Goal: Task Accomplishment & Management: Use online tool/utility

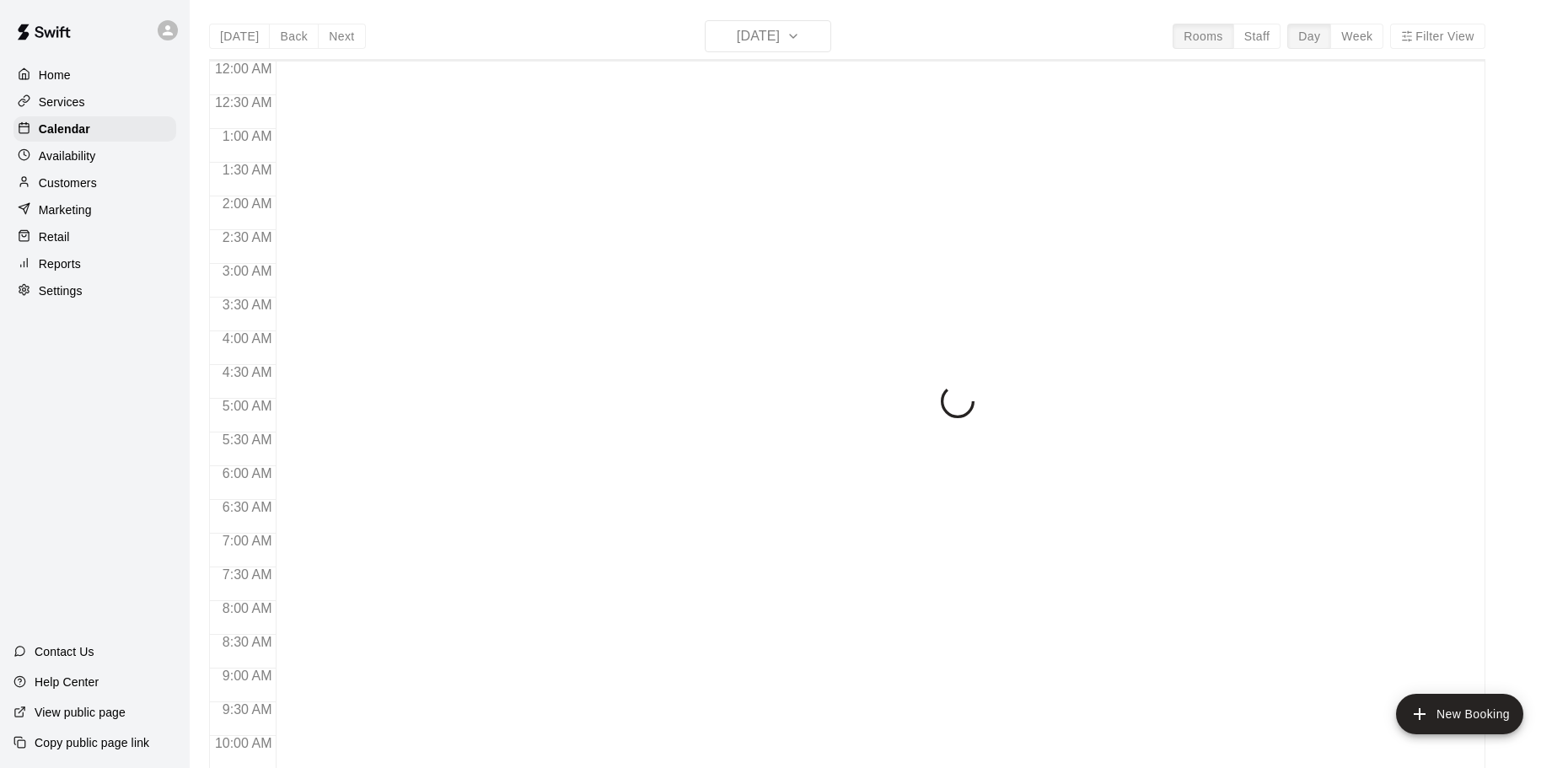
scroll to position [864, 0]
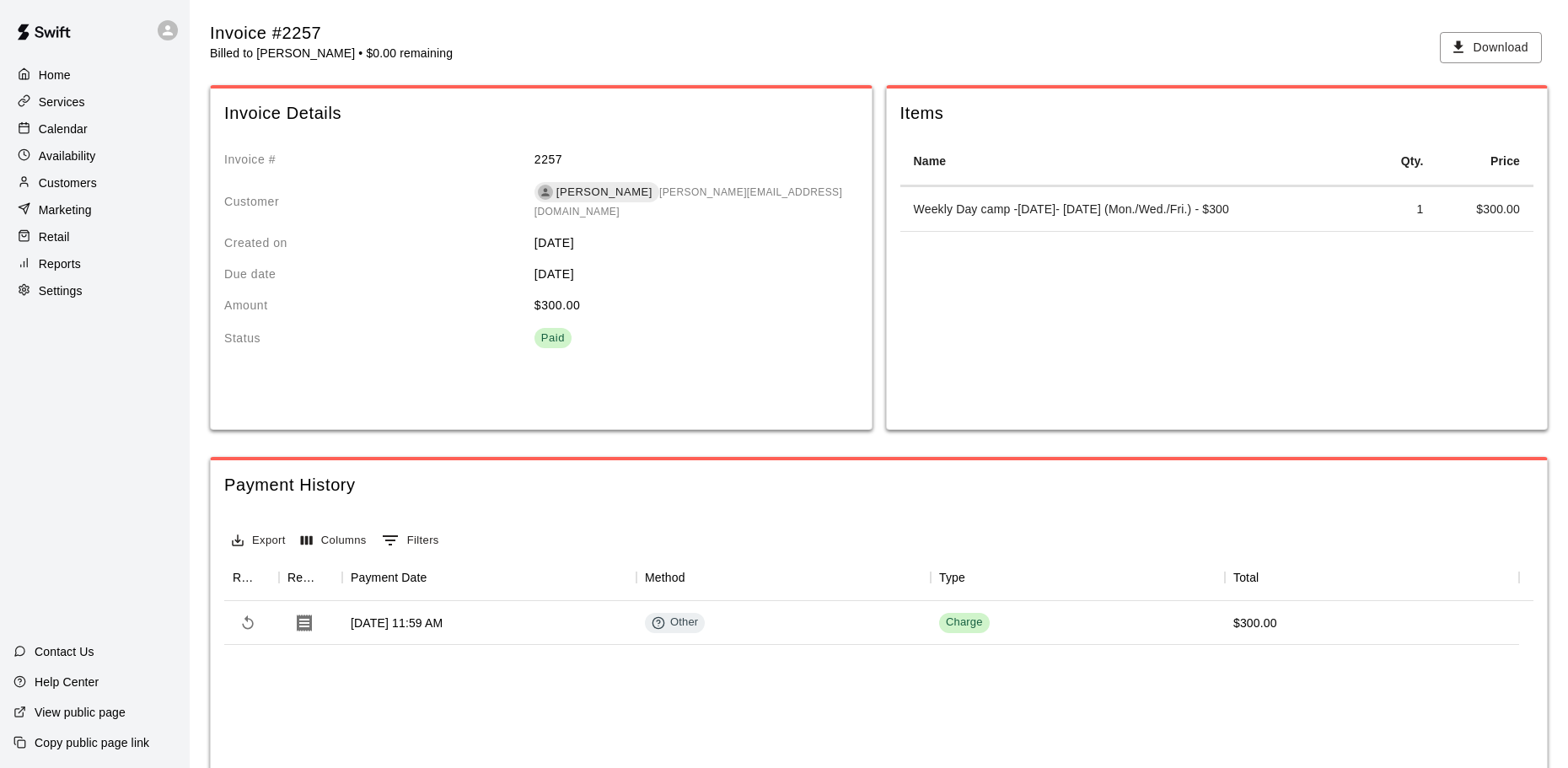
click at [93, 131] on div "Calendar" at bounding box center [95, 129] width 163 height 25
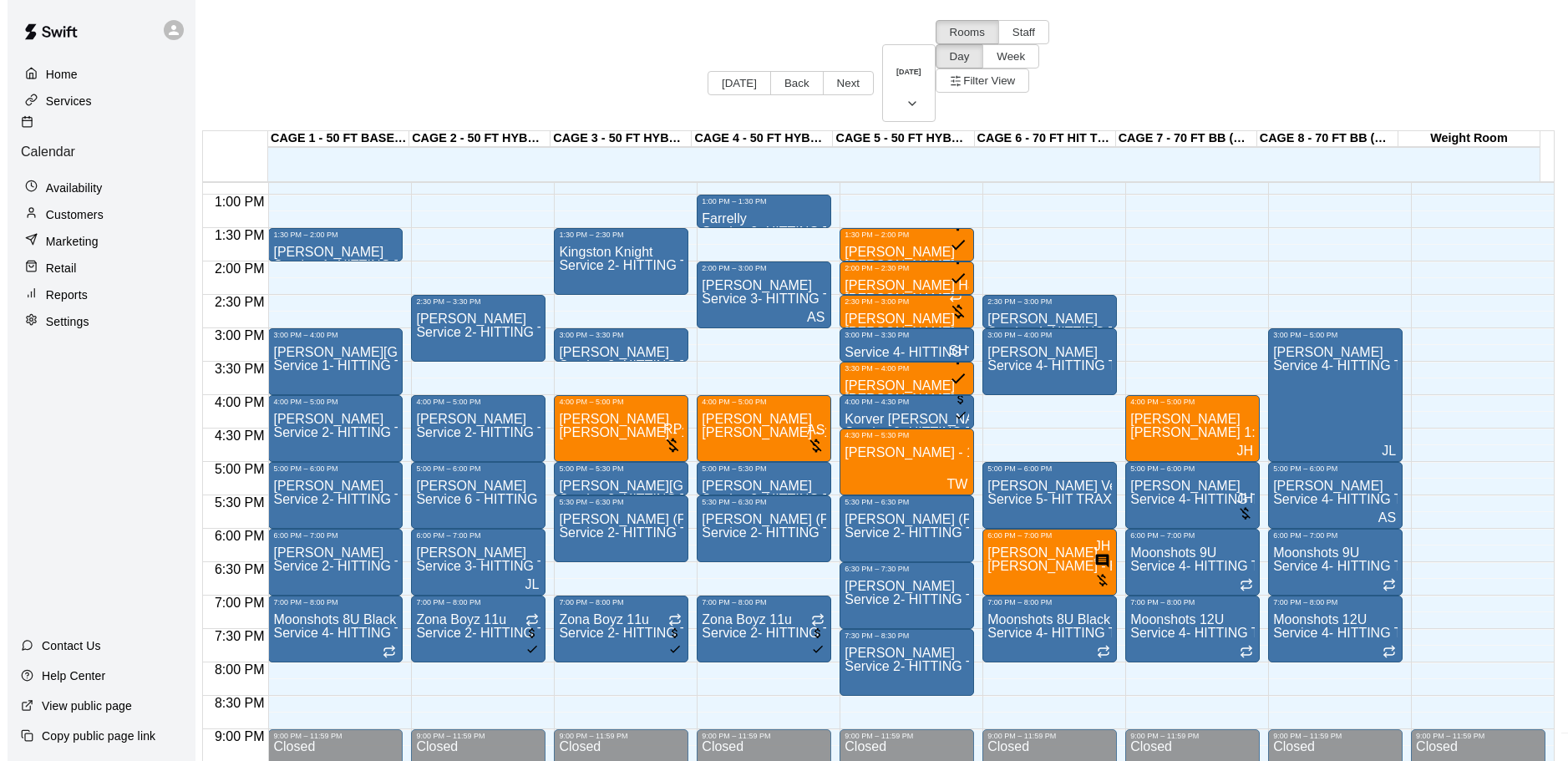
scroll to position [774, 0]
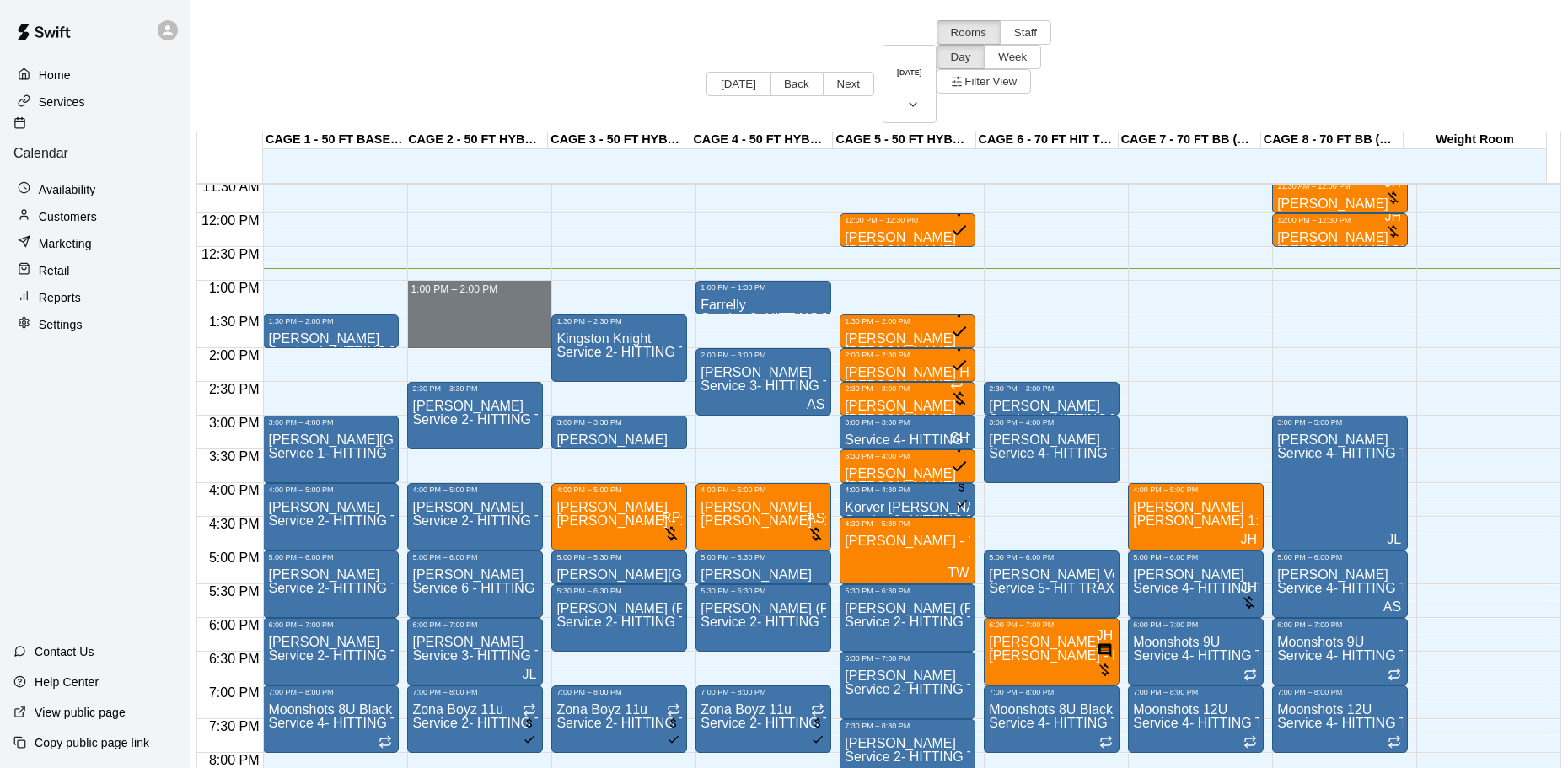
drag, startPoint x: 481, startPoint y: 211, endPoint x: 476, endPoint y: 262, distance: 51.2
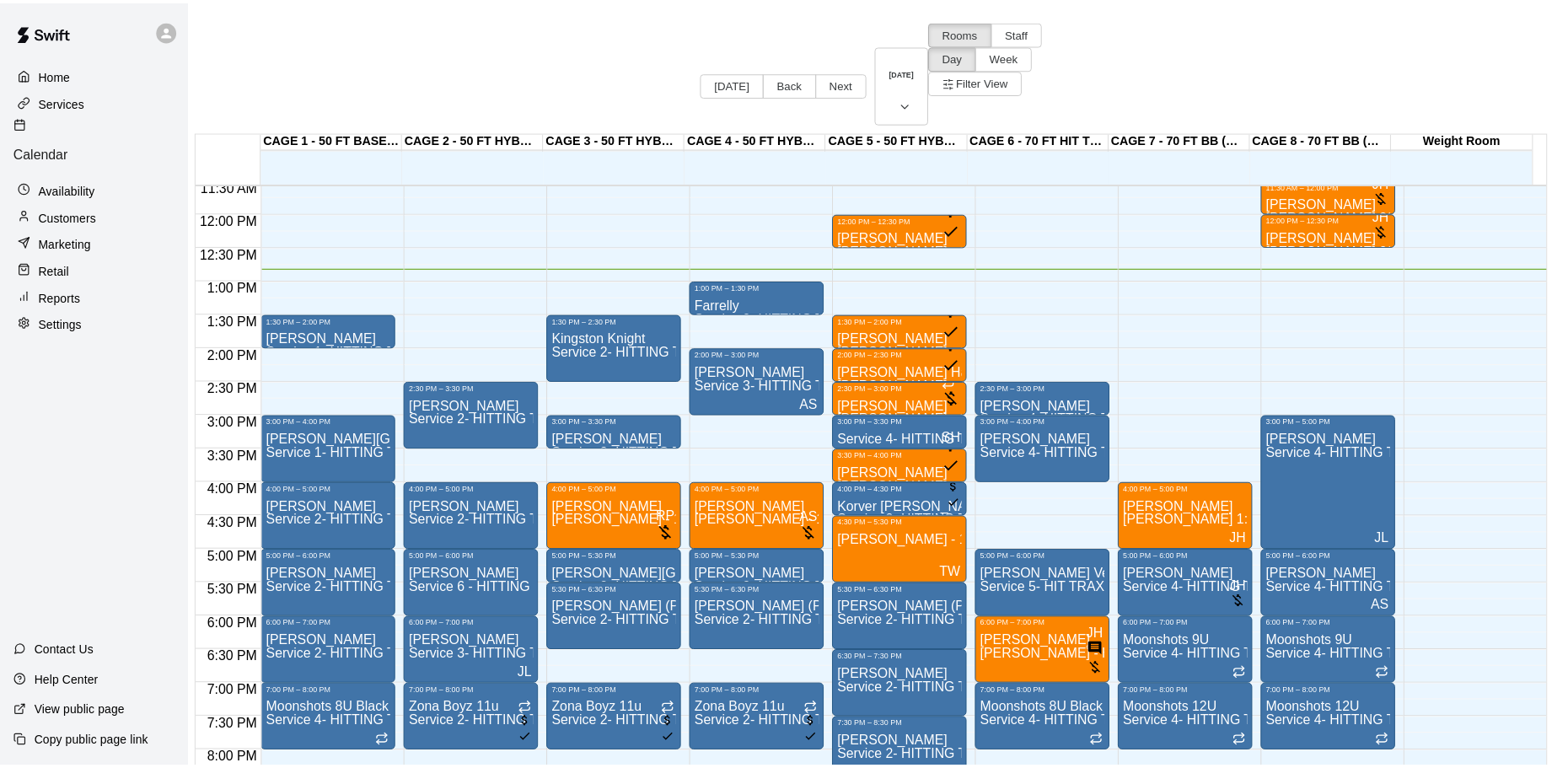
scroll to position [0, 0]
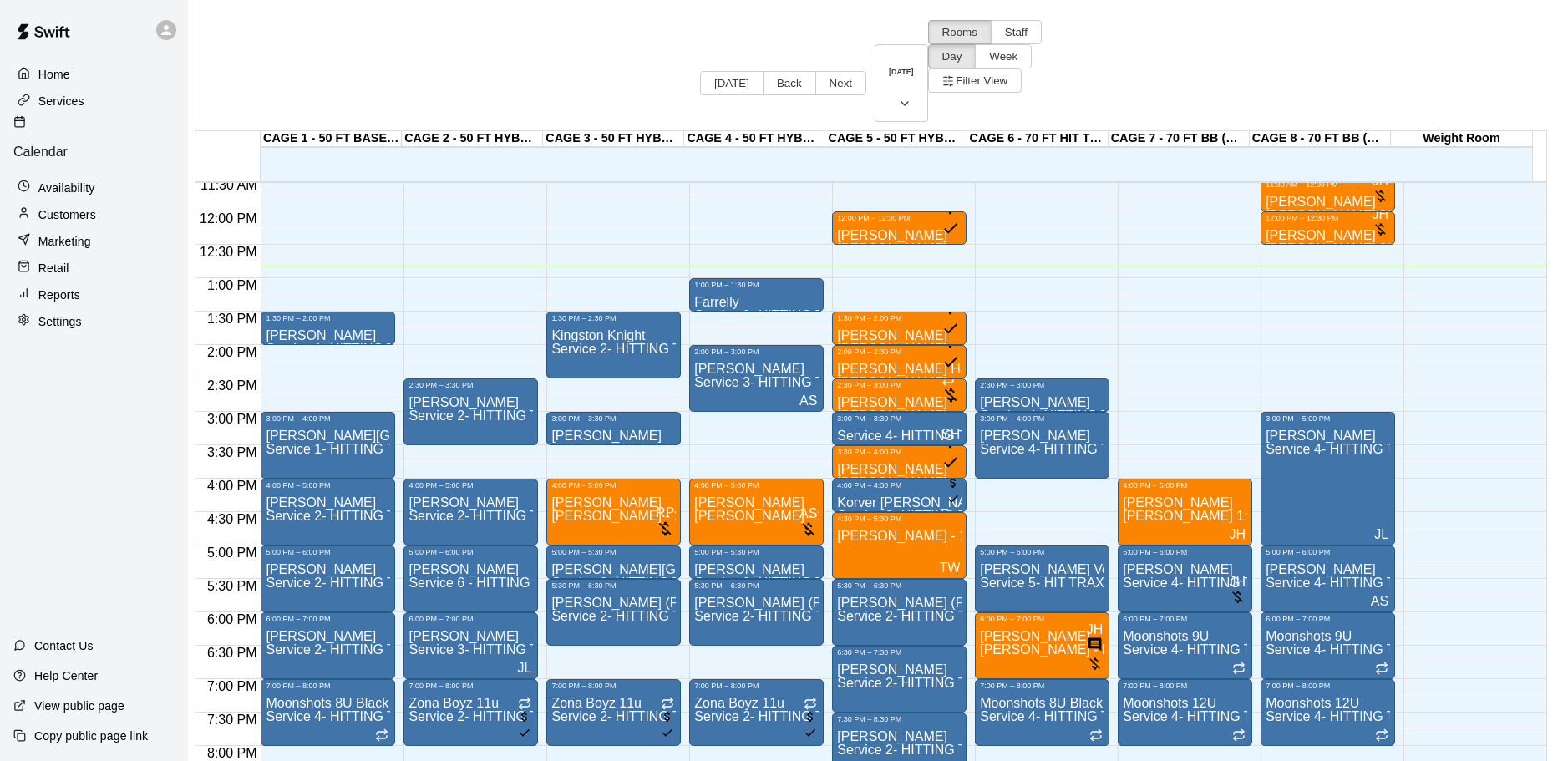
type input "**********"
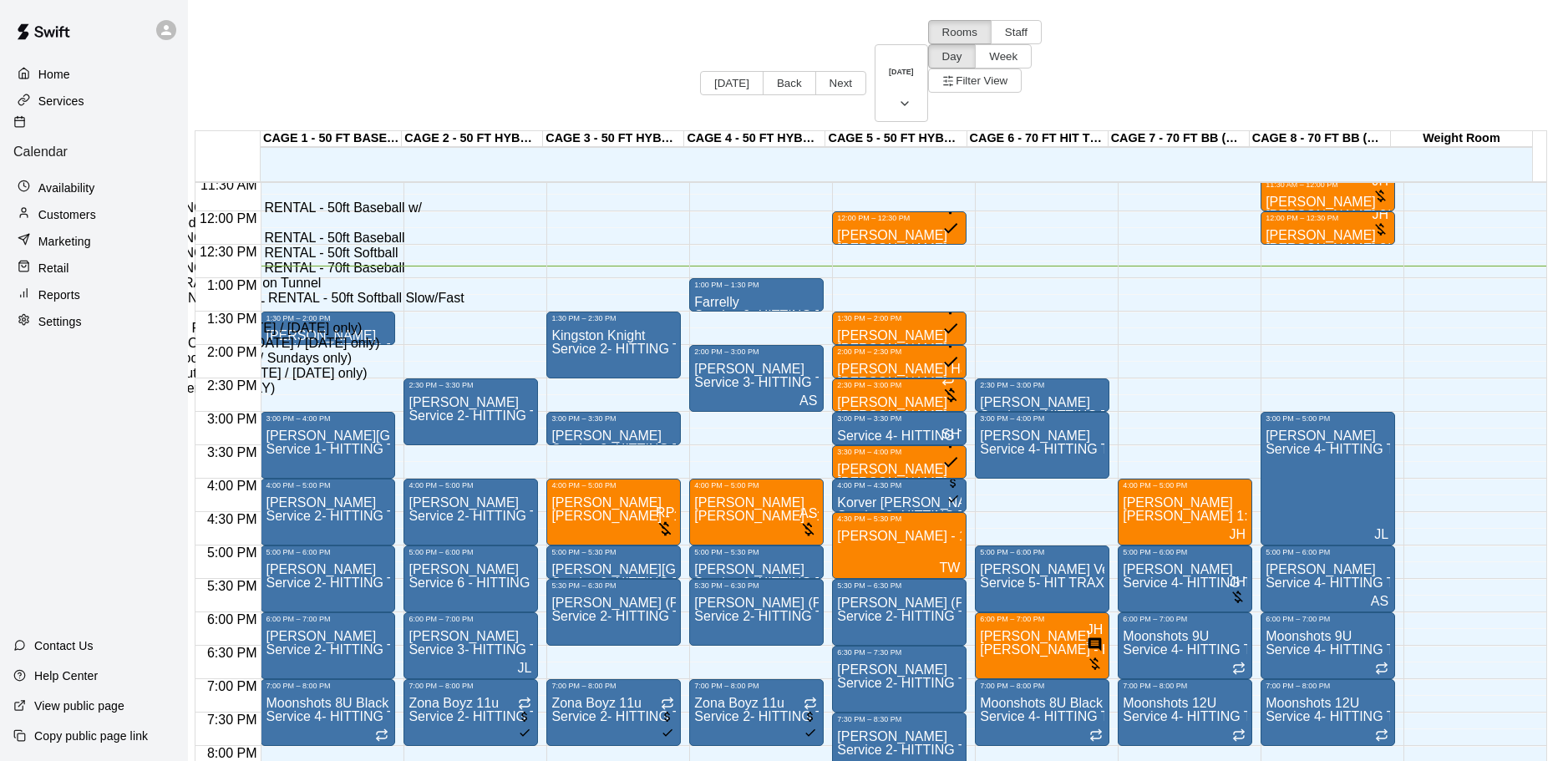
click at [467, 245] on li "Service 2- HITTING TUNNEL RENTAL - 50ft Baseball" at bounding box center [276, 239] width 380 height 15
type input "**********"
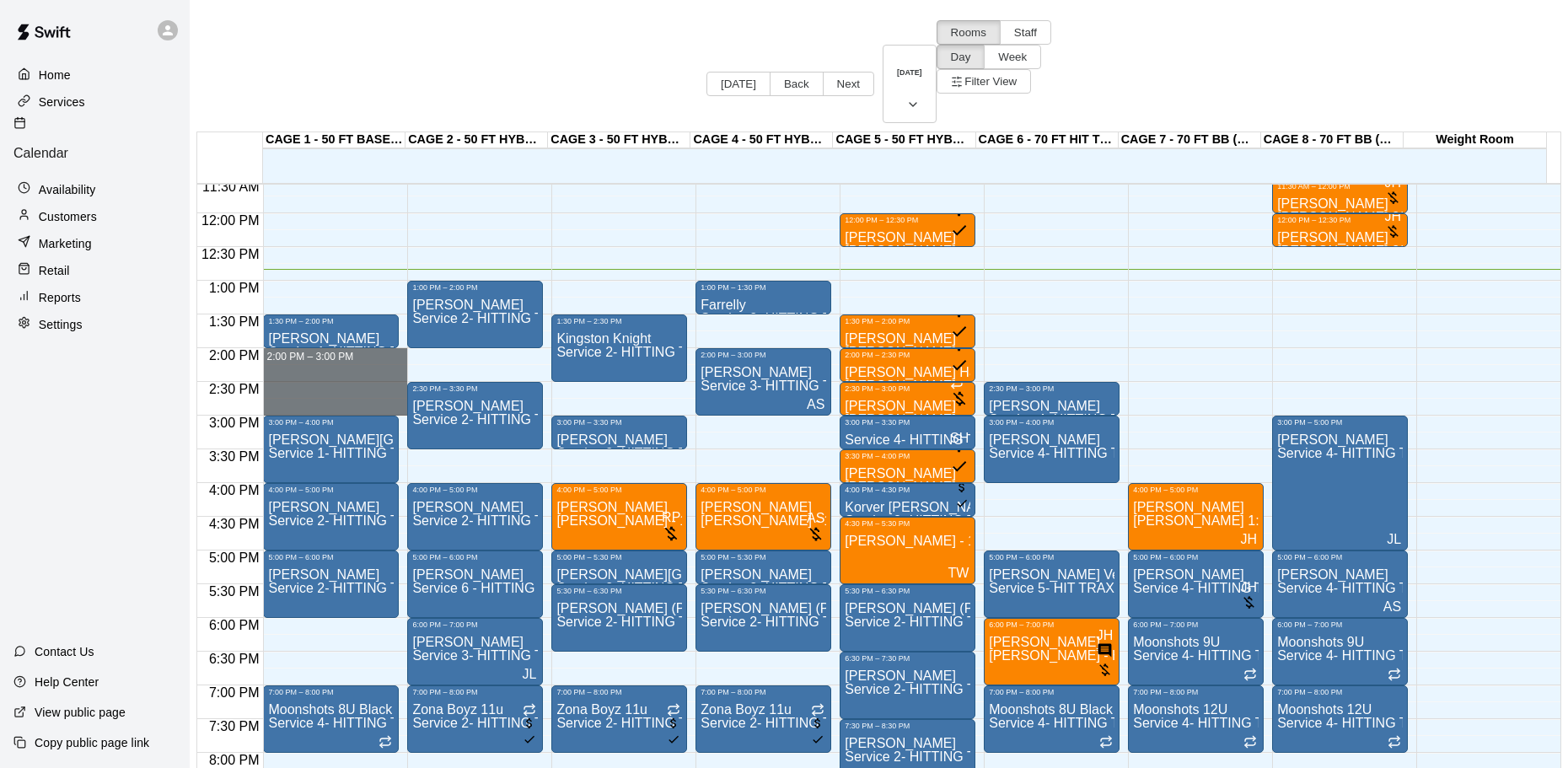
drag, startPoint x: 327, startPoint y: 281, endPoint x: 321, endPoint y: 337, distance: 56.3
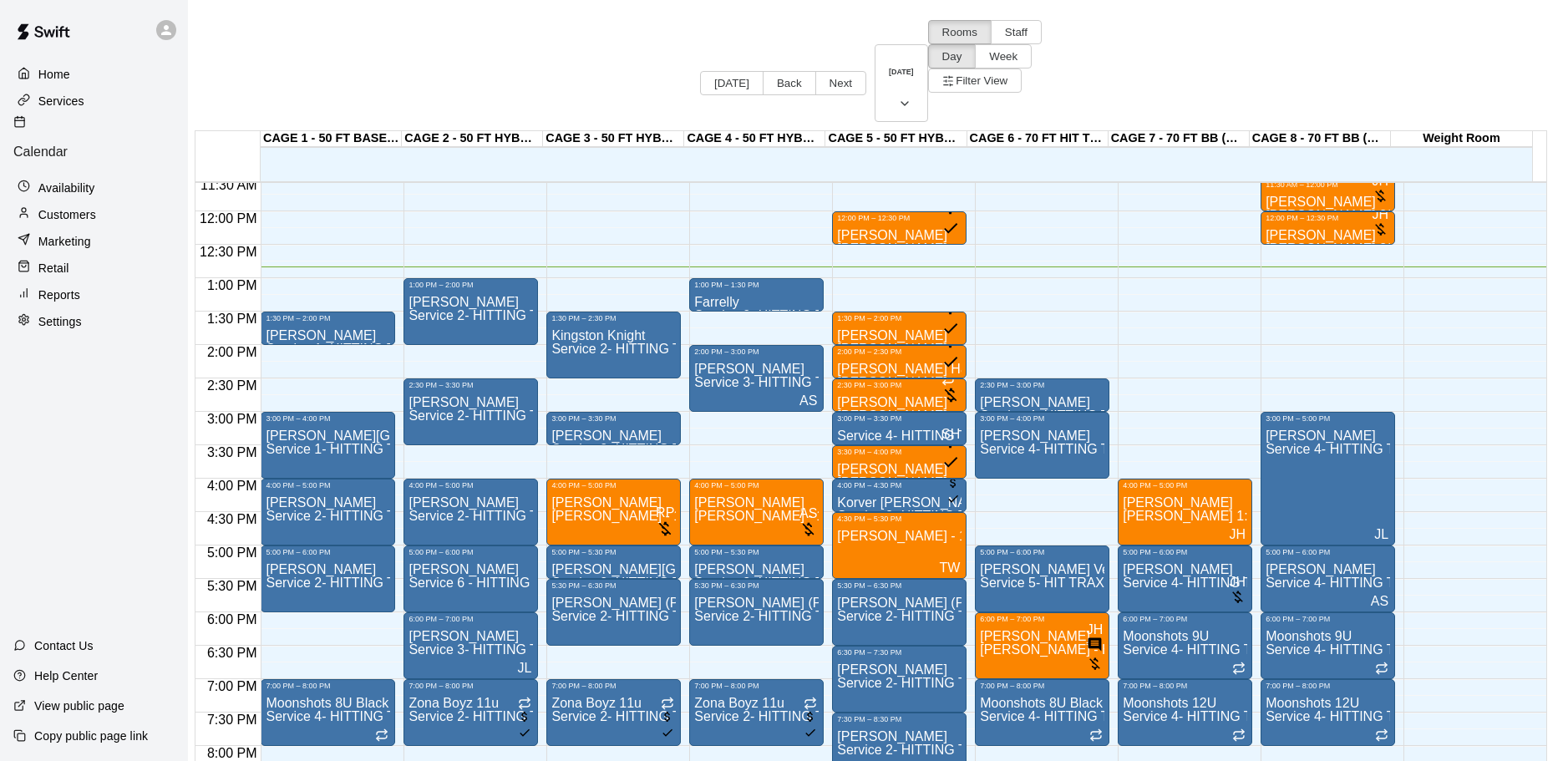
type input "**********"
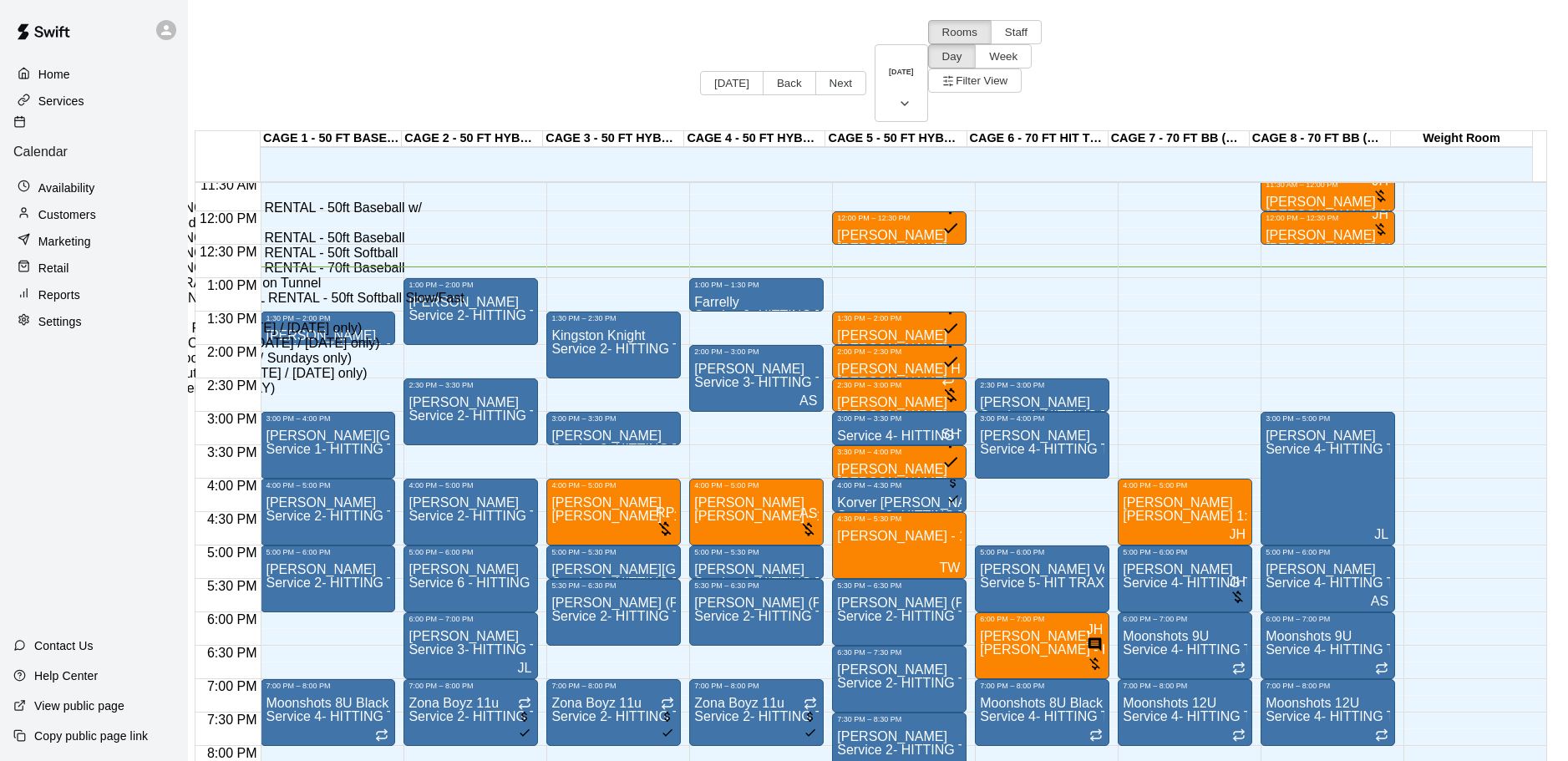
click at [467, 245] on li "Service 2- HITTING TUNNEL RENTAL - 50ft Baseball" at bounding box center [276, 239] width 380 height 15
type input "**********"
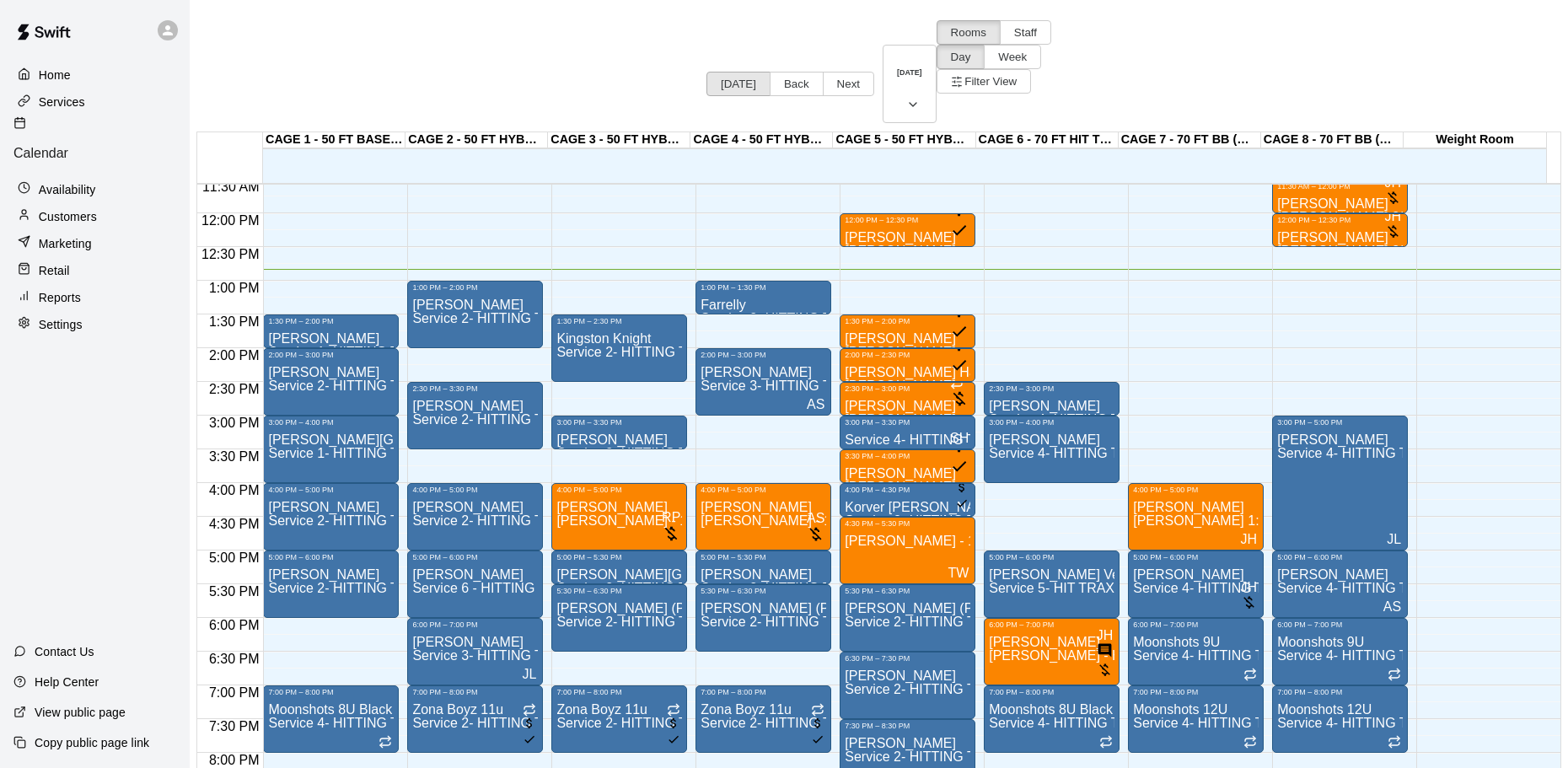
click at [707, 71] on button "[DATE]" at bounding box center [739, 83] width 64 height 24
click at [713, 284] on div "1:00 PM – 1:30 PM" at bounding box center [764, 288] width 126 height 9
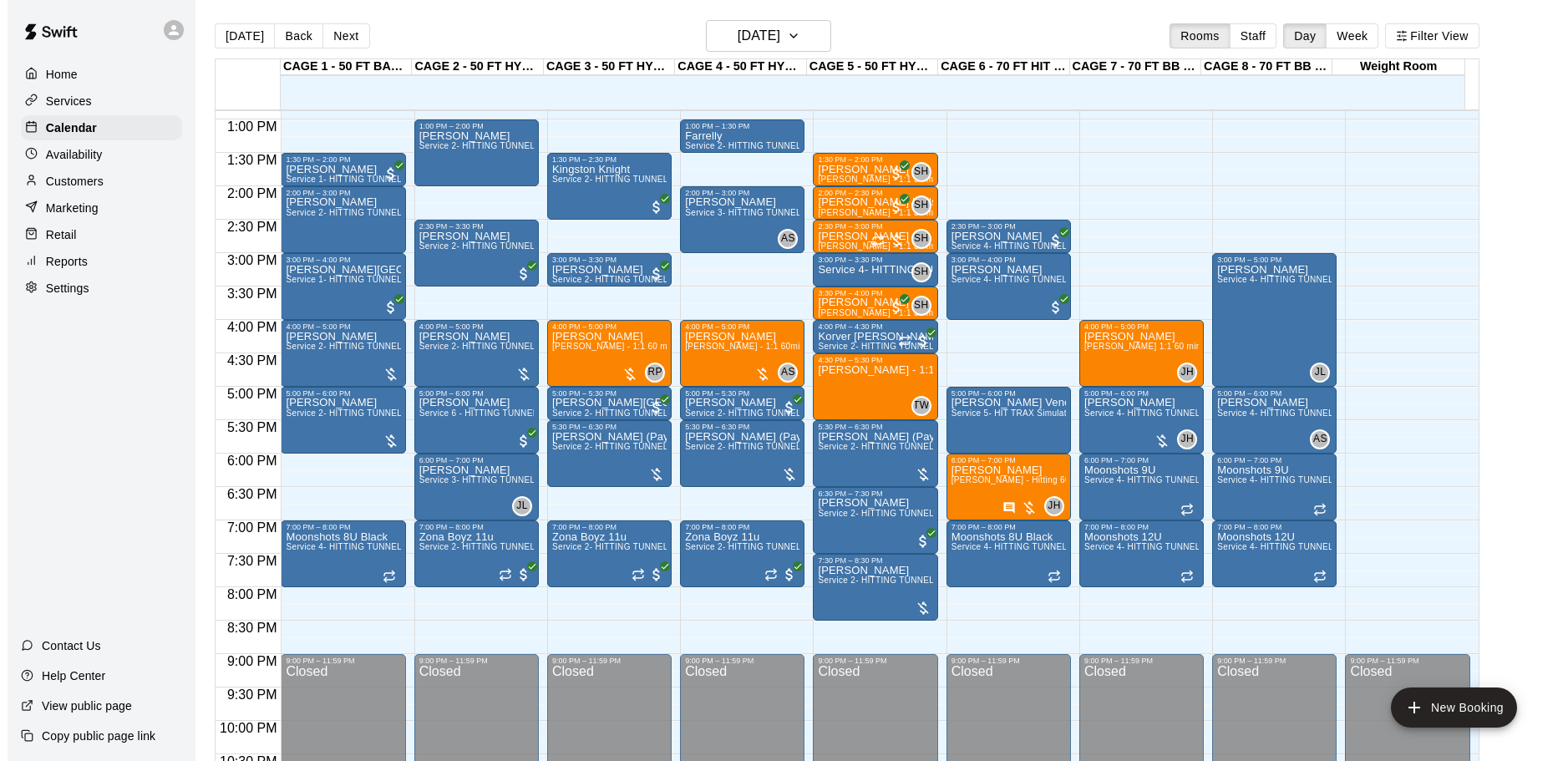
scroll to position [776, 0]
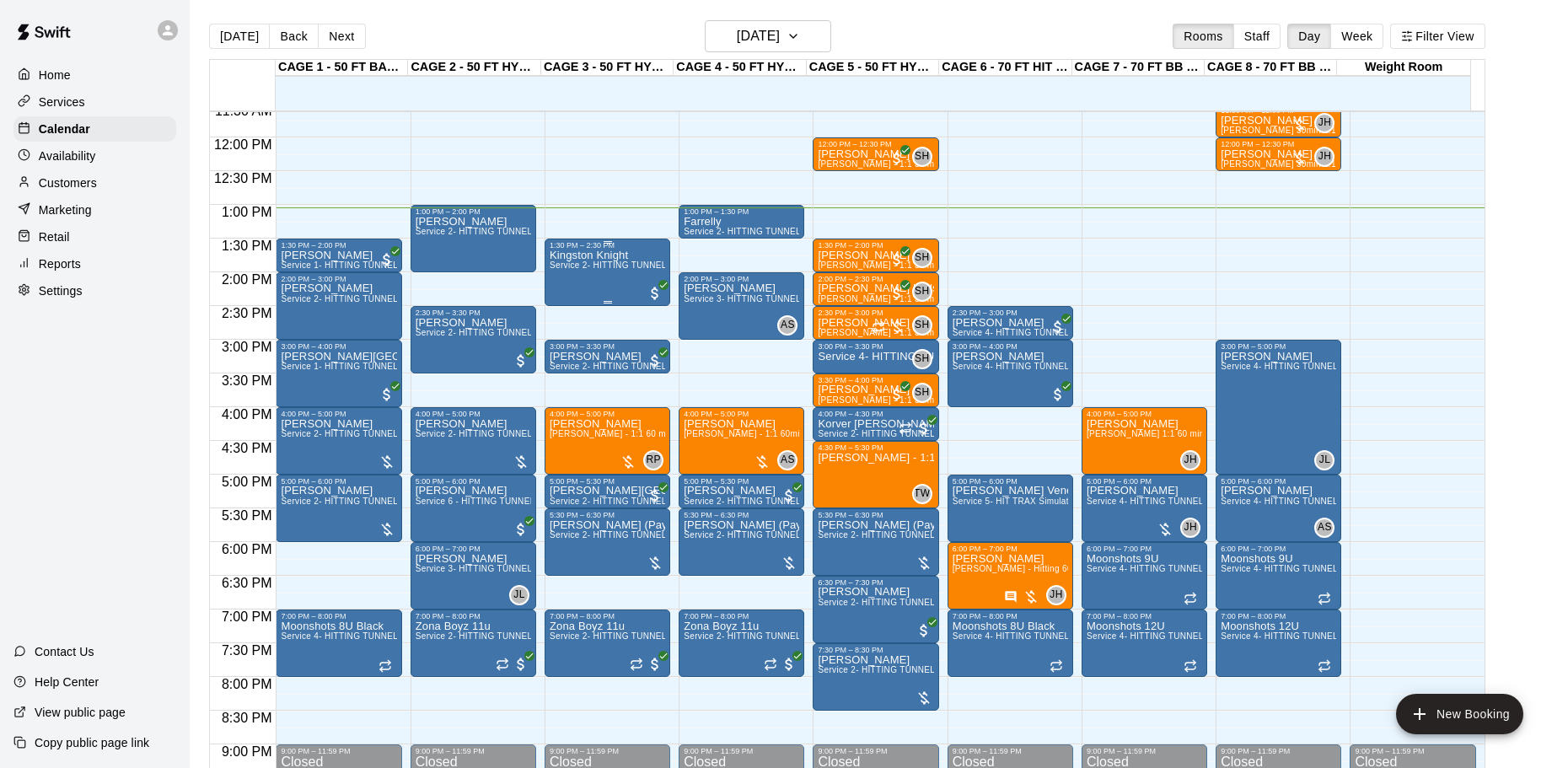
click at [596, 287] on div "Kingston Knight Service 2- HITTING TUNNEL RENTAL - 50ft Baseball" at bounding box center [608, 634] width 115 height 768
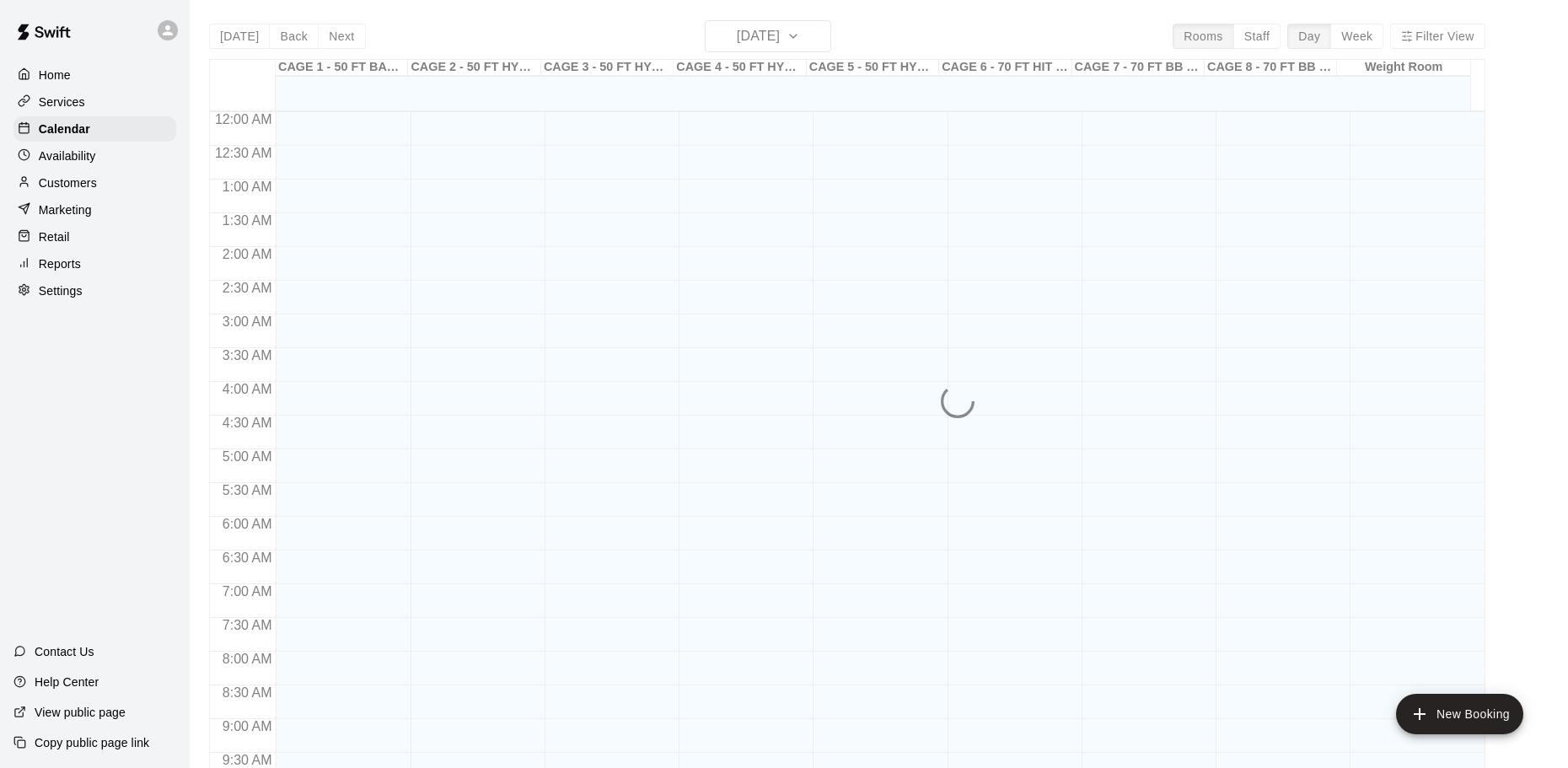
scroll to position [879, 0]
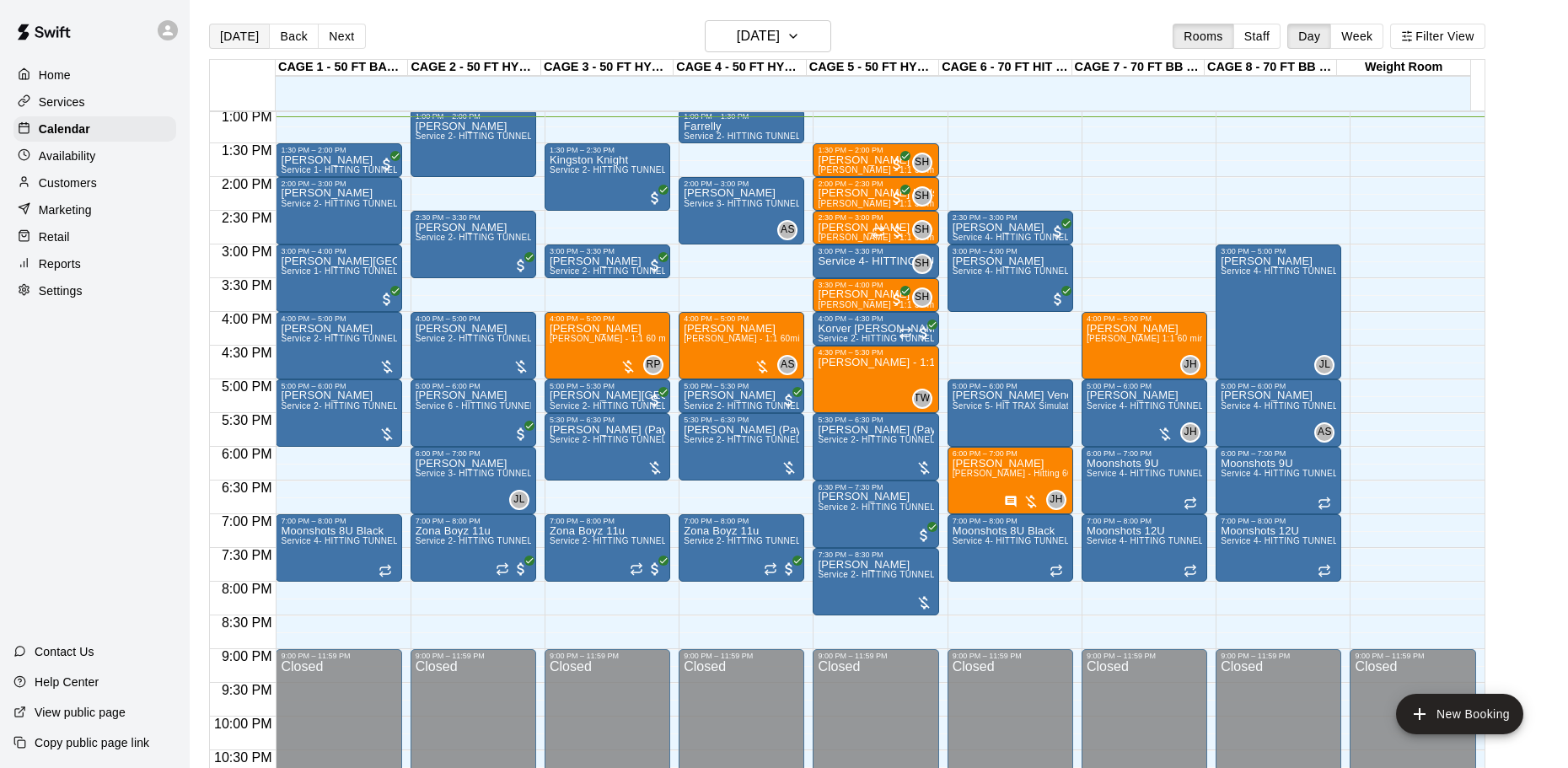
click at [233, 45] on button "[DATE]" at bounding box center [239, 36] width 60 height 25
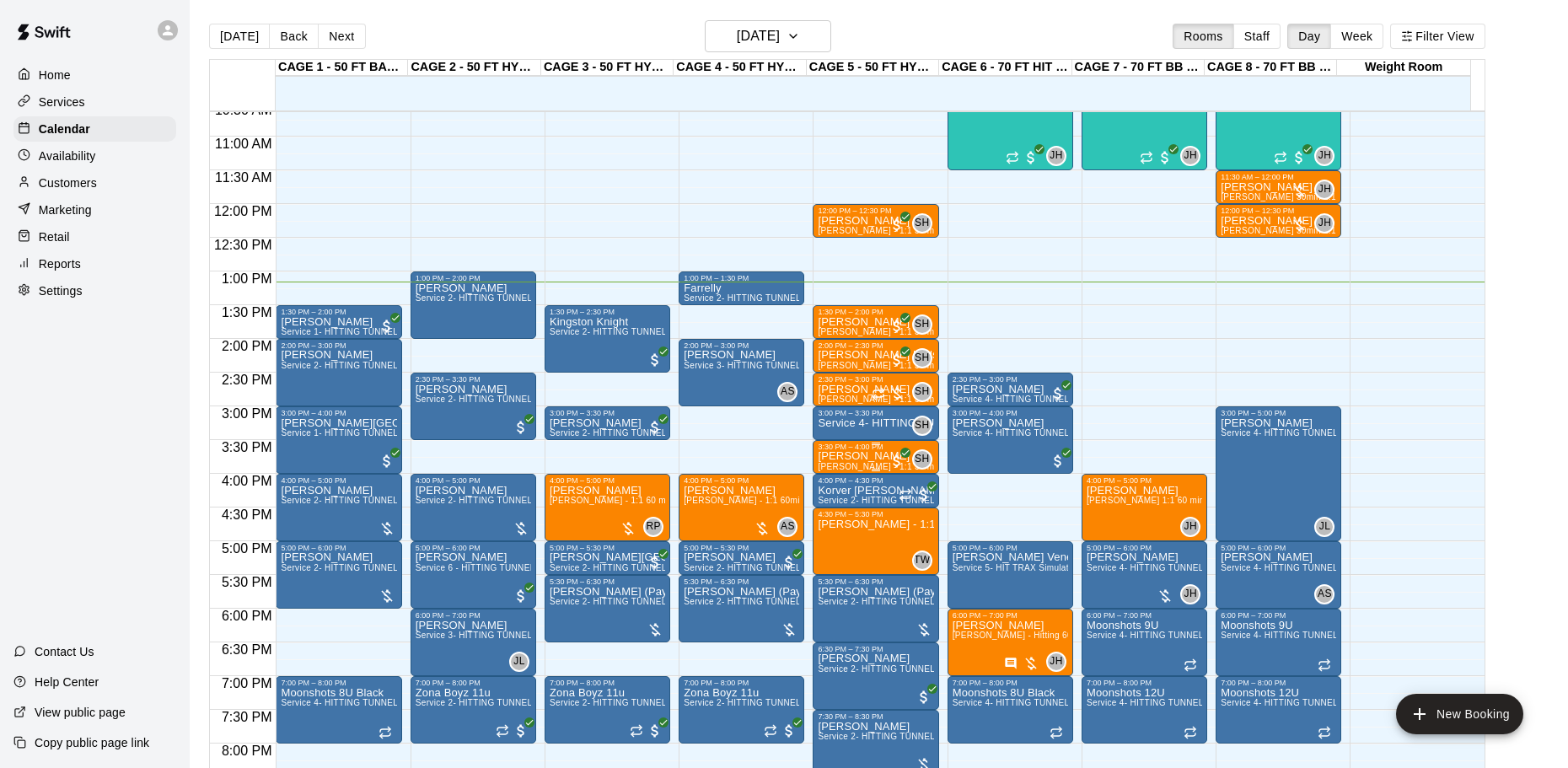
scroll to position [716, 0]
click at [227, 41] on button "[DATE]" at bounding box center [239, 36] width 60 height 25
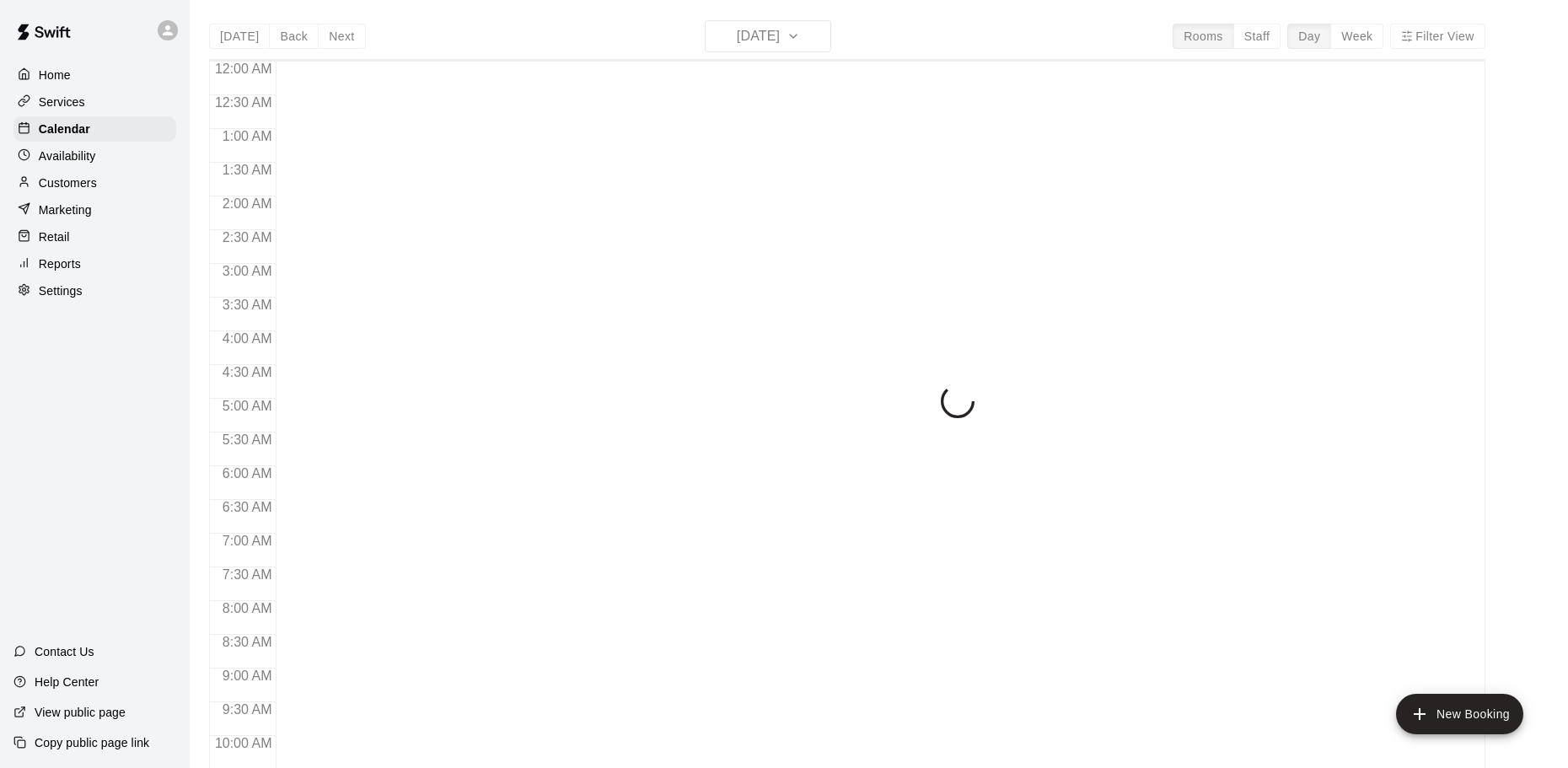
scroll to position [888, 0]
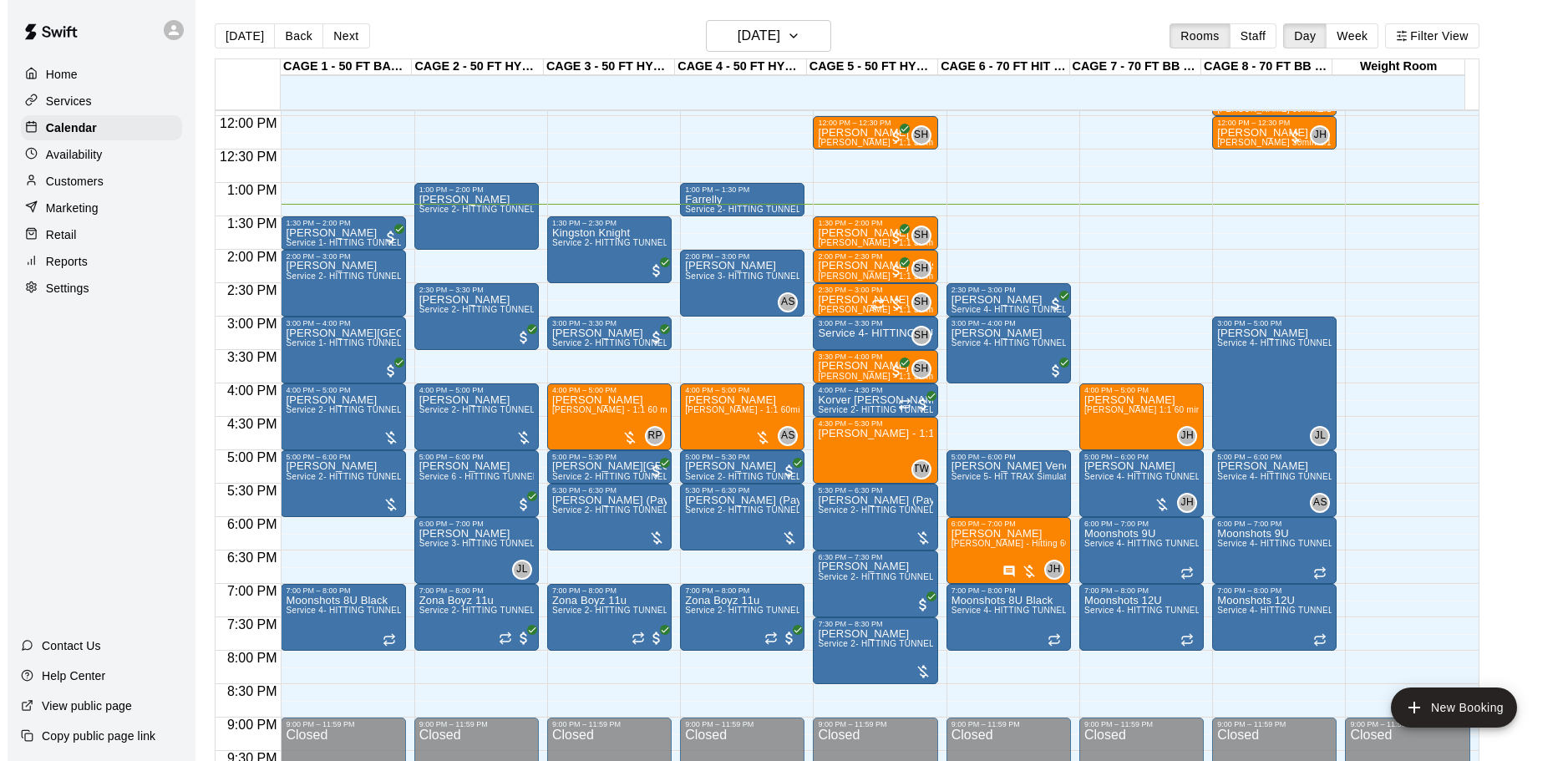
scroll to position [718, 0]
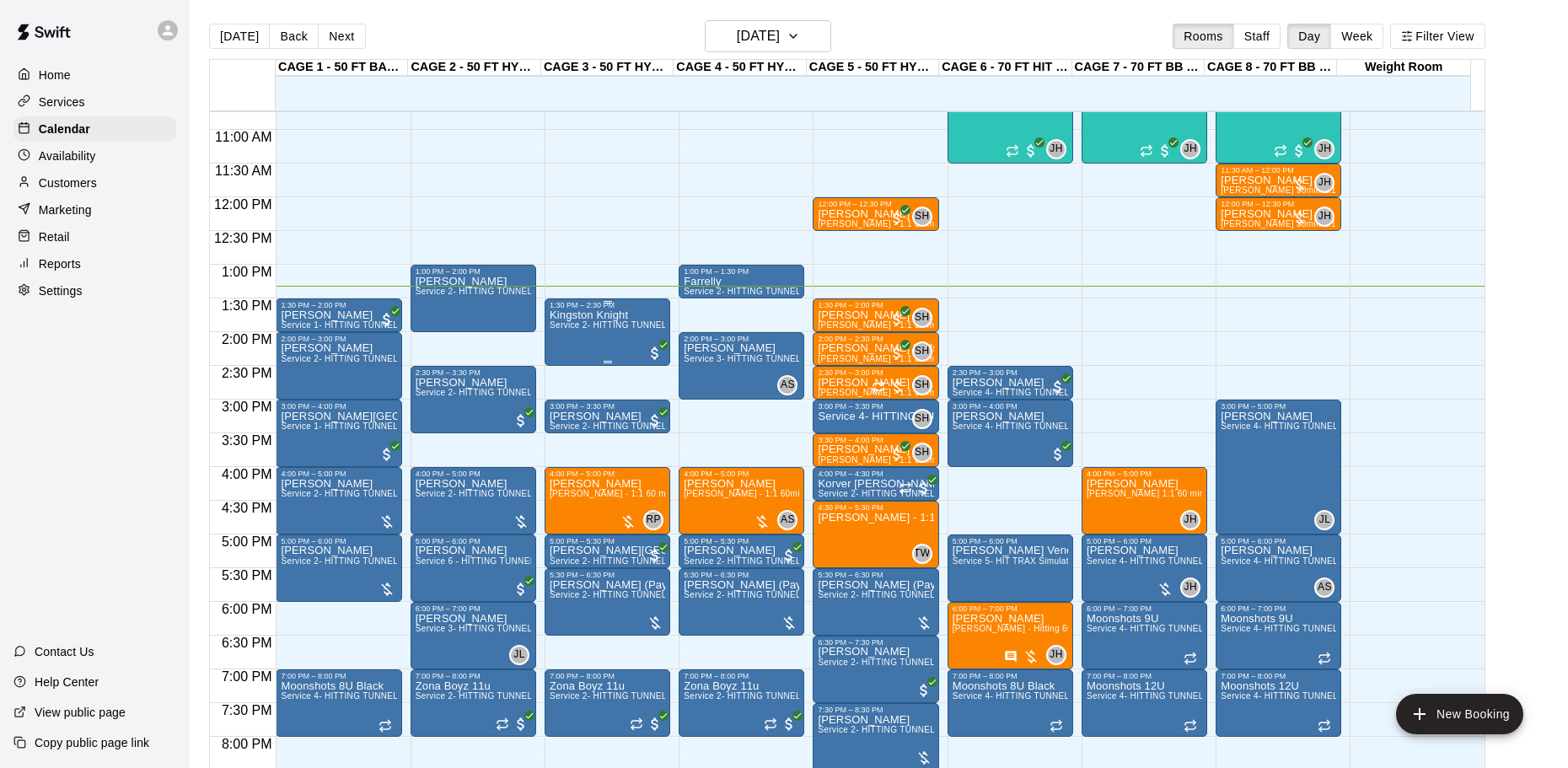
click at [613, 329] on span "Service 2- HITTING TUNNEL RENTAL - 50ft Baseball" at bounding box center [657, 326] width 215 height 10
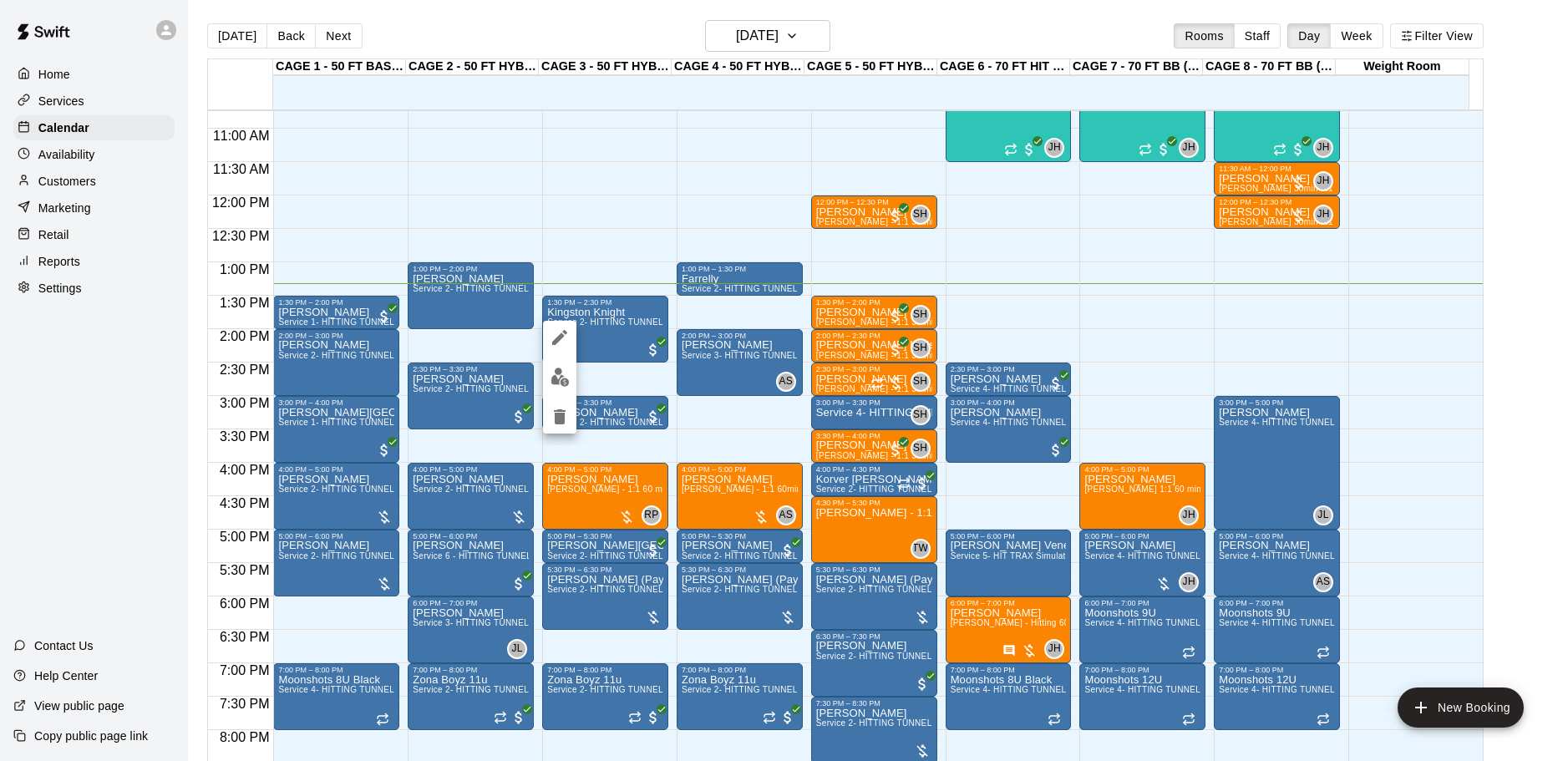
click at [607, 296] on div at bounding box center [784, 380] width 1568 height 761
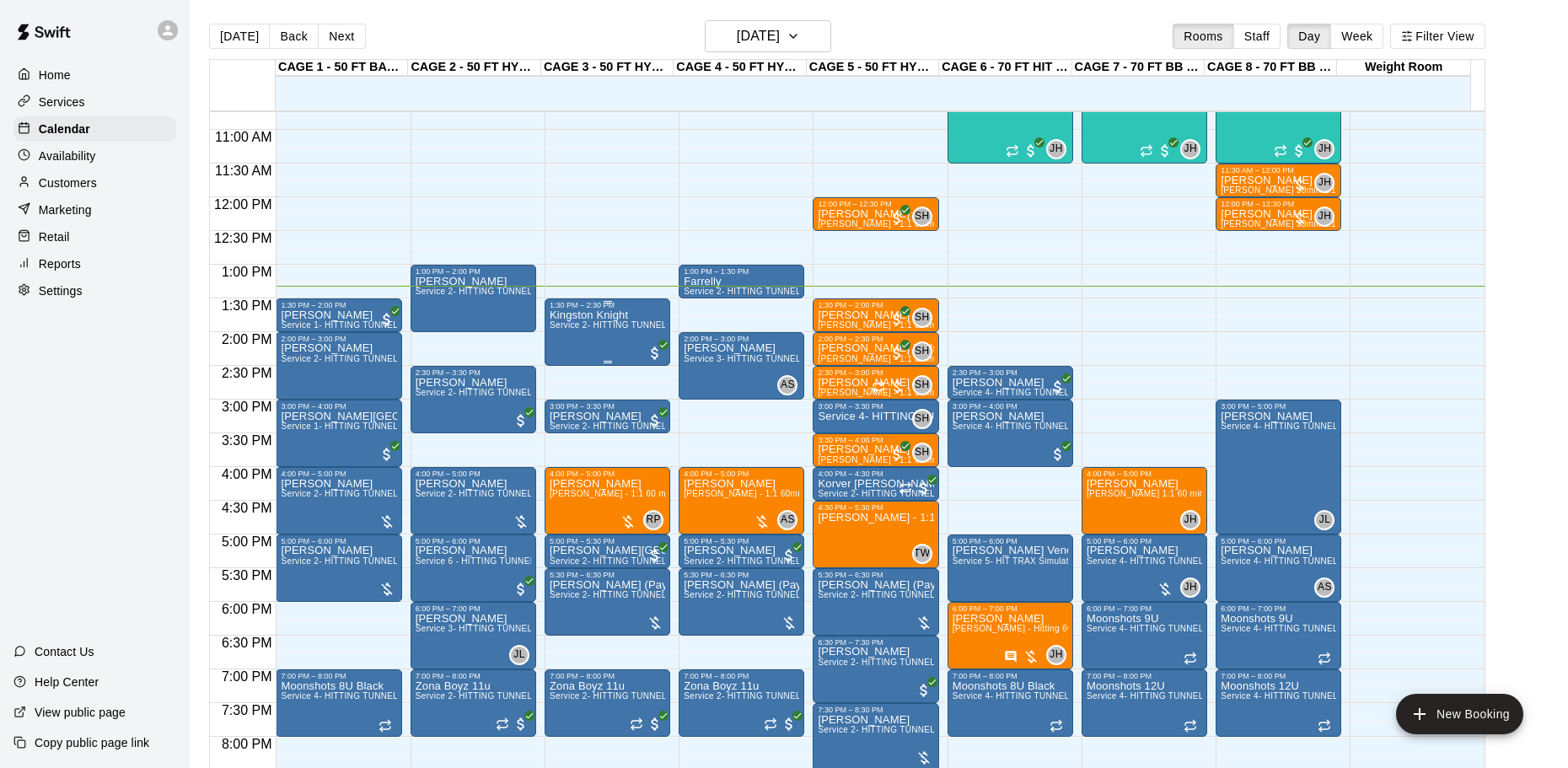
click at [606, 329] on span "Service 2- HITTING TUNNEL RENTAL - 50ft Baseball" at bounding box center [657, 326] width 215 height 10
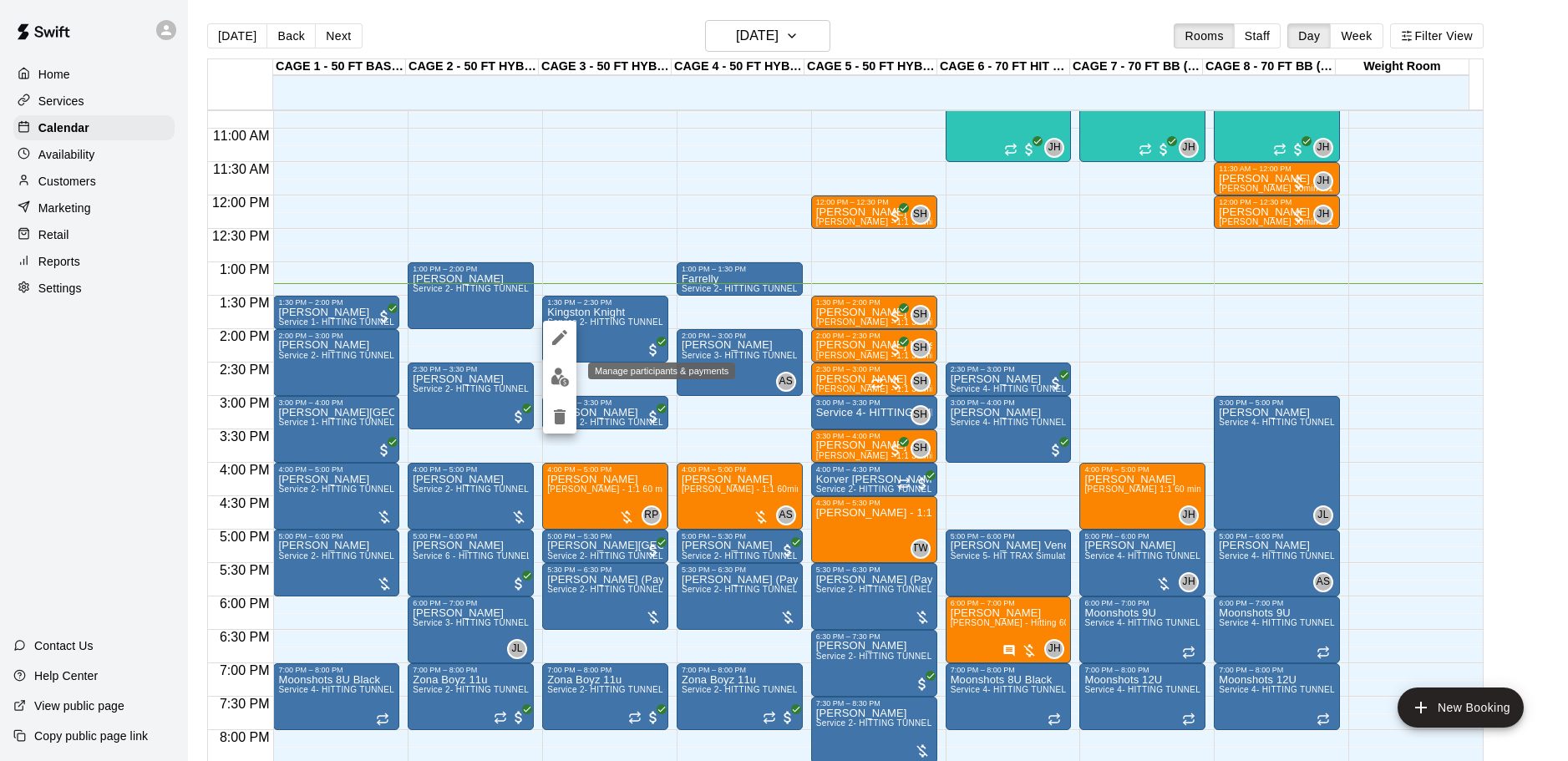
click at [562, 368] on img "edit" at bounding box center [560, 377] width 19 height 19
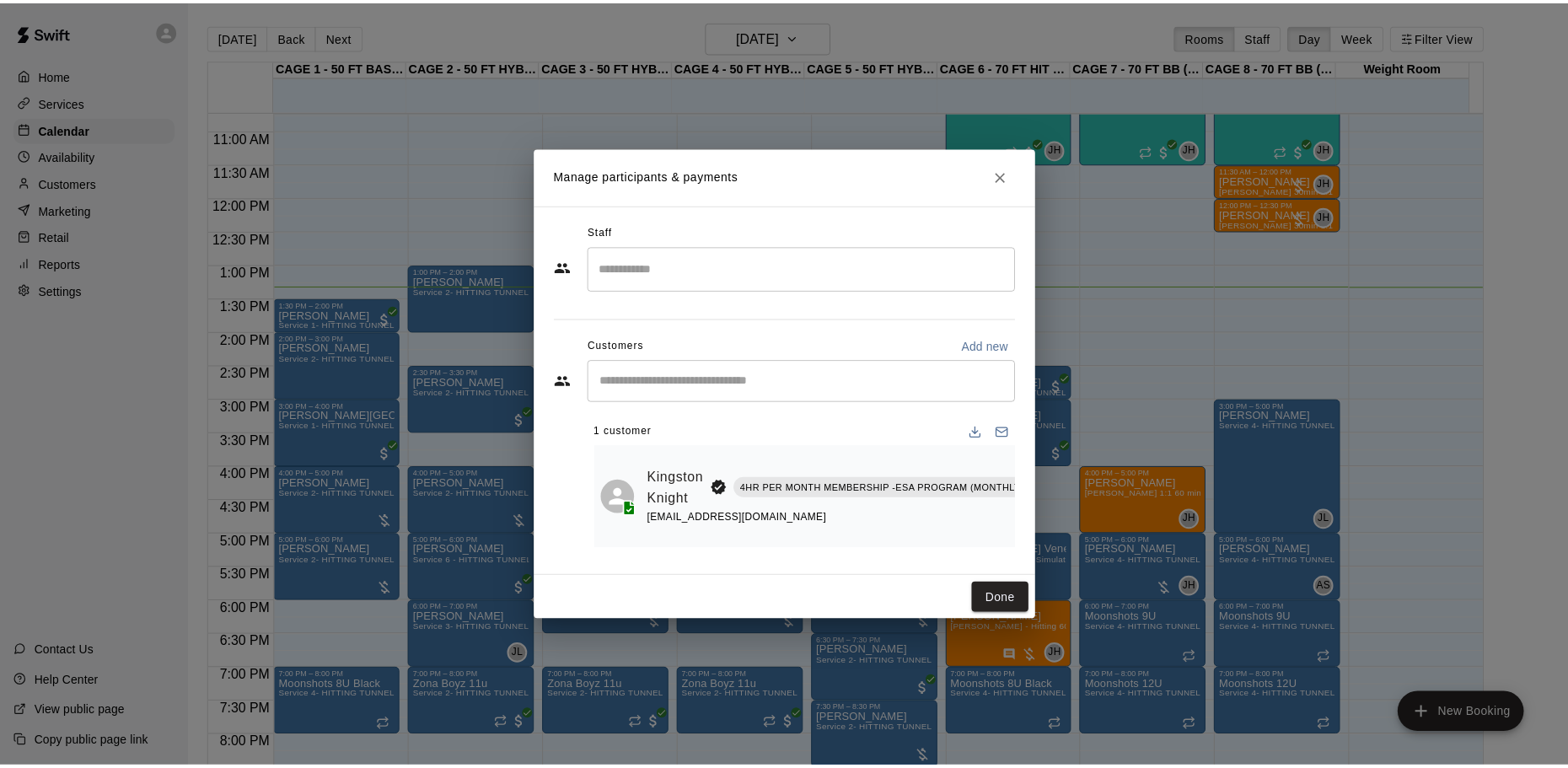
scroll to position [0, 185]
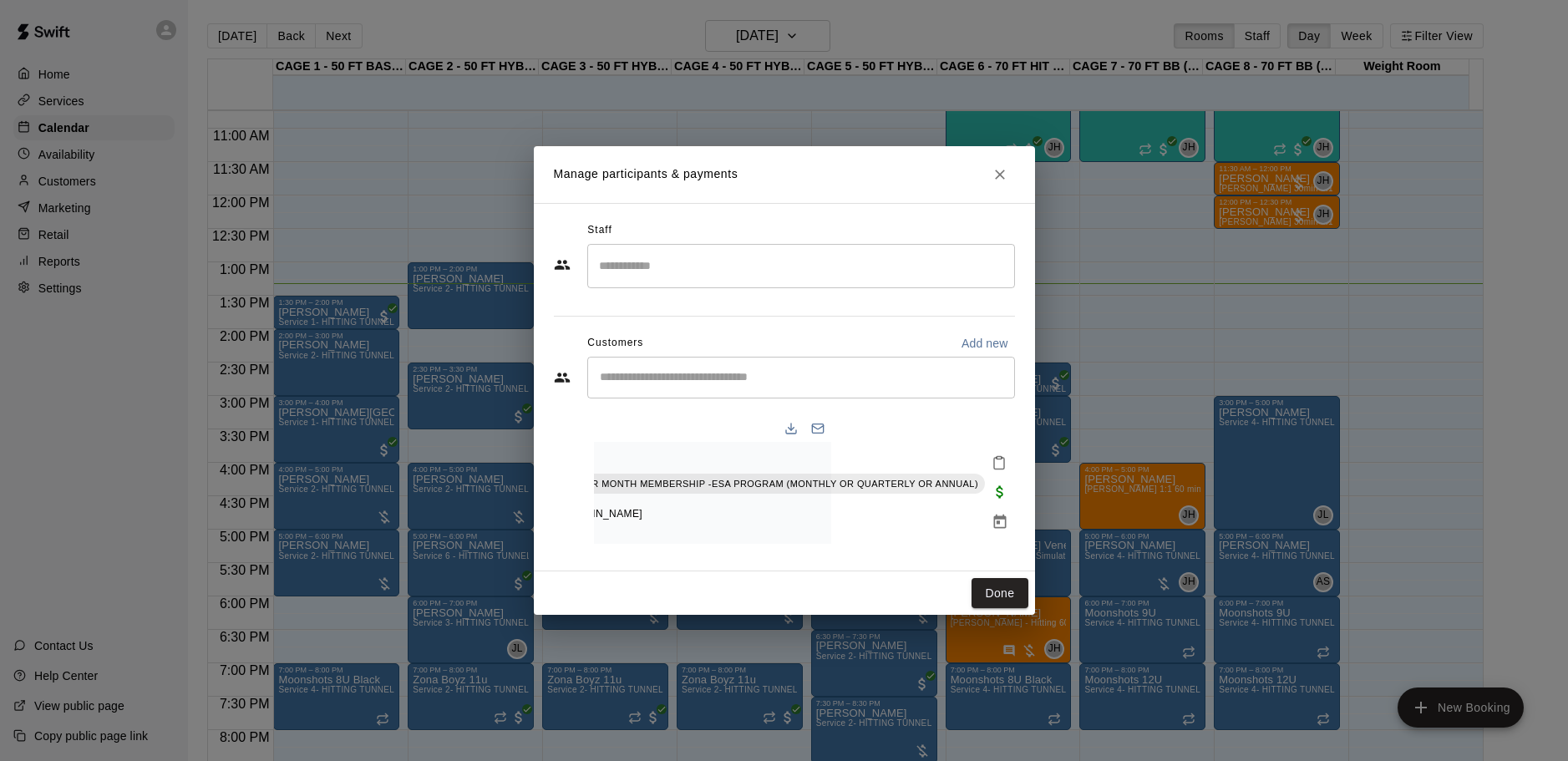
click at [996, 455] on icon "Mark attendance" at bounding box center [999, 463] width 15 height 15
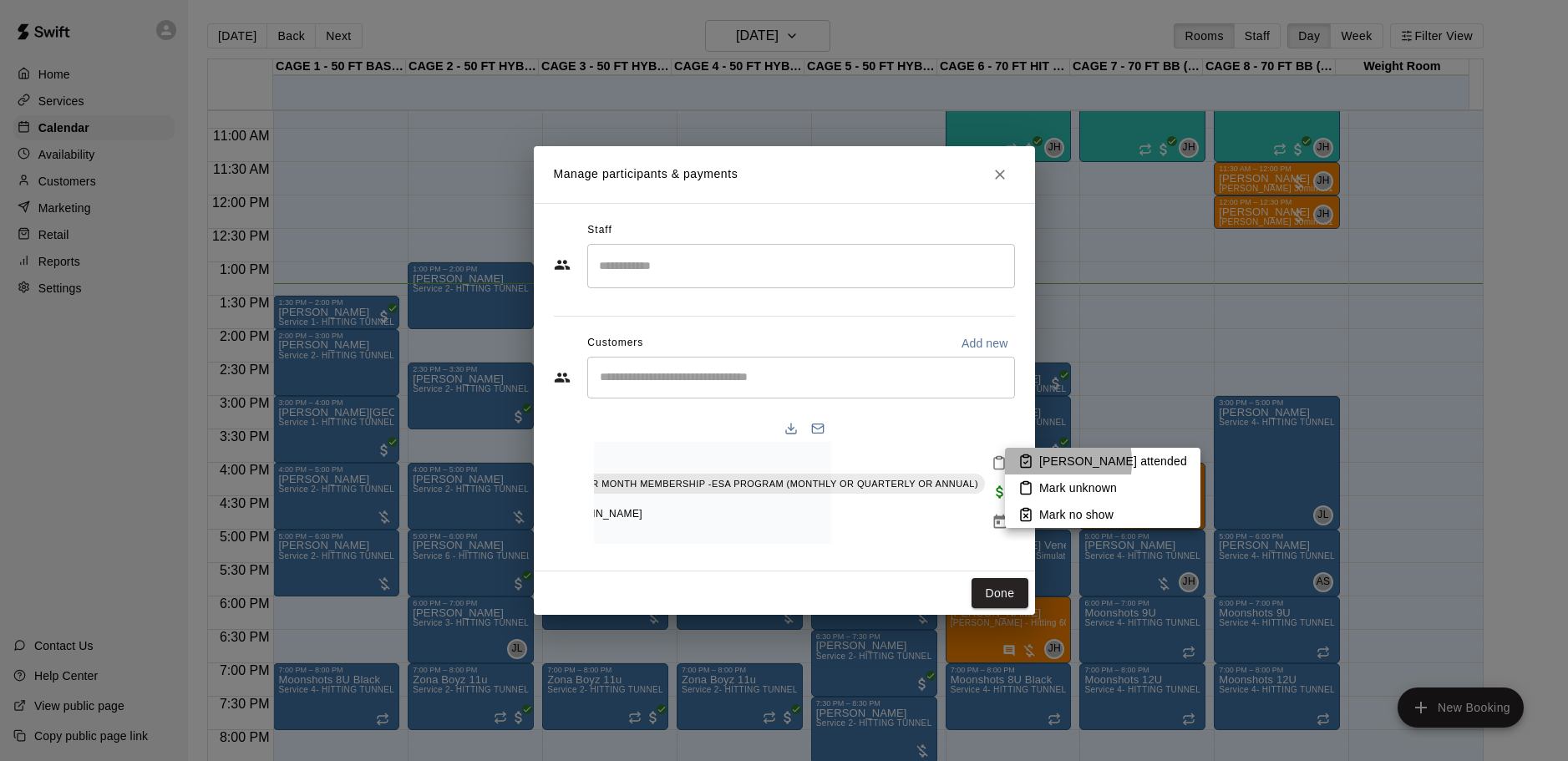
click at [1034, 462] on li "Mark attended" at bounding box center [1102, 461] width 195 height 27
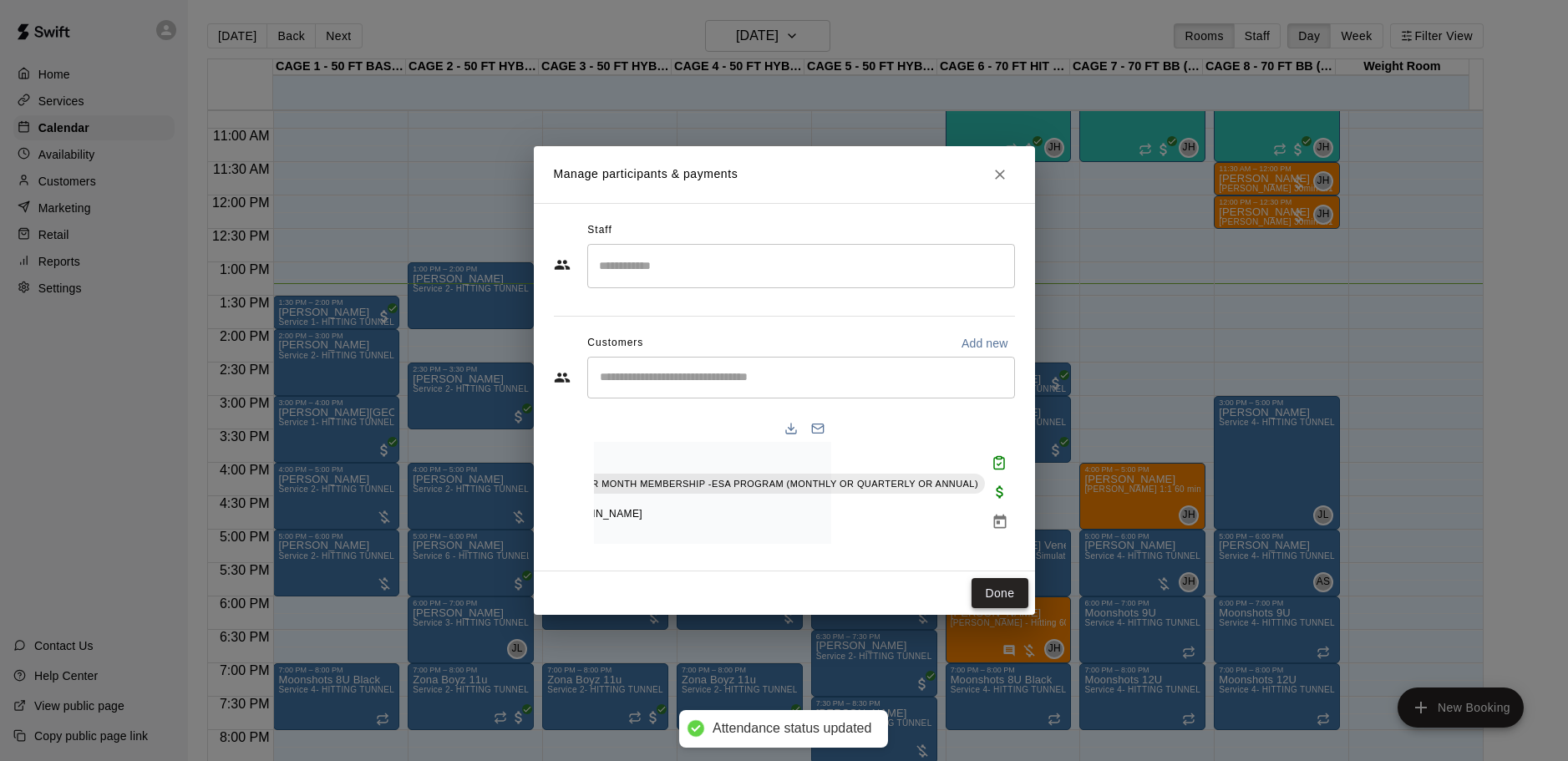
click at [989, 608] on button "Done" at bounding box center [1000, 593] width 56 height 31
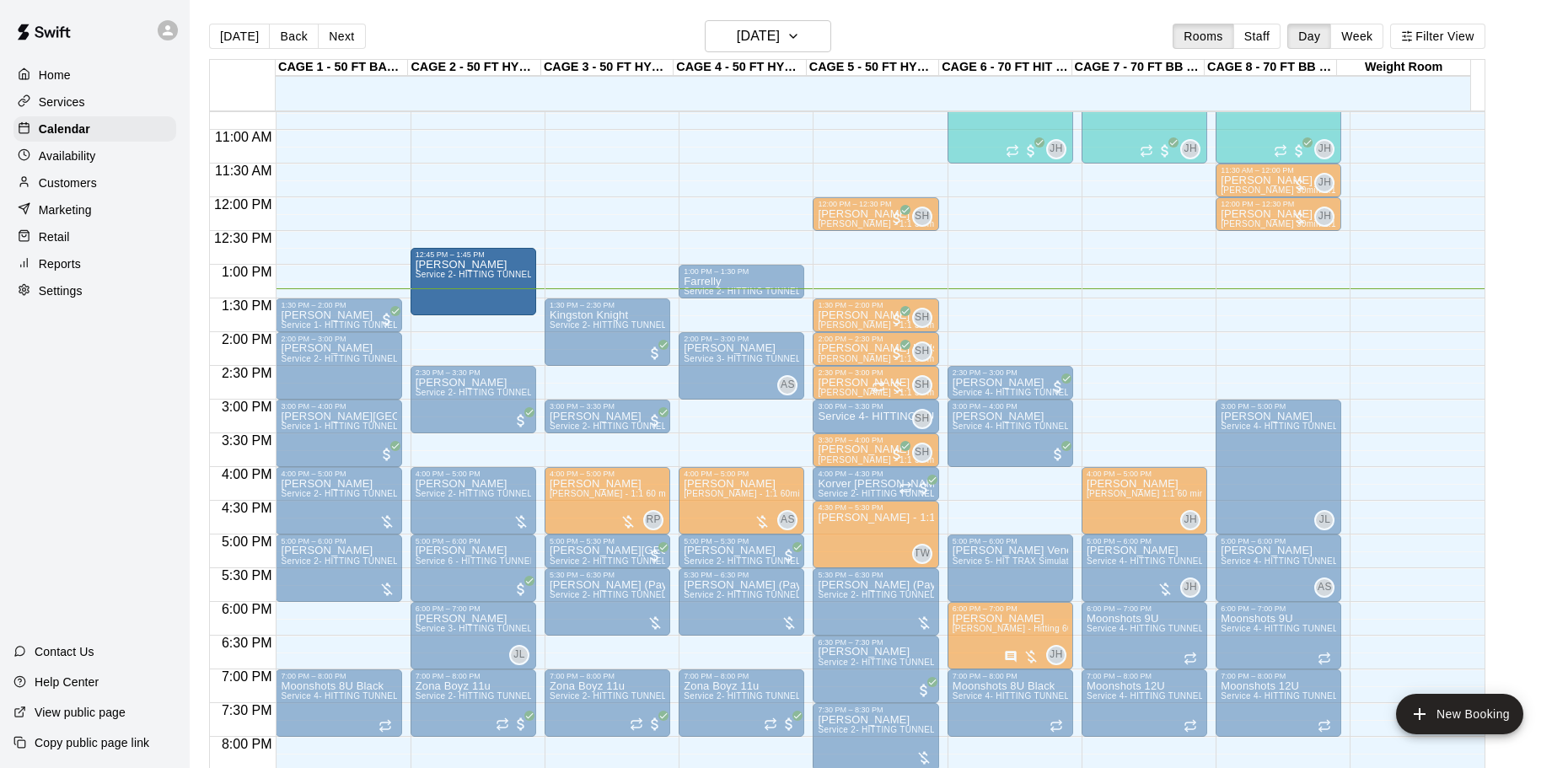
drag, startPoint x: 459, startPoint y: 290, endPoint x: 476, endPoint y: 288, distance: 17.1
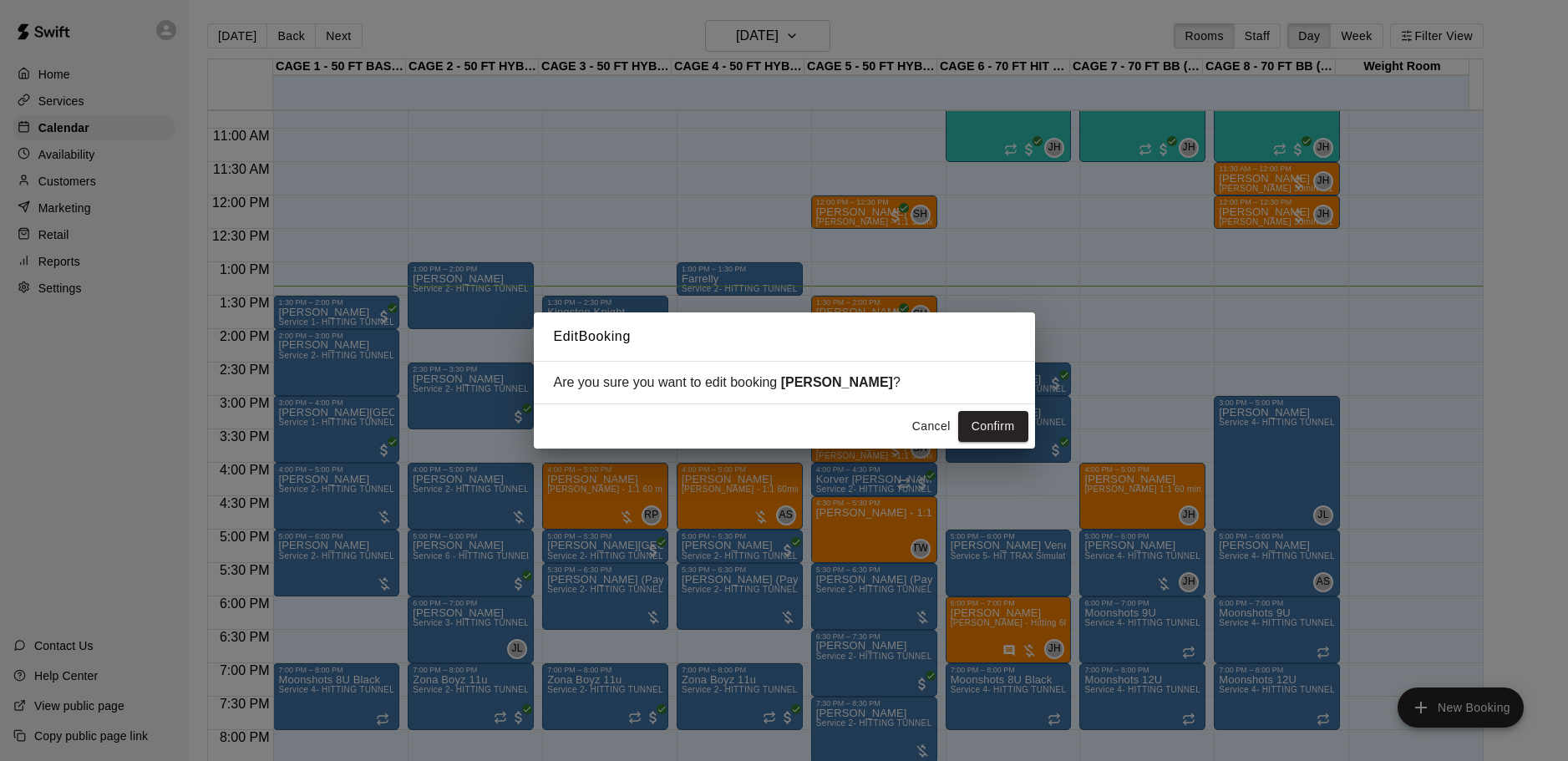
click at [940, 422] on button "Cancel" at bounding box center [930, 426] width 53 height 31
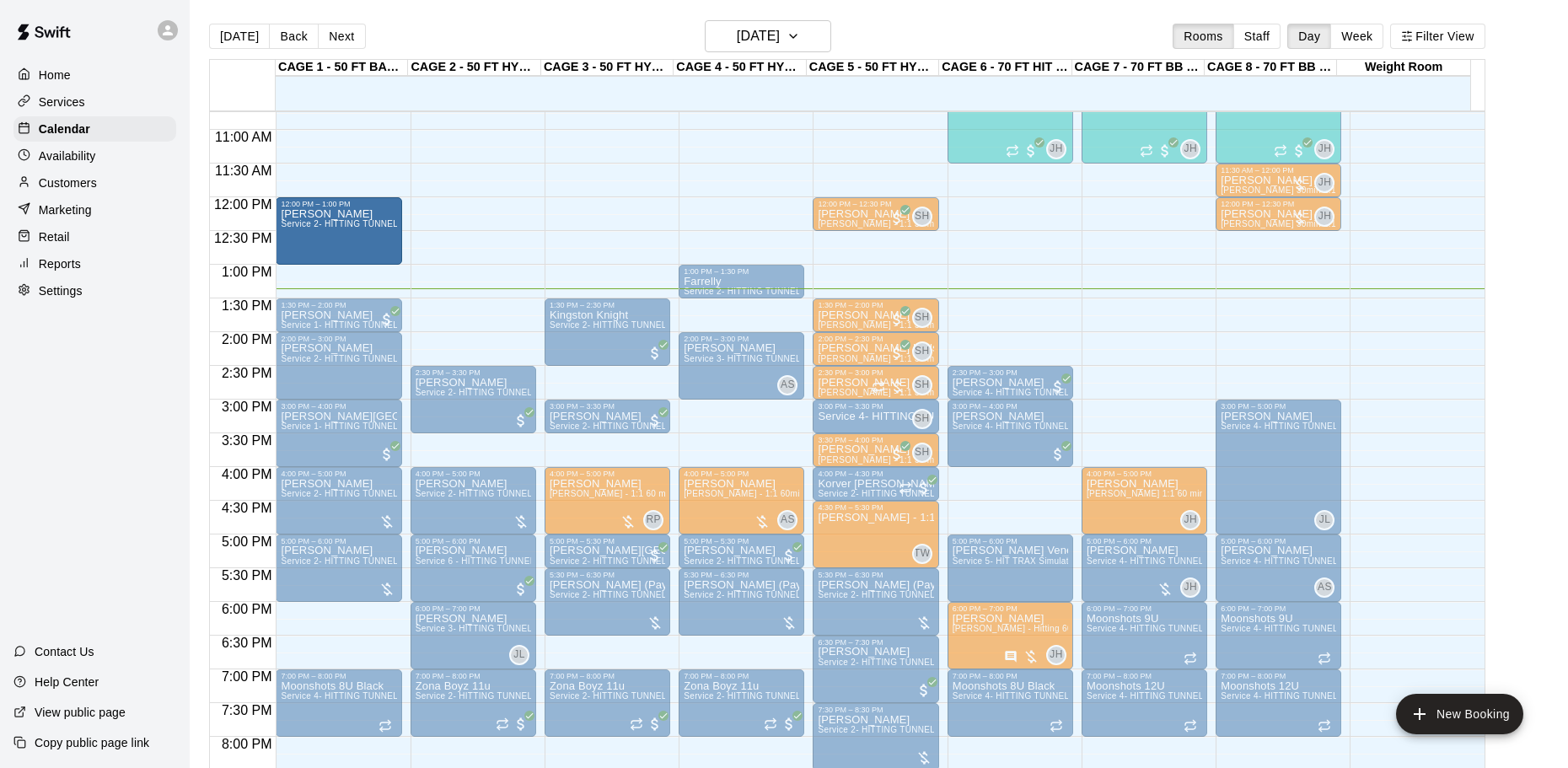
drag, startPoint x: 455, startPoint y: 289, endPoint x: 368, endPoint y: 228, distance: 106.3
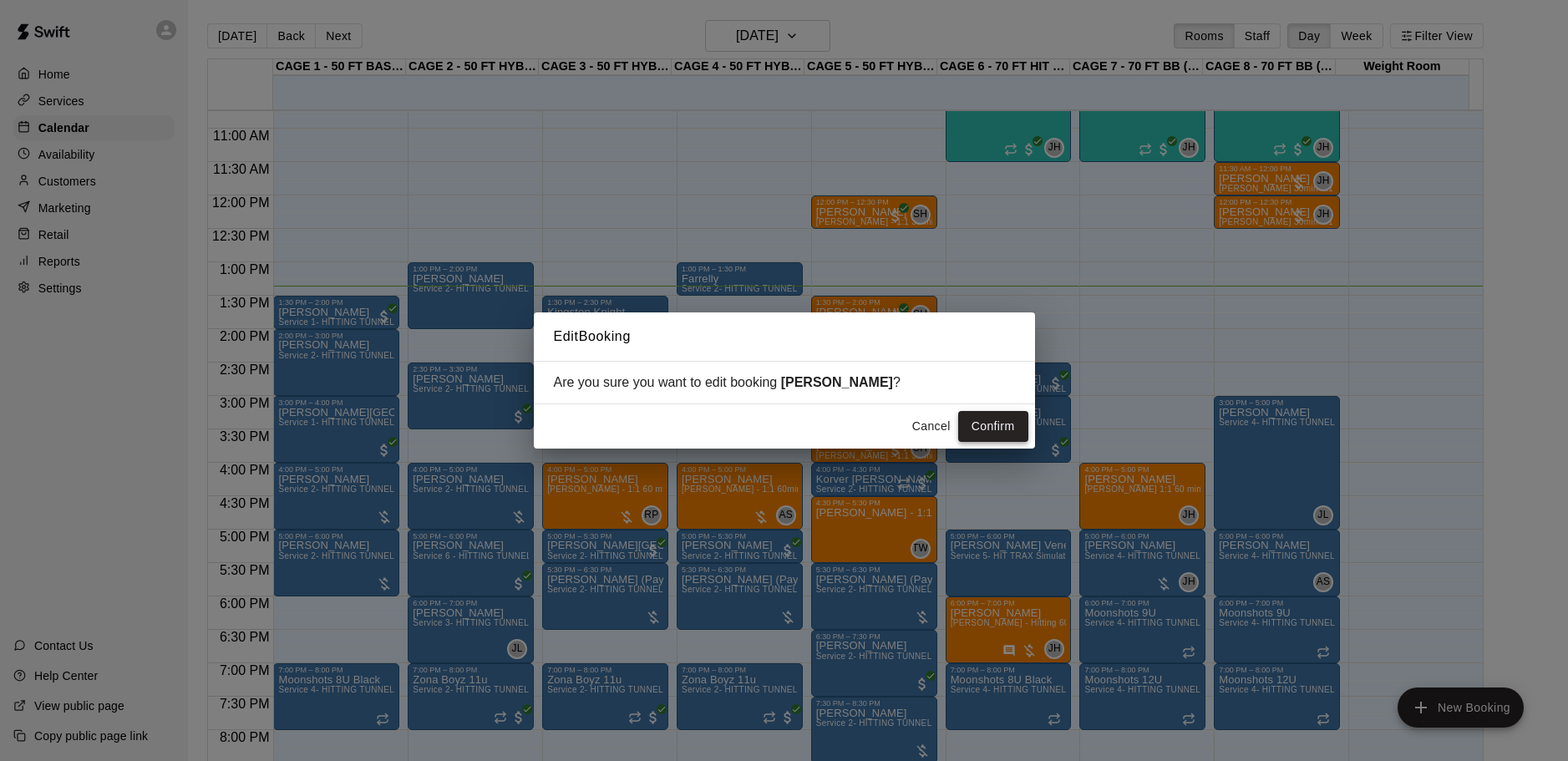
click at [994, 420] on button "Confirm" at bounding box center [993, 426] width 71 height 31
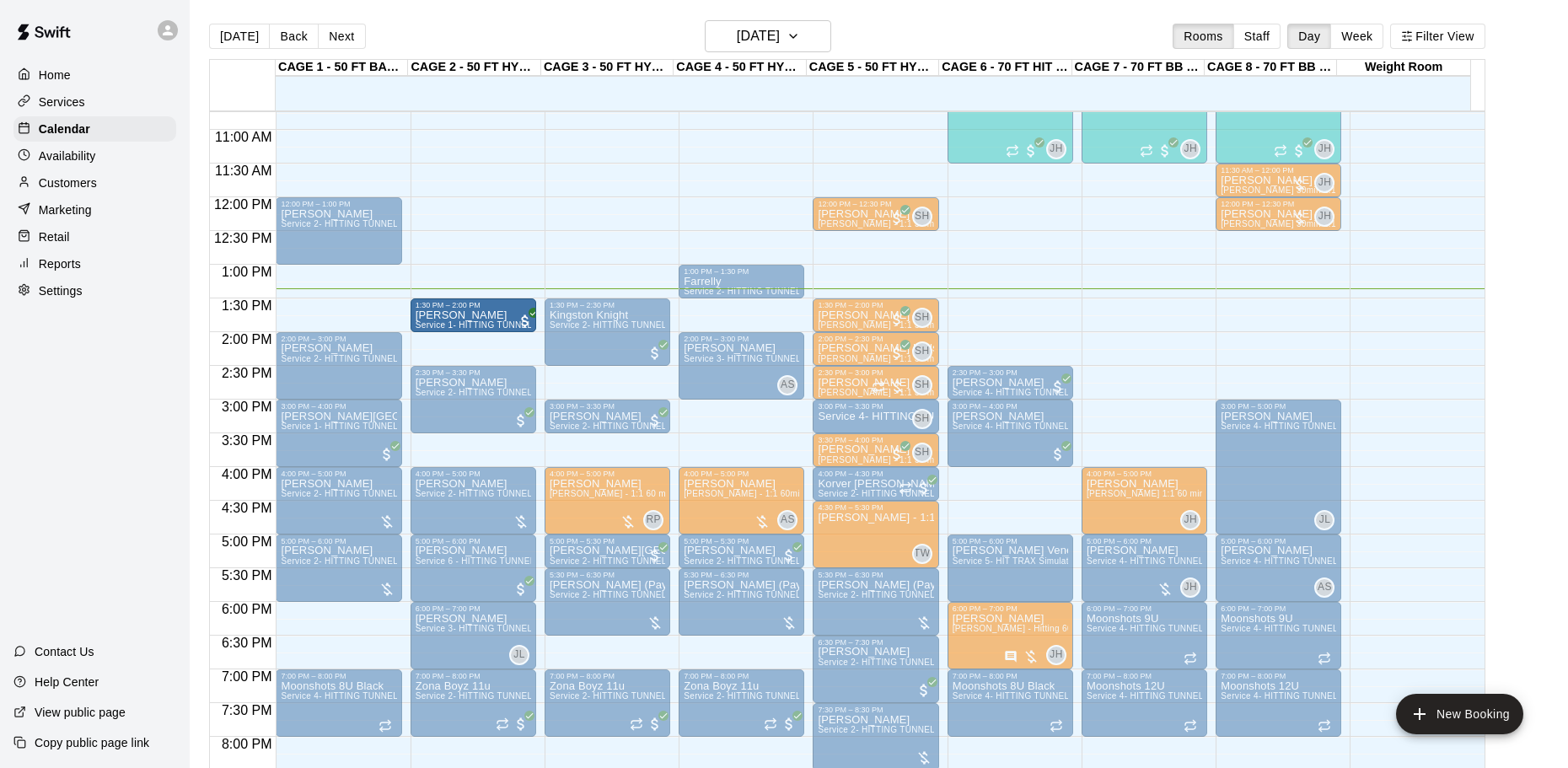
drag, startPoint x: 309, startPoint y: 314, endPoint x: 458, endPoint y: 317, distance: 149.0
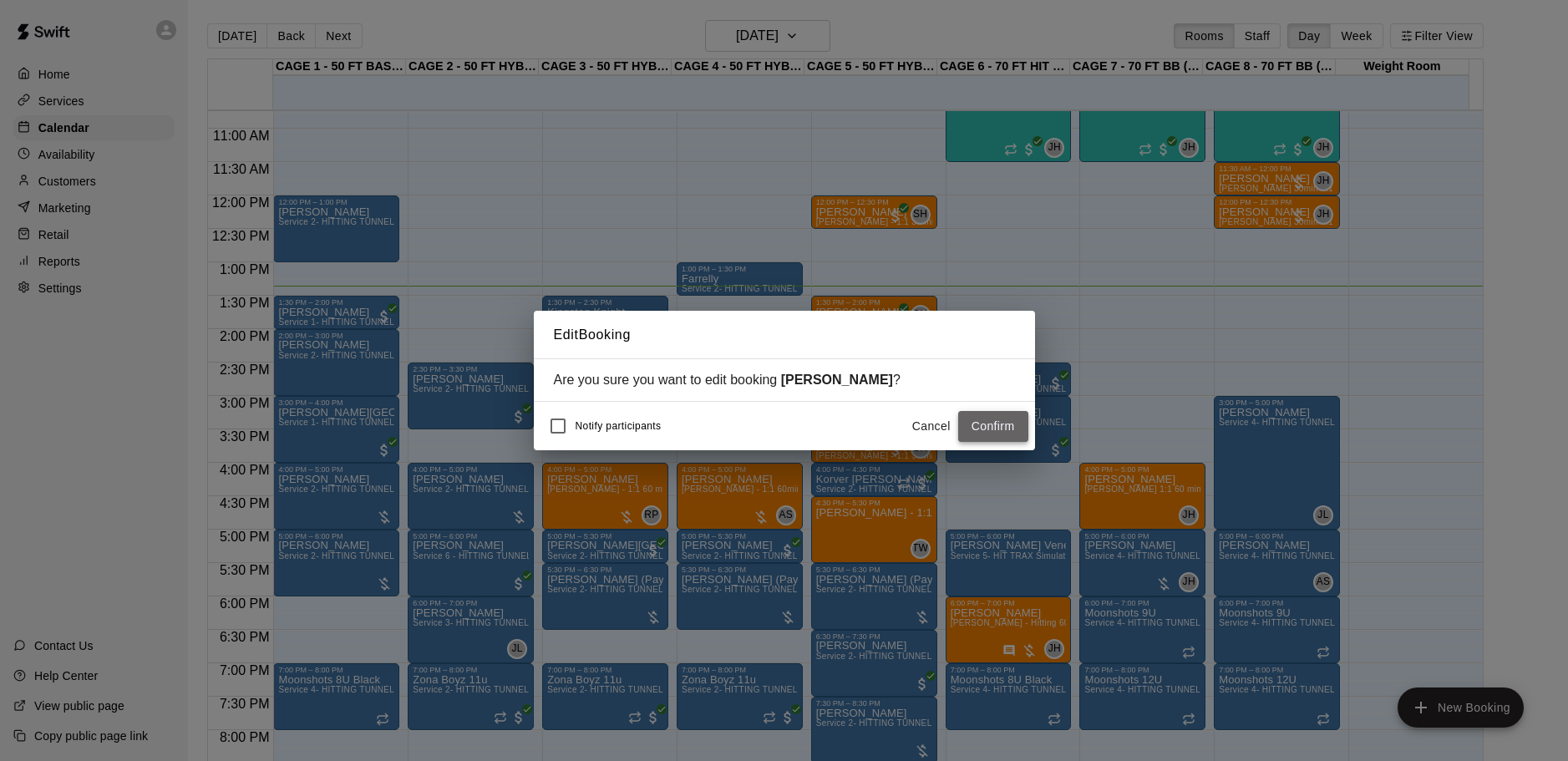
click at [1019, 429] on button "Confirm" at bounding box center [993, 426] width 71 height 31
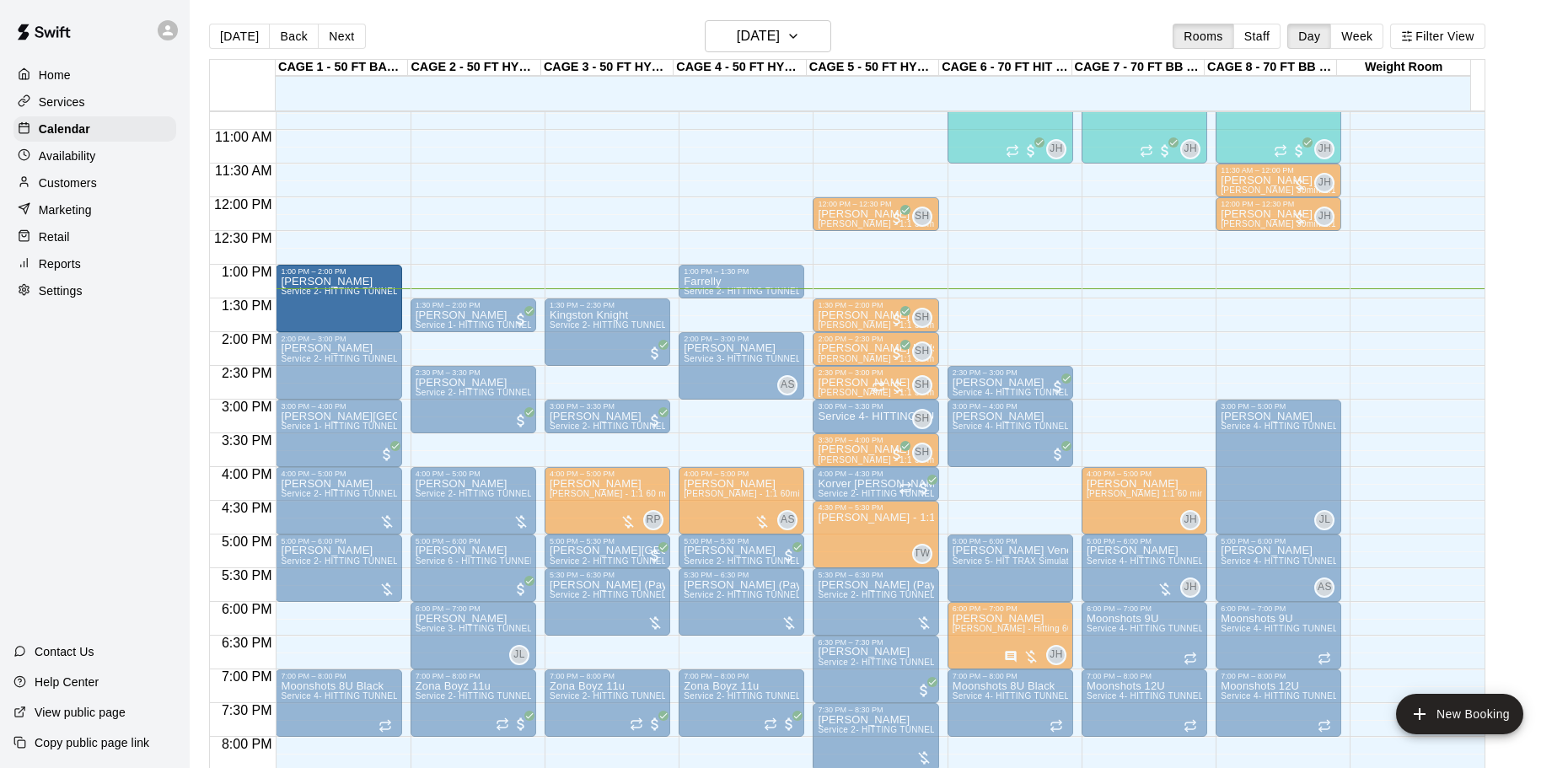
drag, startPoint x: 355, startPoint y: 227, endPoint x: 332, endPoint y: 304, distance: 80.4
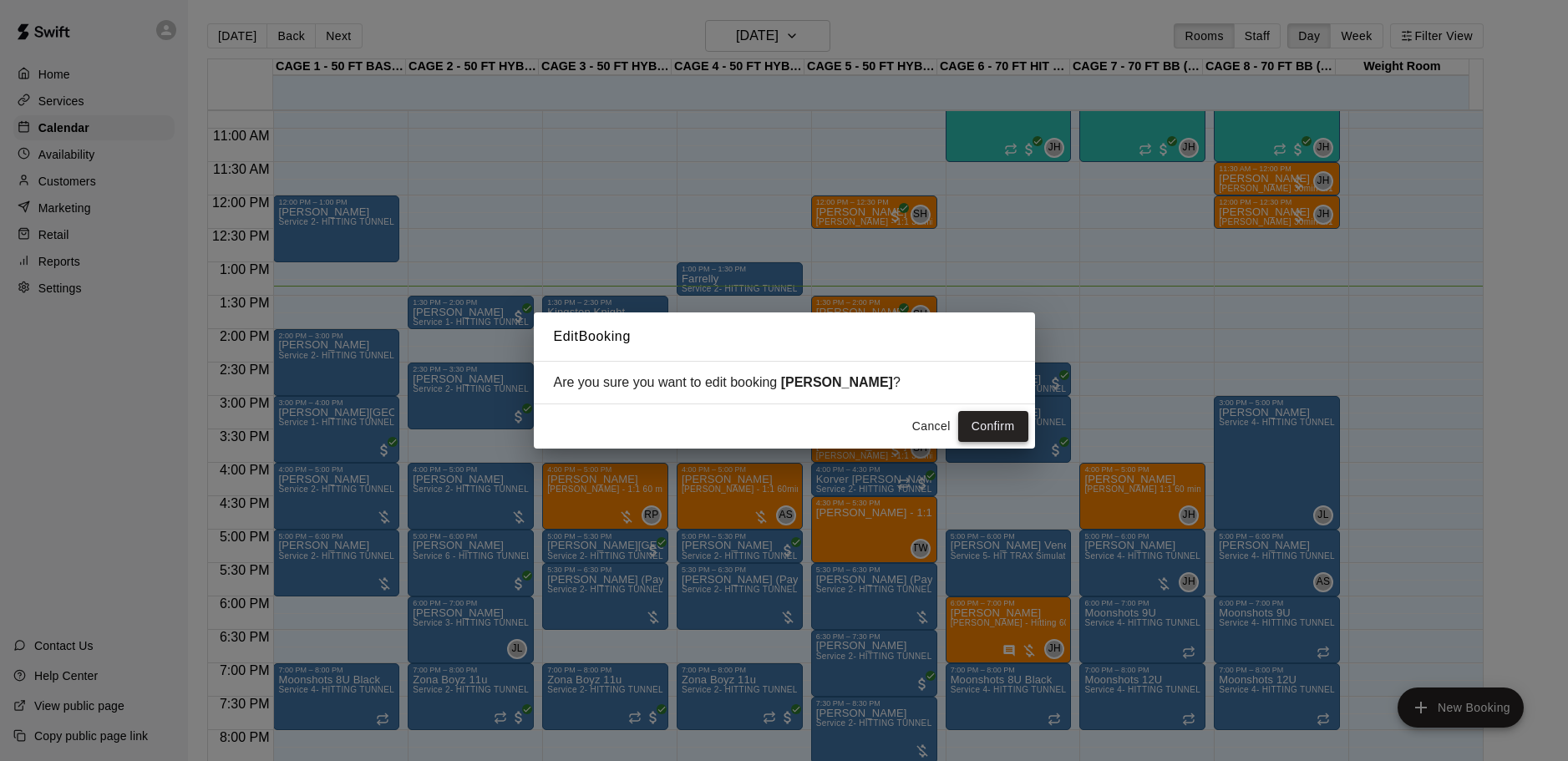
click at [1005, 422] on button "Confirm" at bounding box center [993, 426] width 71 height 31
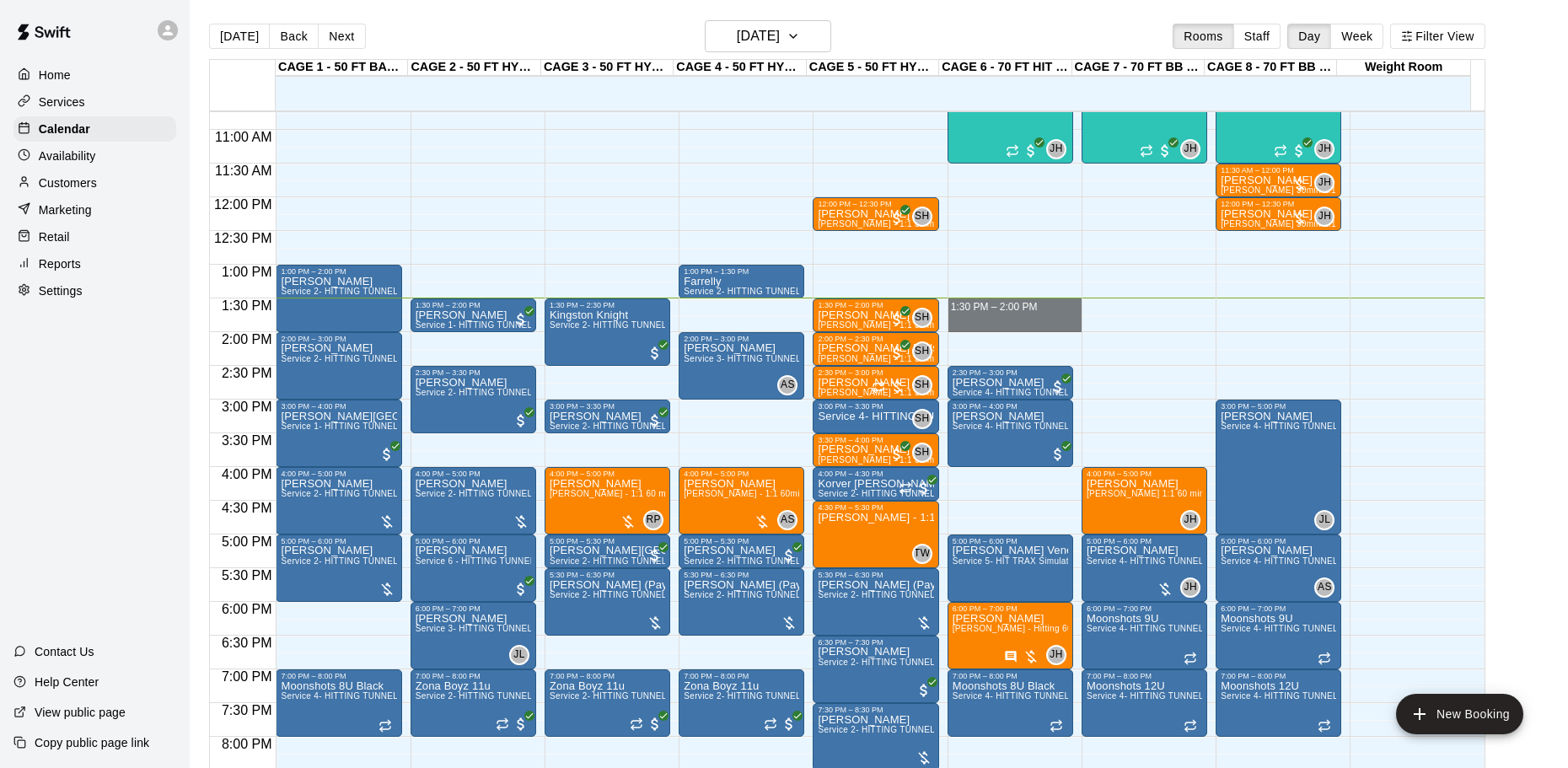
drag, startPoint x: 1028, startPoint y: 302, endPoint x: 1027, endPoint y: 321, distance: 19.0
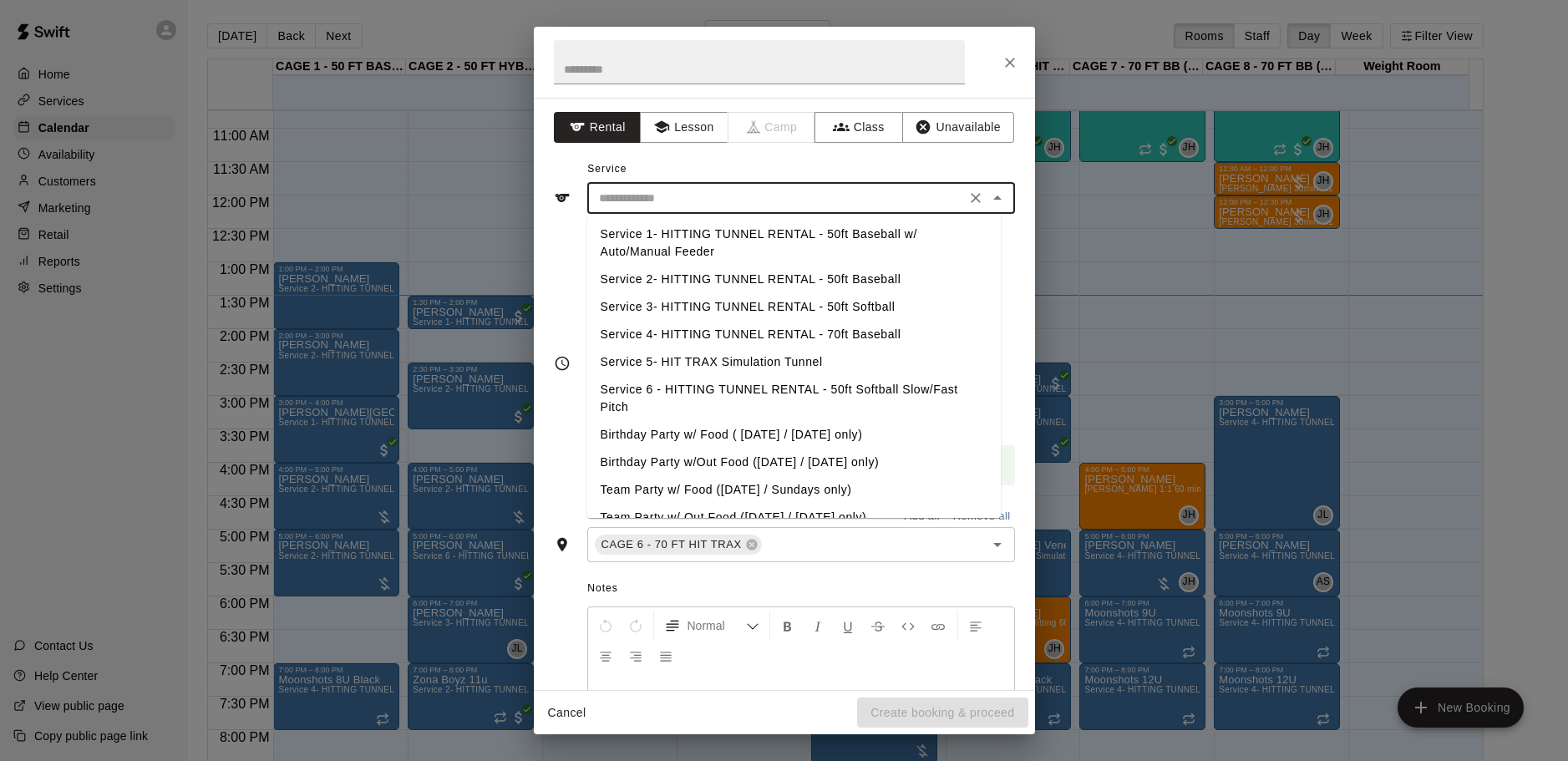
click at [775, 192] on input "text" at bounding box center [776, 199] width 368 height 21
click at [847, 328] on li "Service 4- HITTING TUNNEL RENTAL - 70ft Baseball" at bounding box center [794, 334] width 413 height 28
type input "**********"
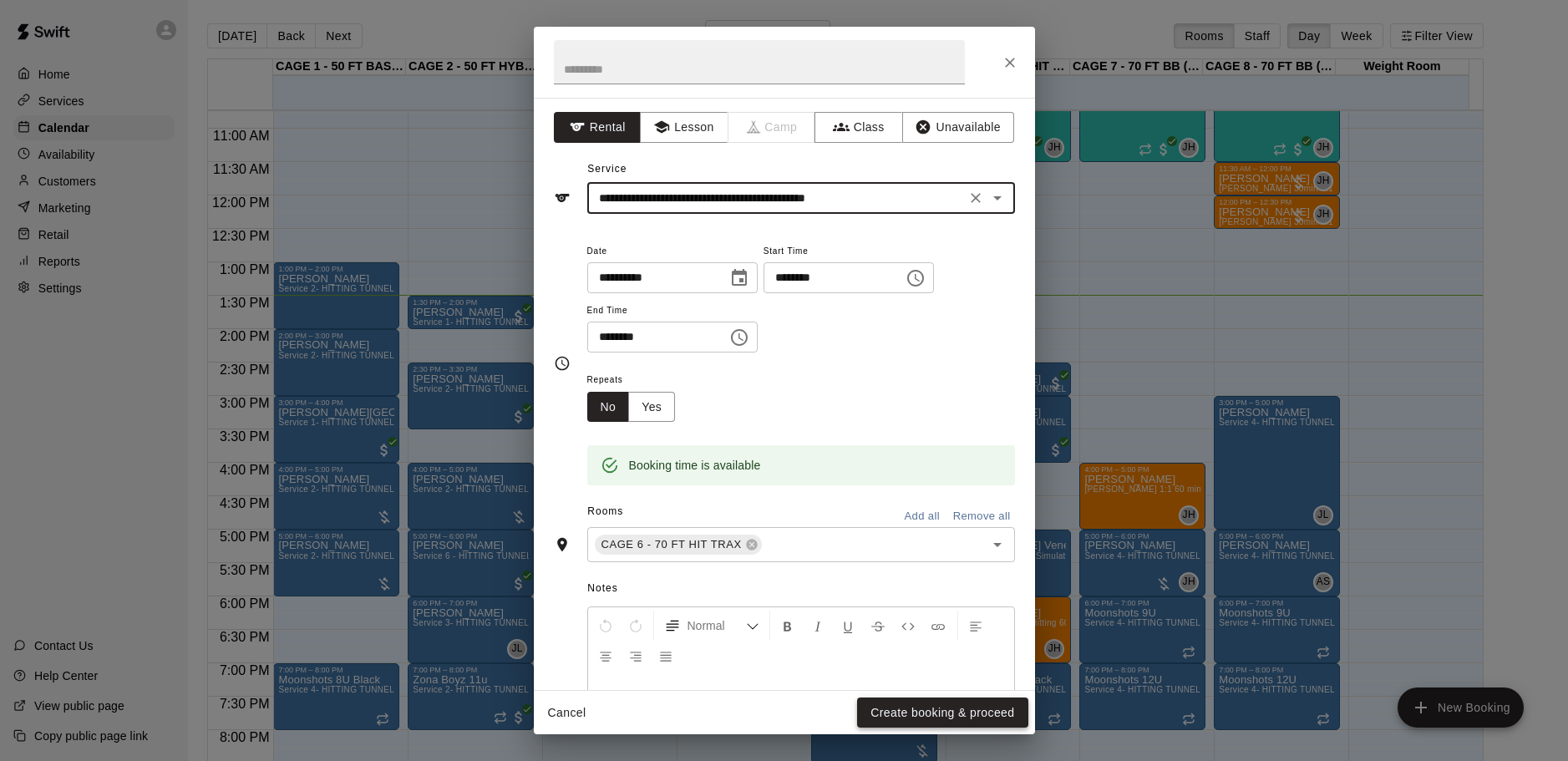
click at [915, 705] on button "Create booking & proceed" at bounding box center [942, 713] width 170 height 31
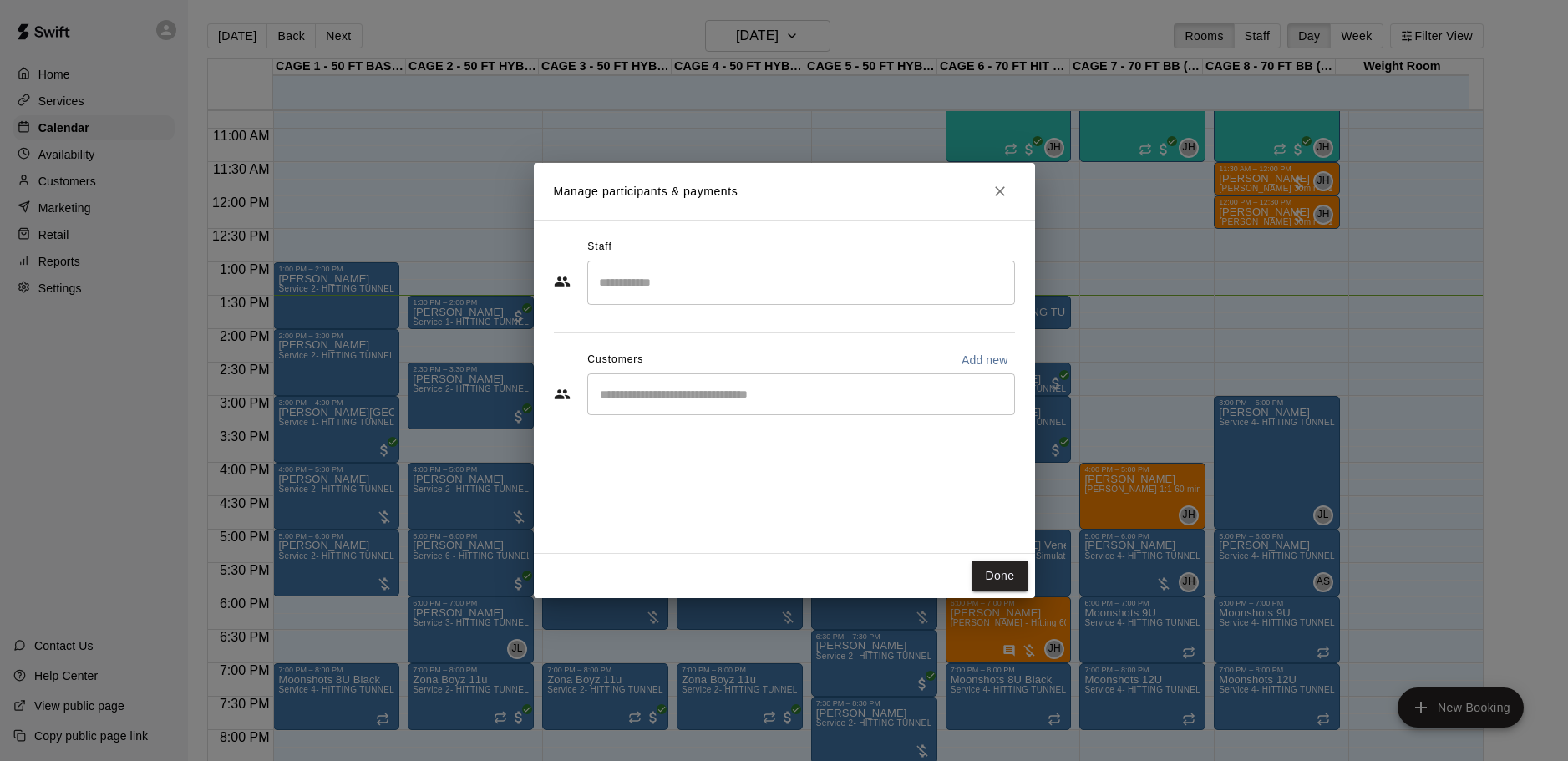
click at [754, 361] on div "Customers Add new" at bounding box center [784, 360] width 461 height 27
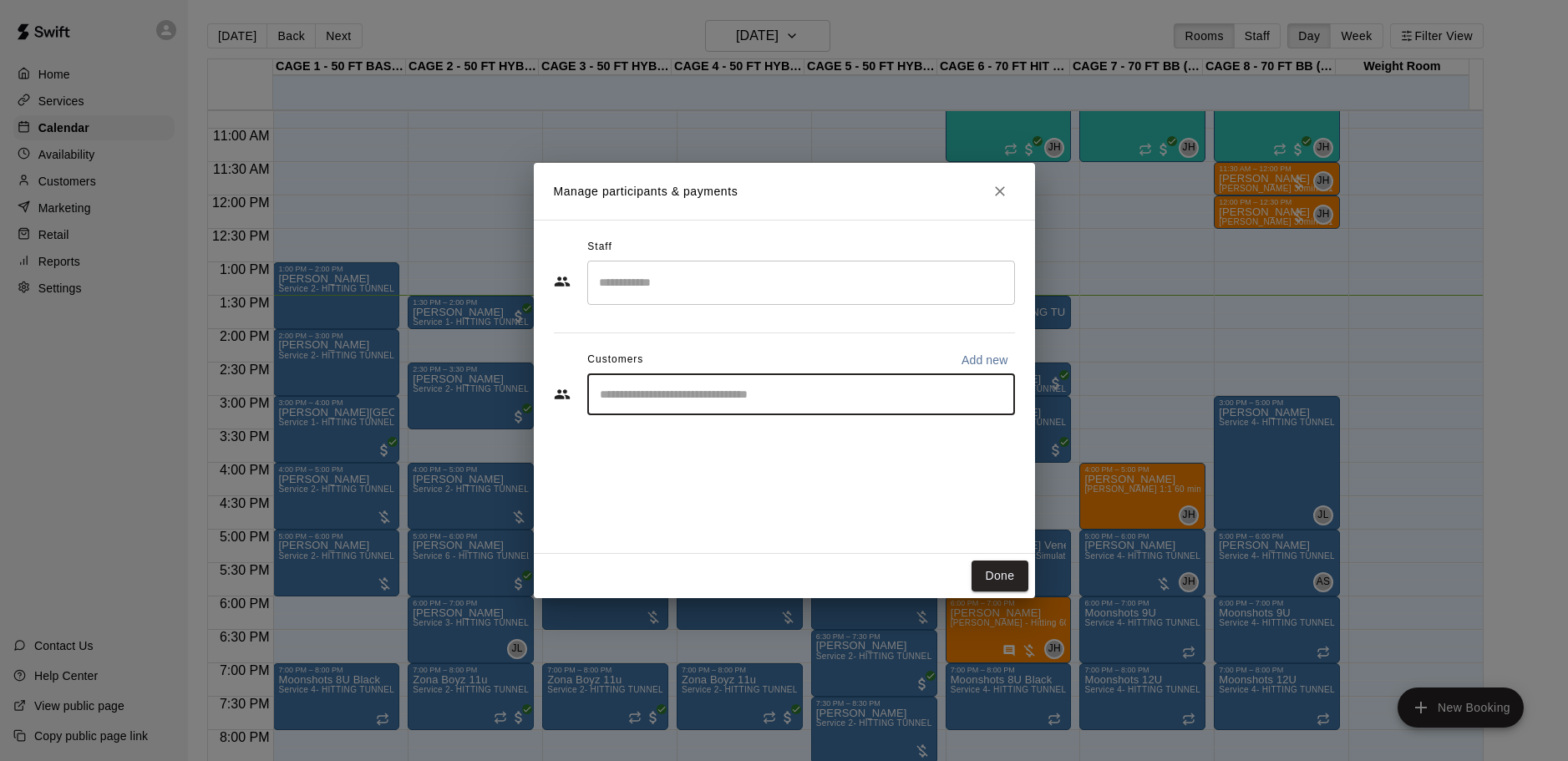
click at [752, 398] on input "Start typing to search customers..." at bounding box center [801, 393] width 413 height 16
type input "*****"
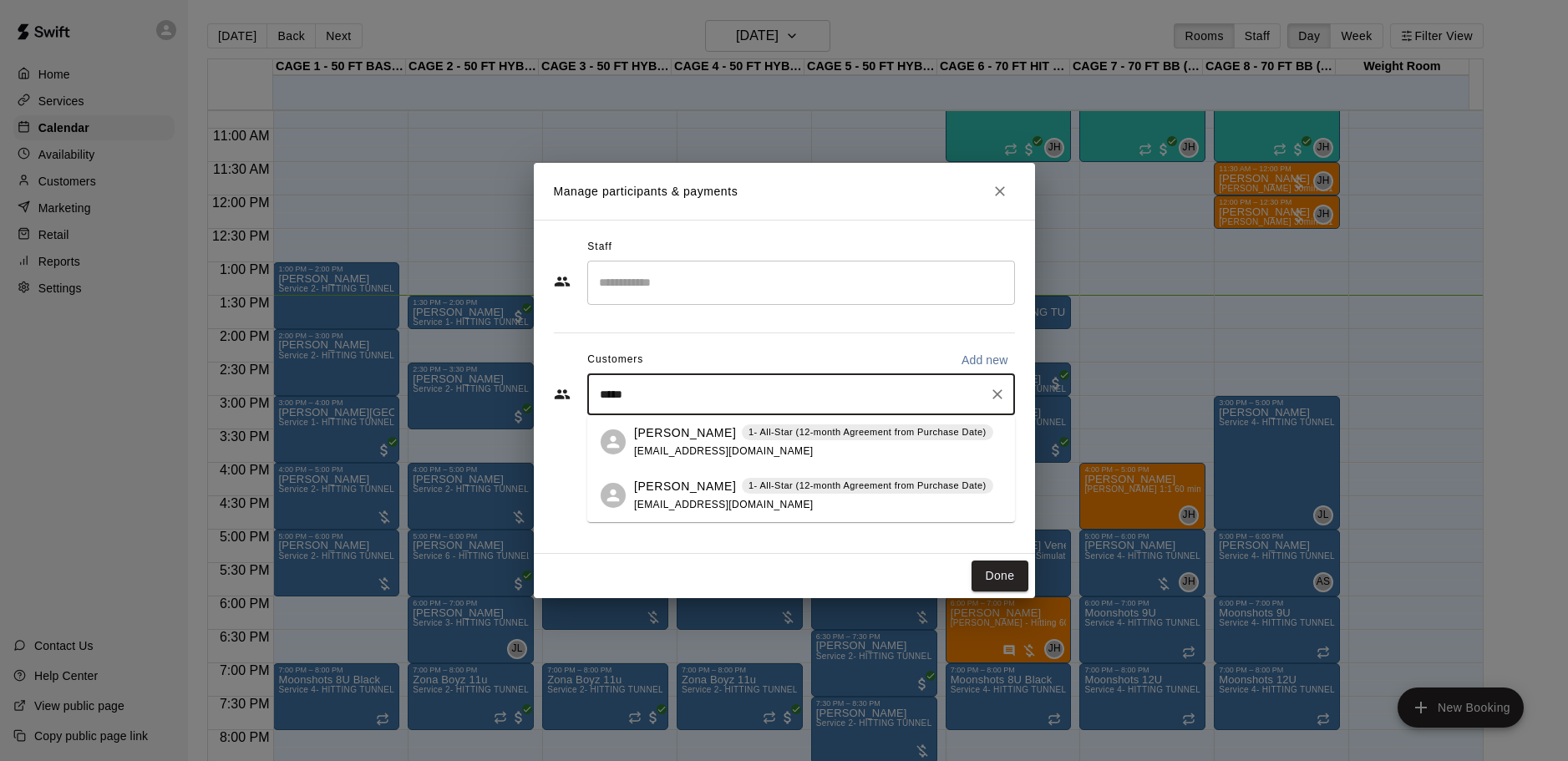
click at [664, 503] on span "adamsolak2@gmail.com" at bounding box center [724, 504] width 180 height 12
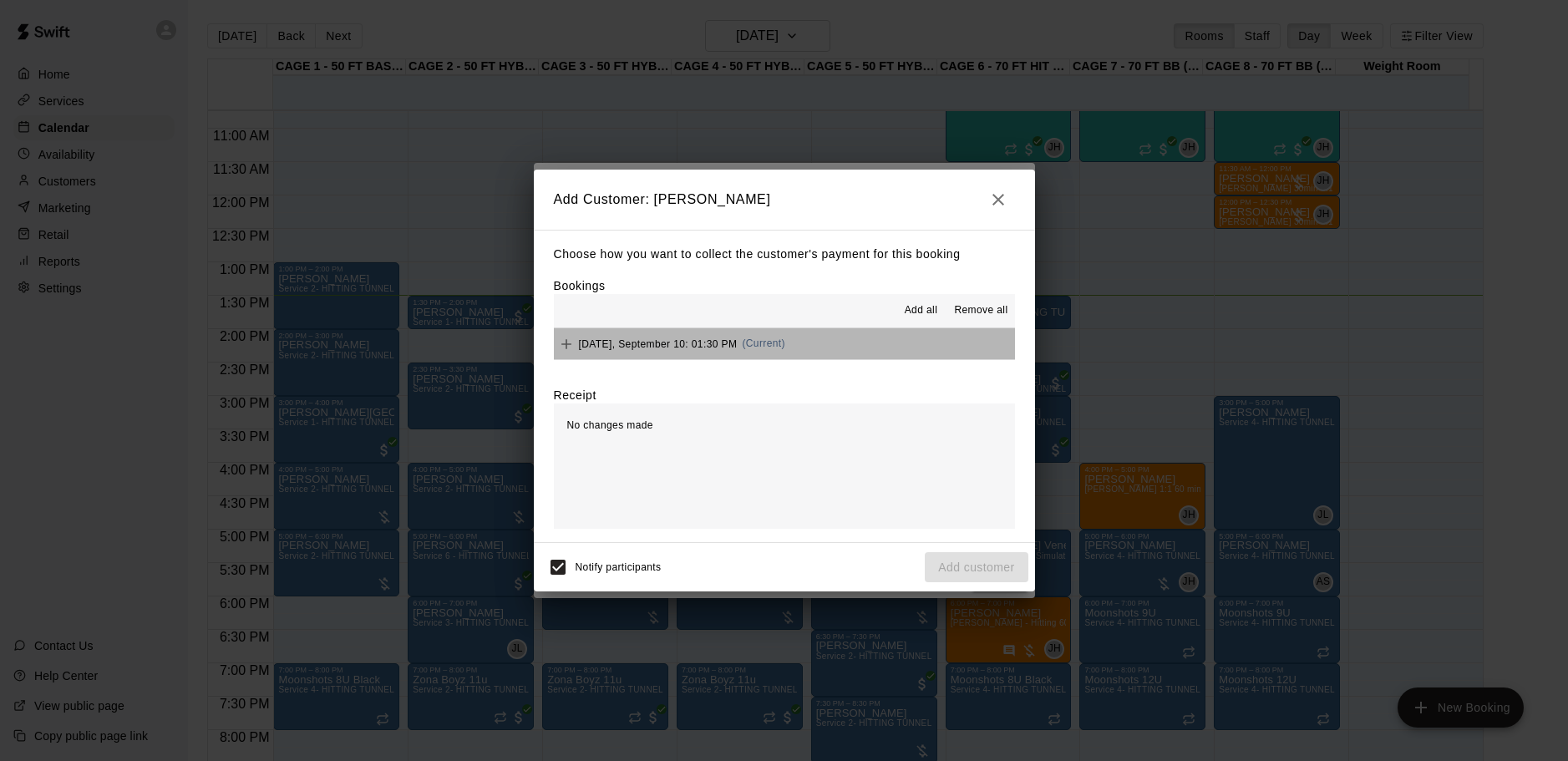
click at [903, 349] on button "Wednesday, September 10: 01:30 PM (Current)" at bounding box center [784, 344] width 461 height 31
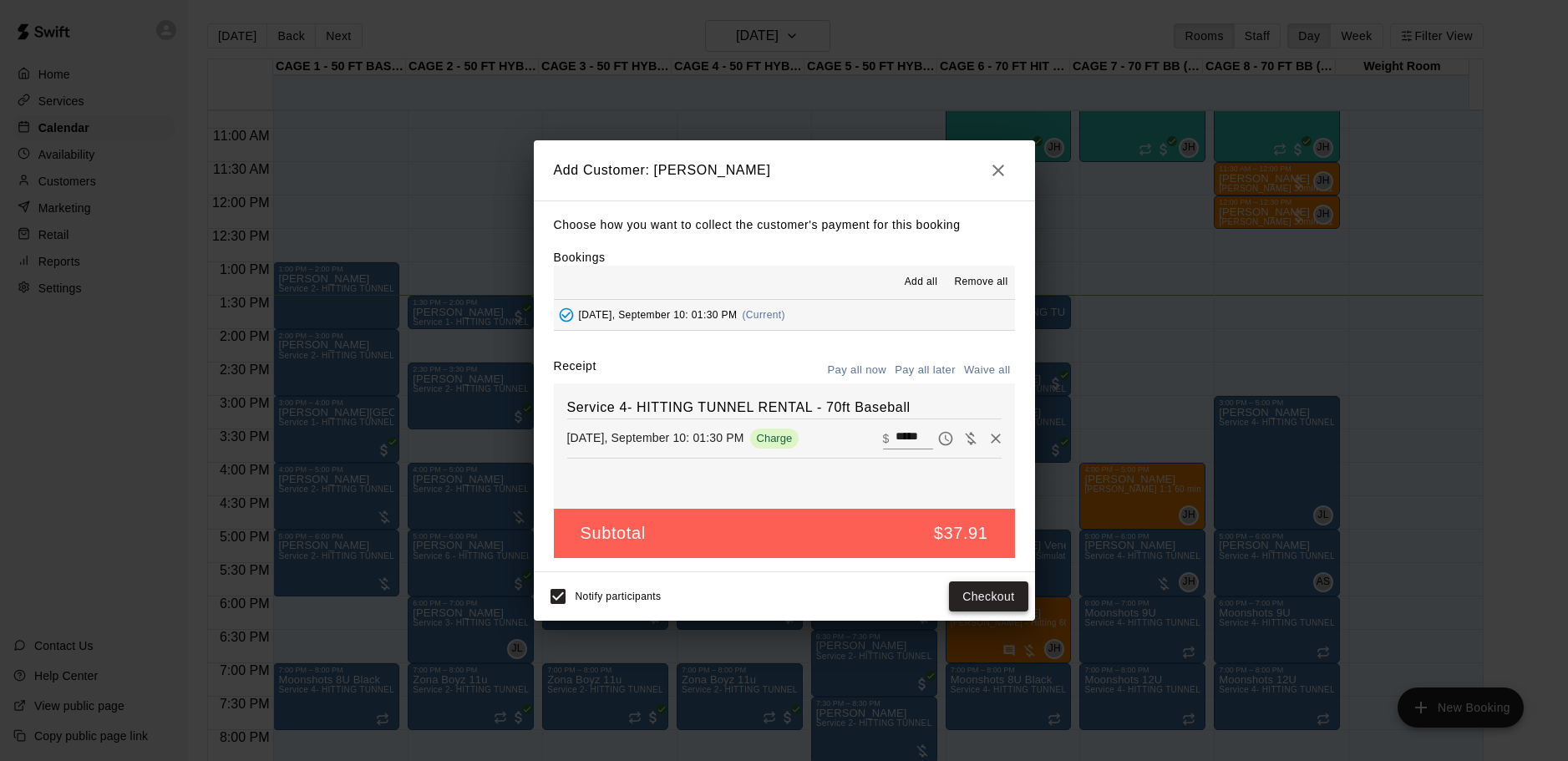
click at [966, 600] on button "Checkout" at bounding box center [987, 597] width 78 height 31
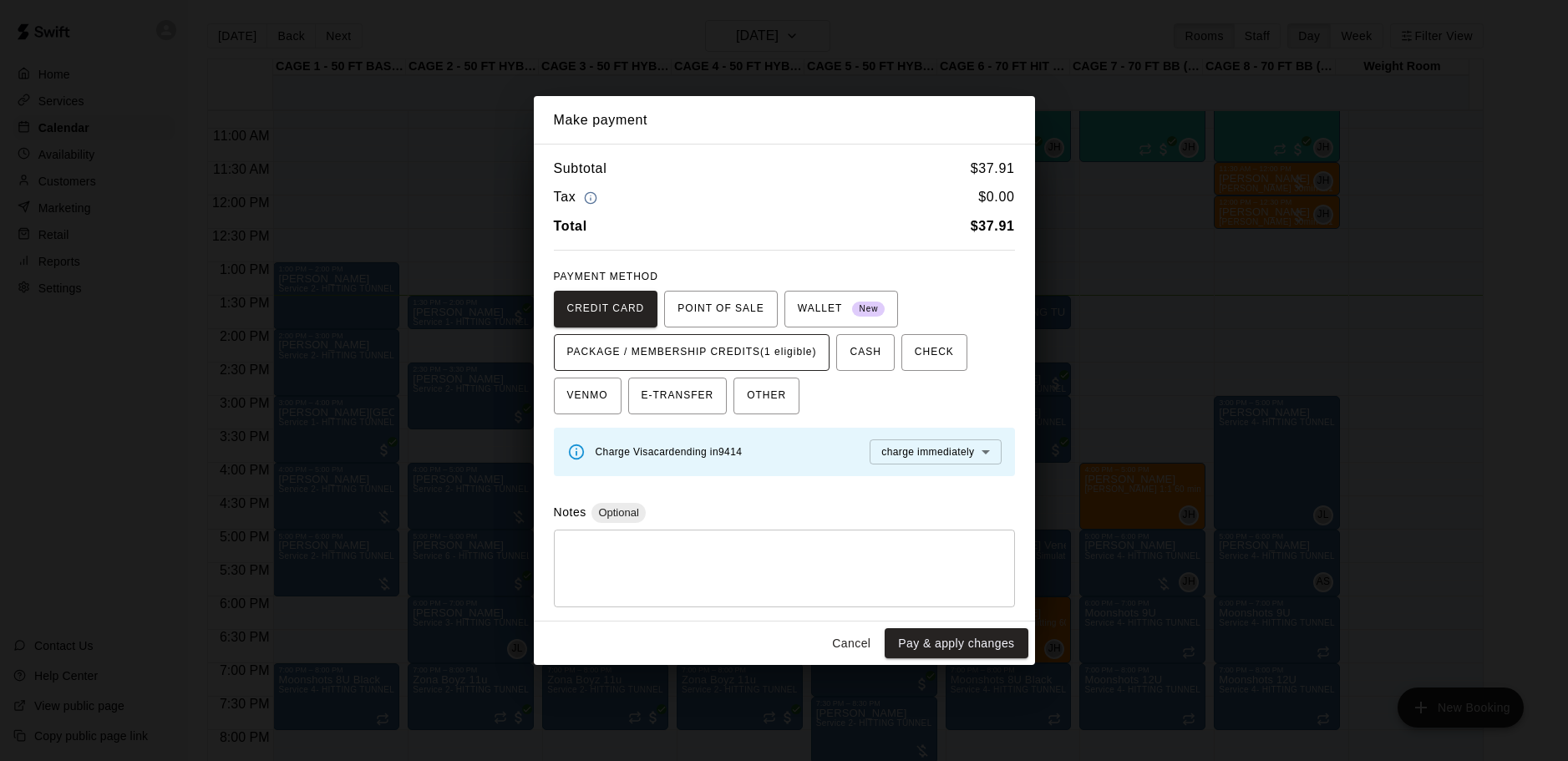
click at [711, 351] on span "PACKAGE / MEMBERSHIP CREDITS (1 eligible)" at bounding box center [692, 352] width 250 height 27
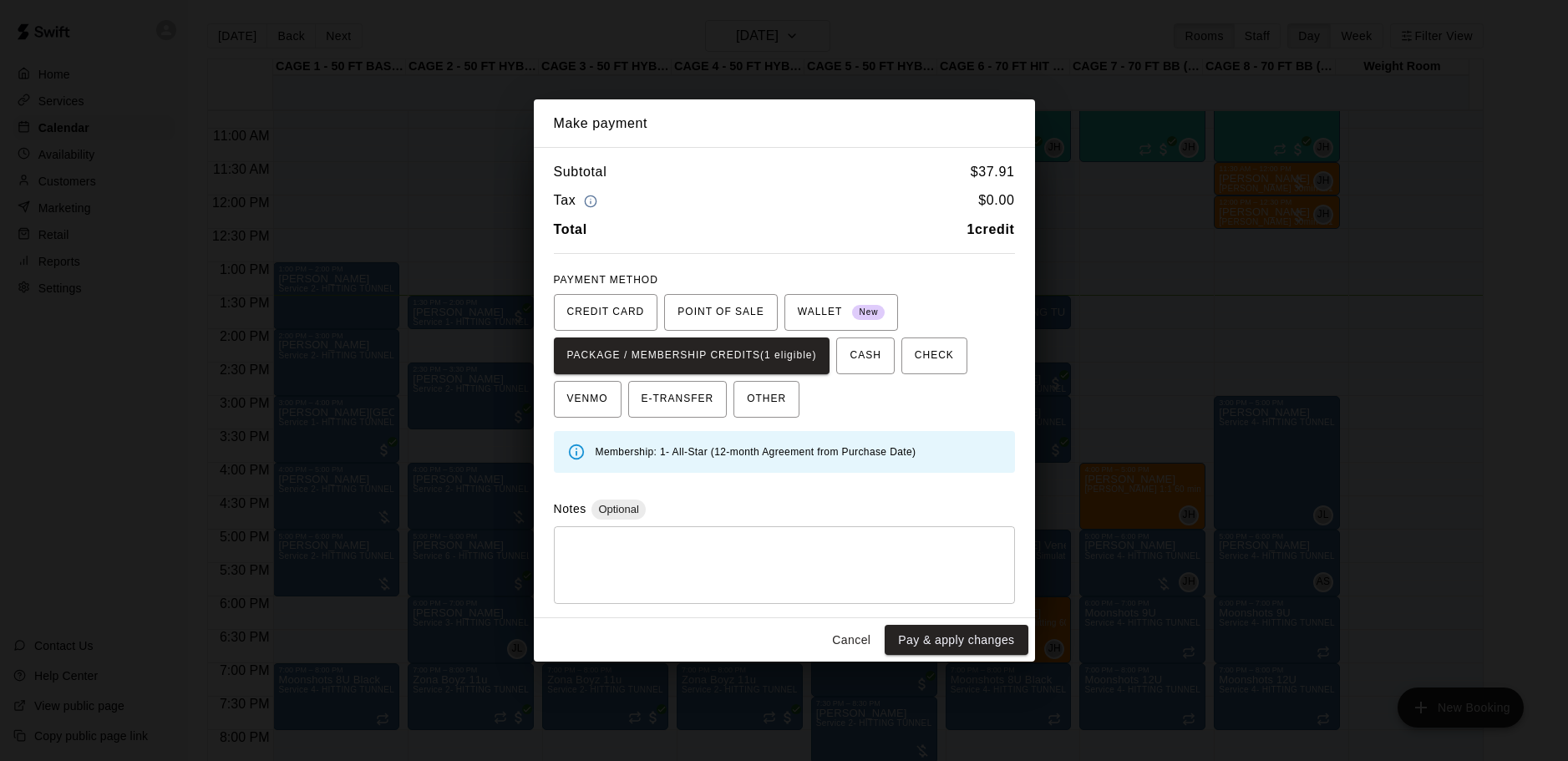
click at [966, 638] on button "Pay & apply changes" at bounding box center [956, 640] width 143 height 31
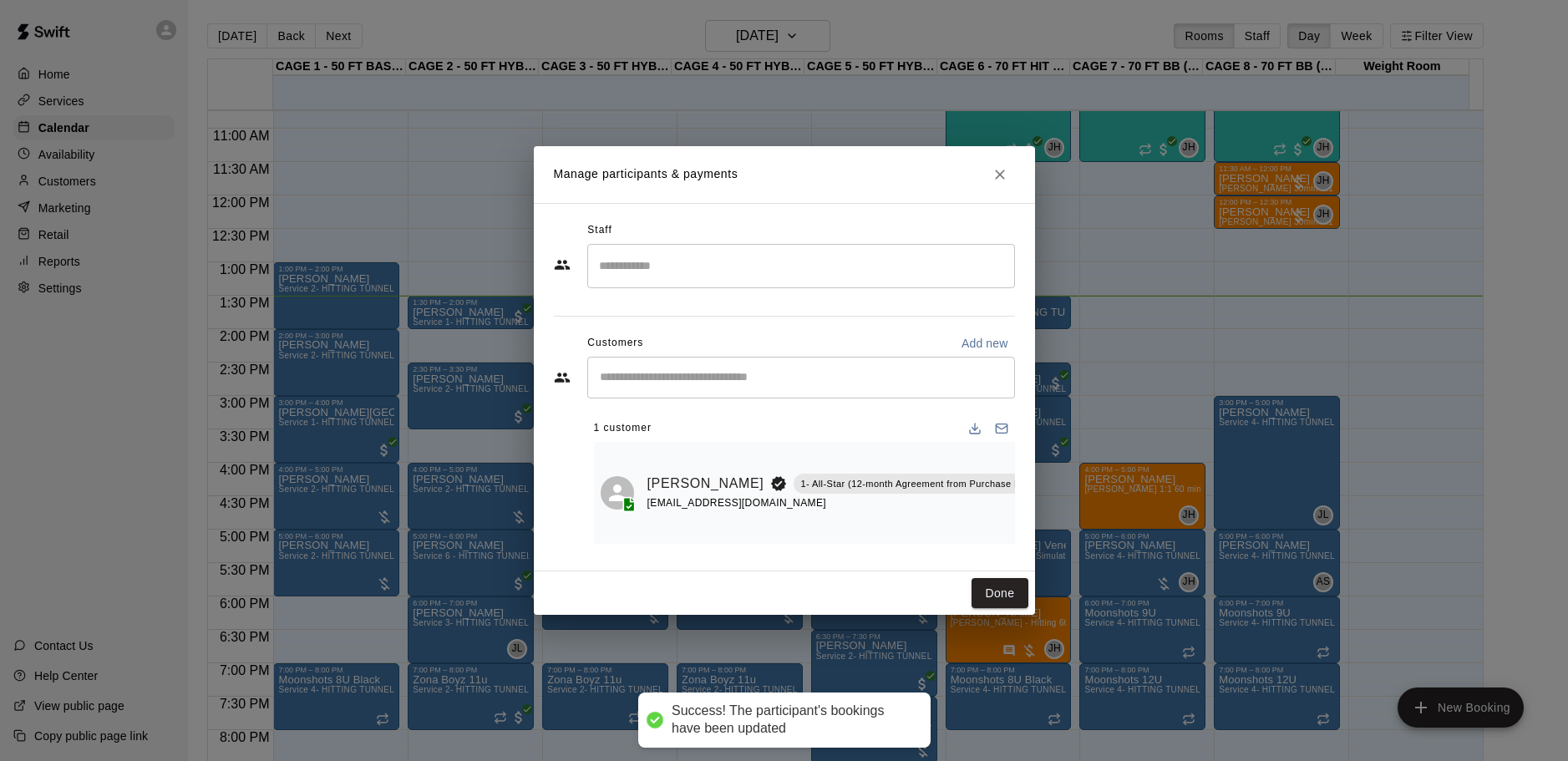
click at [967, 588] on div "Done" at bounding box center [784, 593] width 501 height 44
click at [990, 589] on button "Done" at bounding box center [1000, 593] width 56 height 31
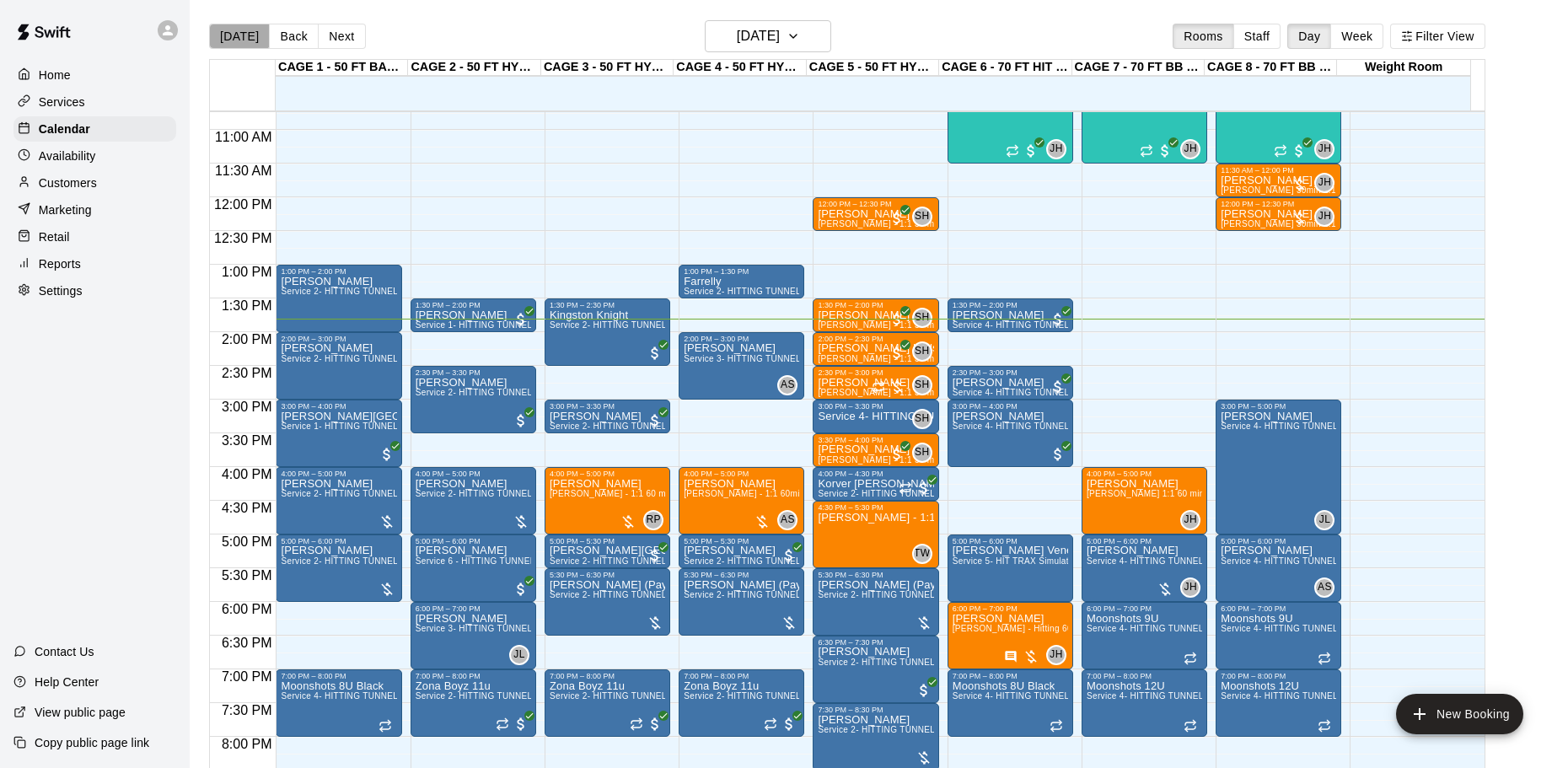
click at [239, 30] on button "[DATE]" at bounding box center [239, 36] width 60 height 25
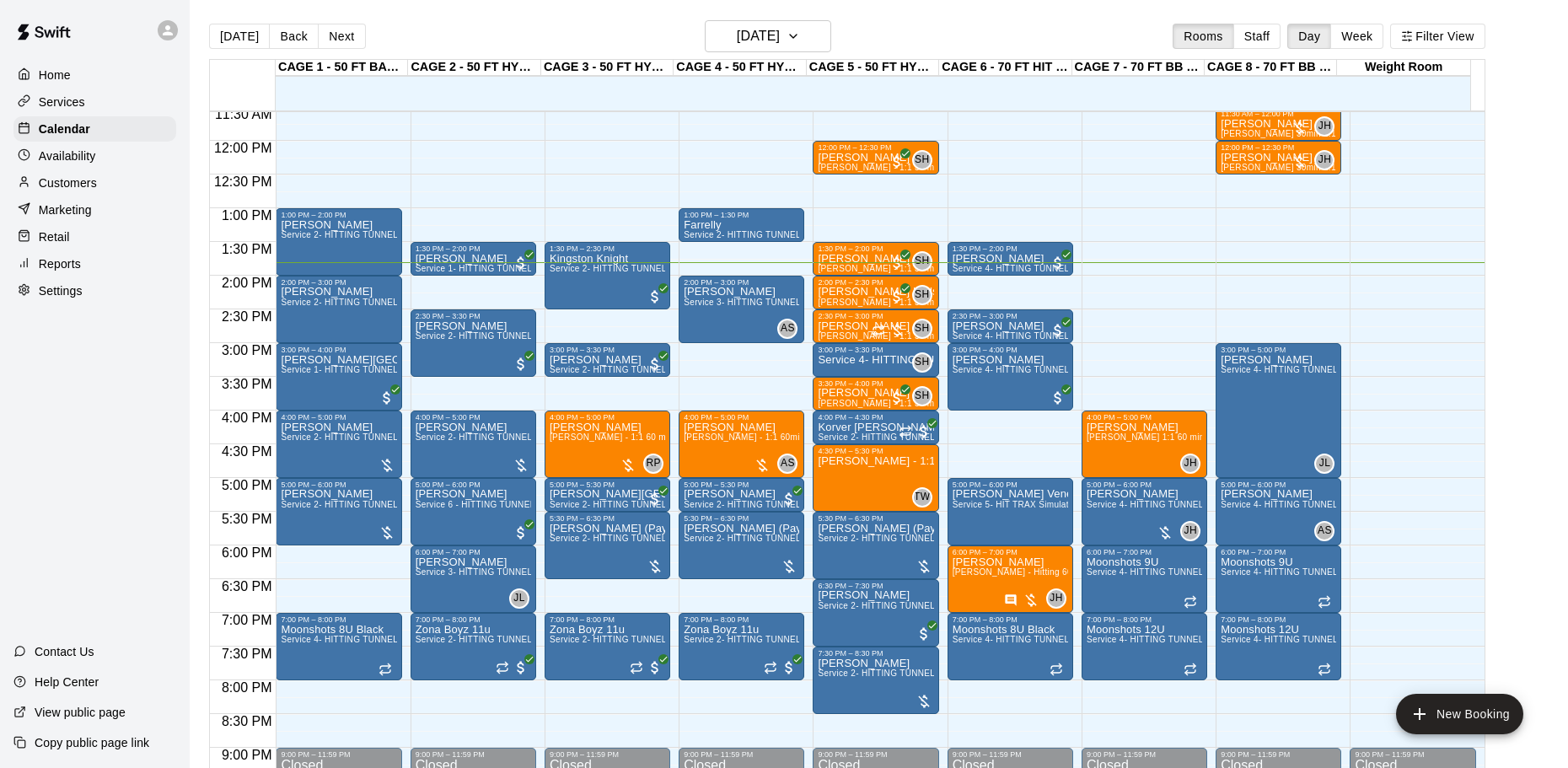
scroll to position [808, 0]
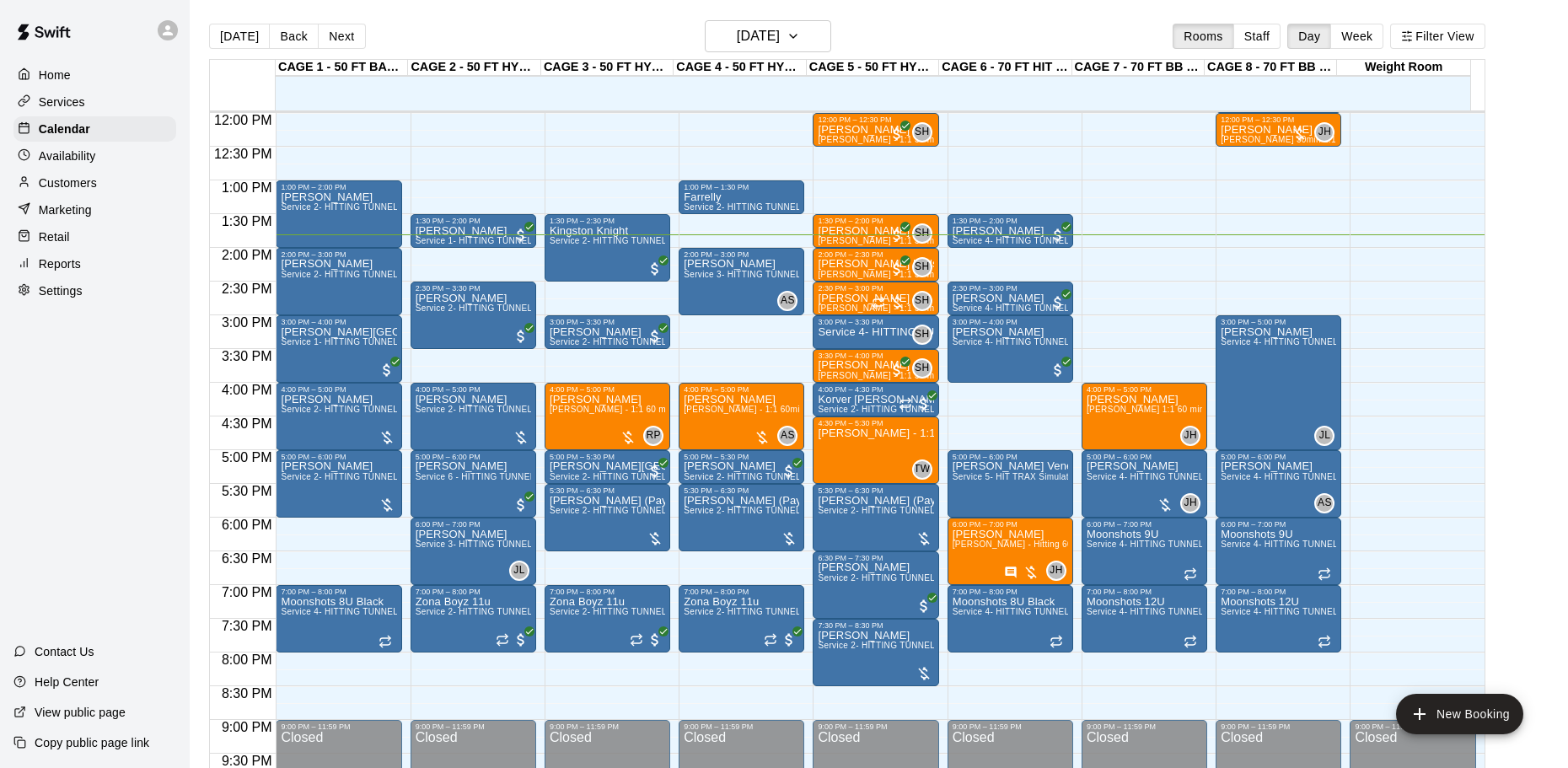
click at [109, 169] on div "Availability" at bounding box center [95, 156] width 163 height 25
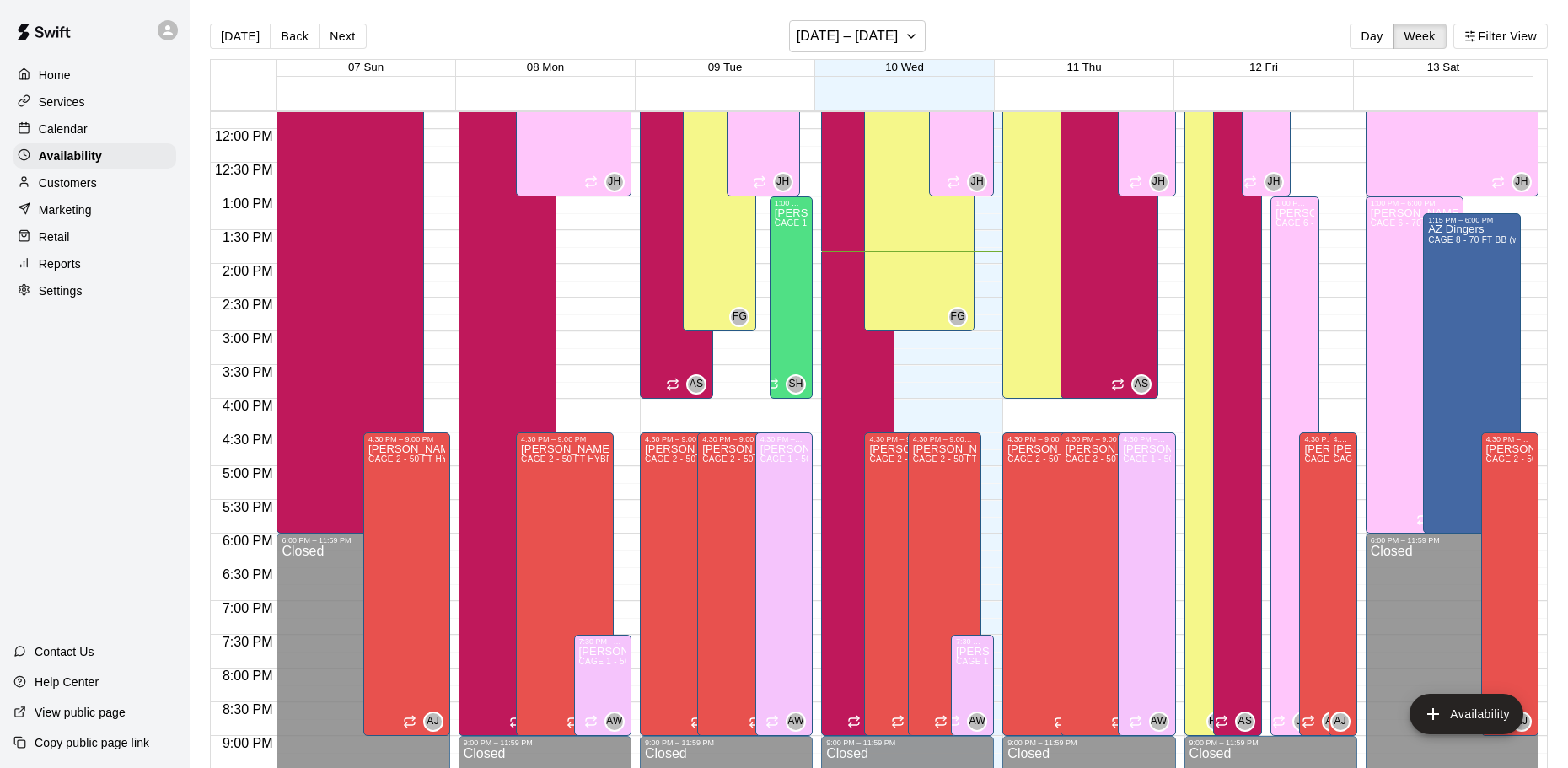
scroll to position [763, 0]
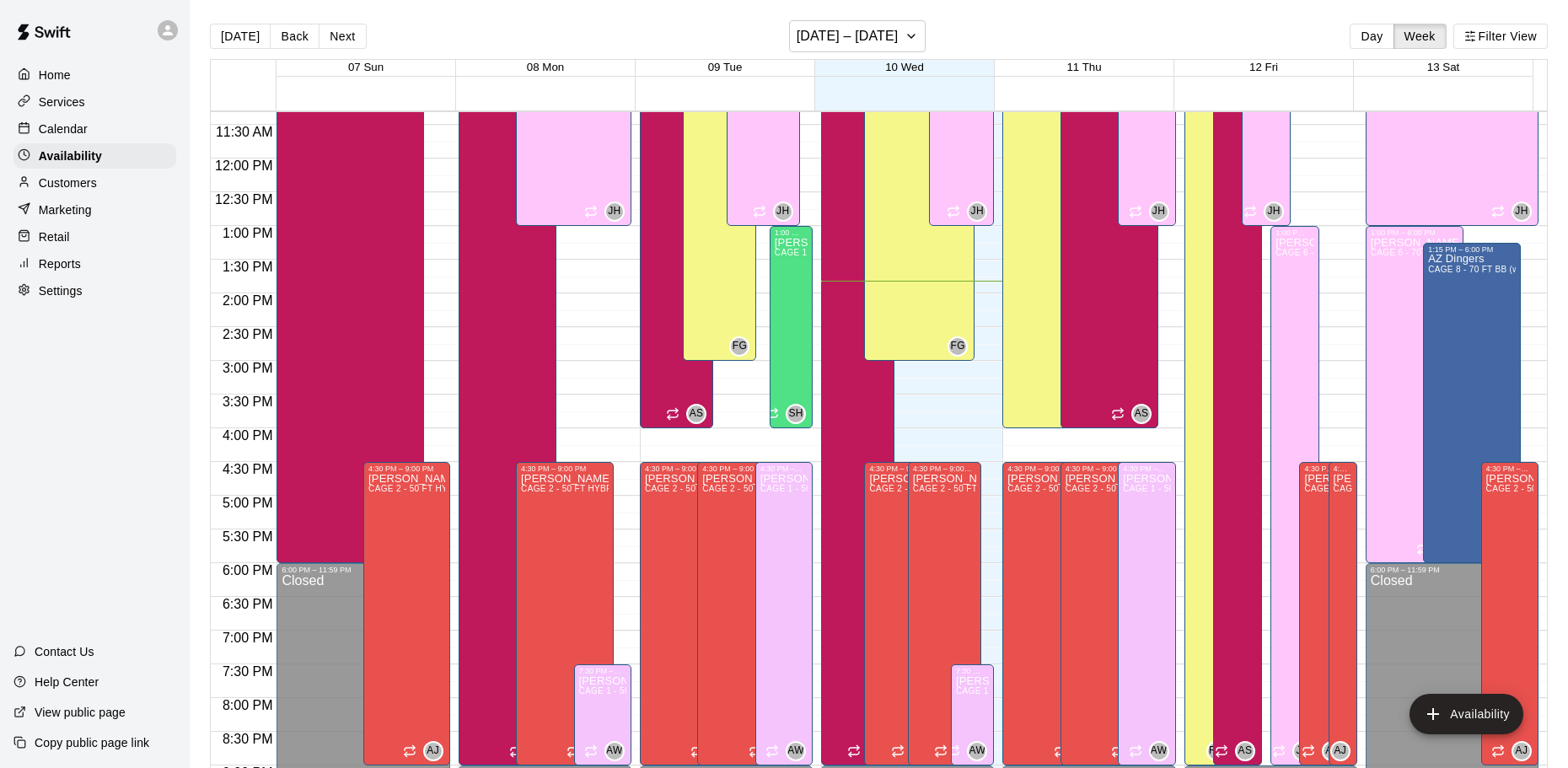
click at [30, 129] on div at bounding box center [28, 130] width 21 height 16
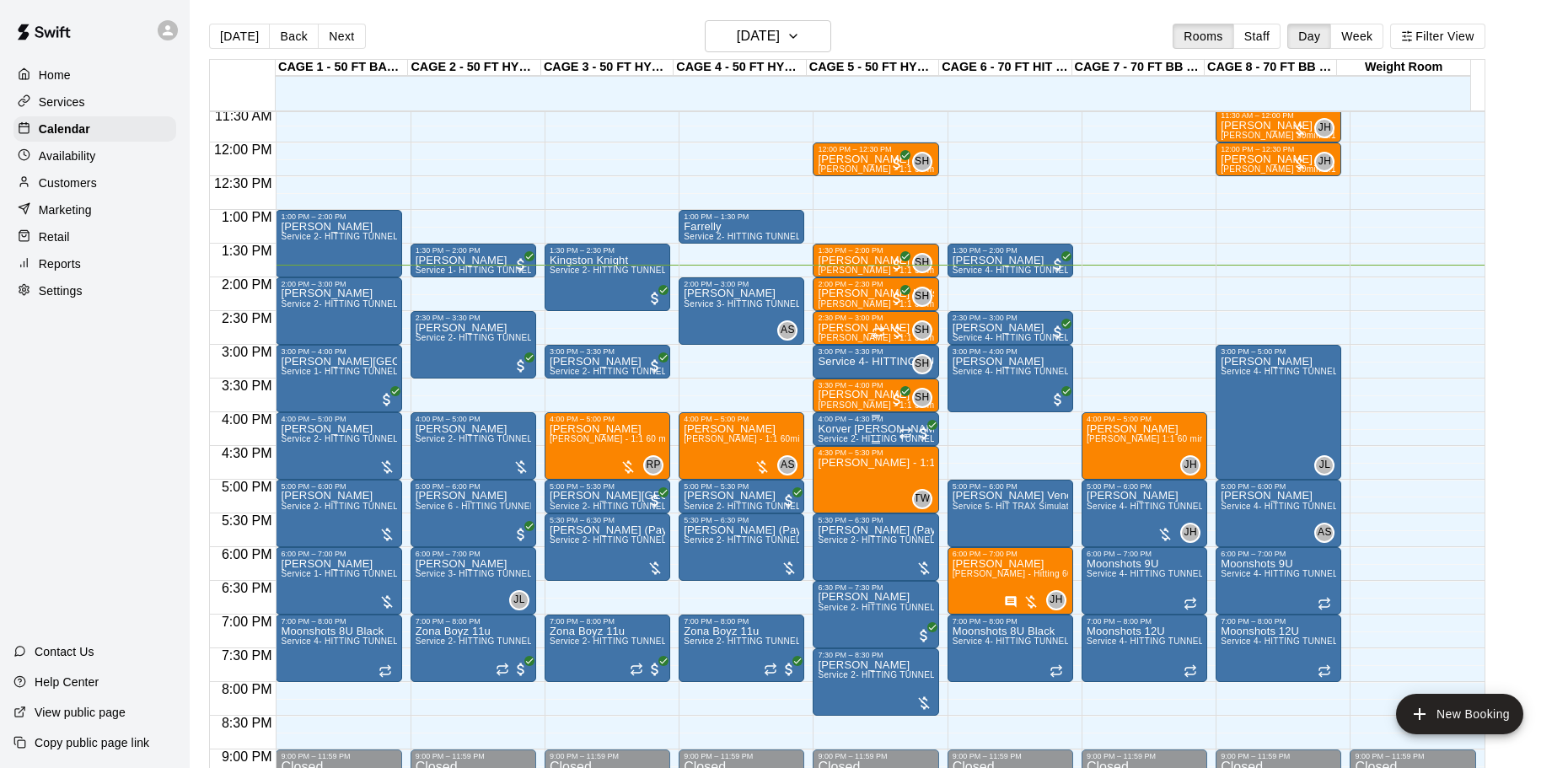
scroll to position [808, 0]
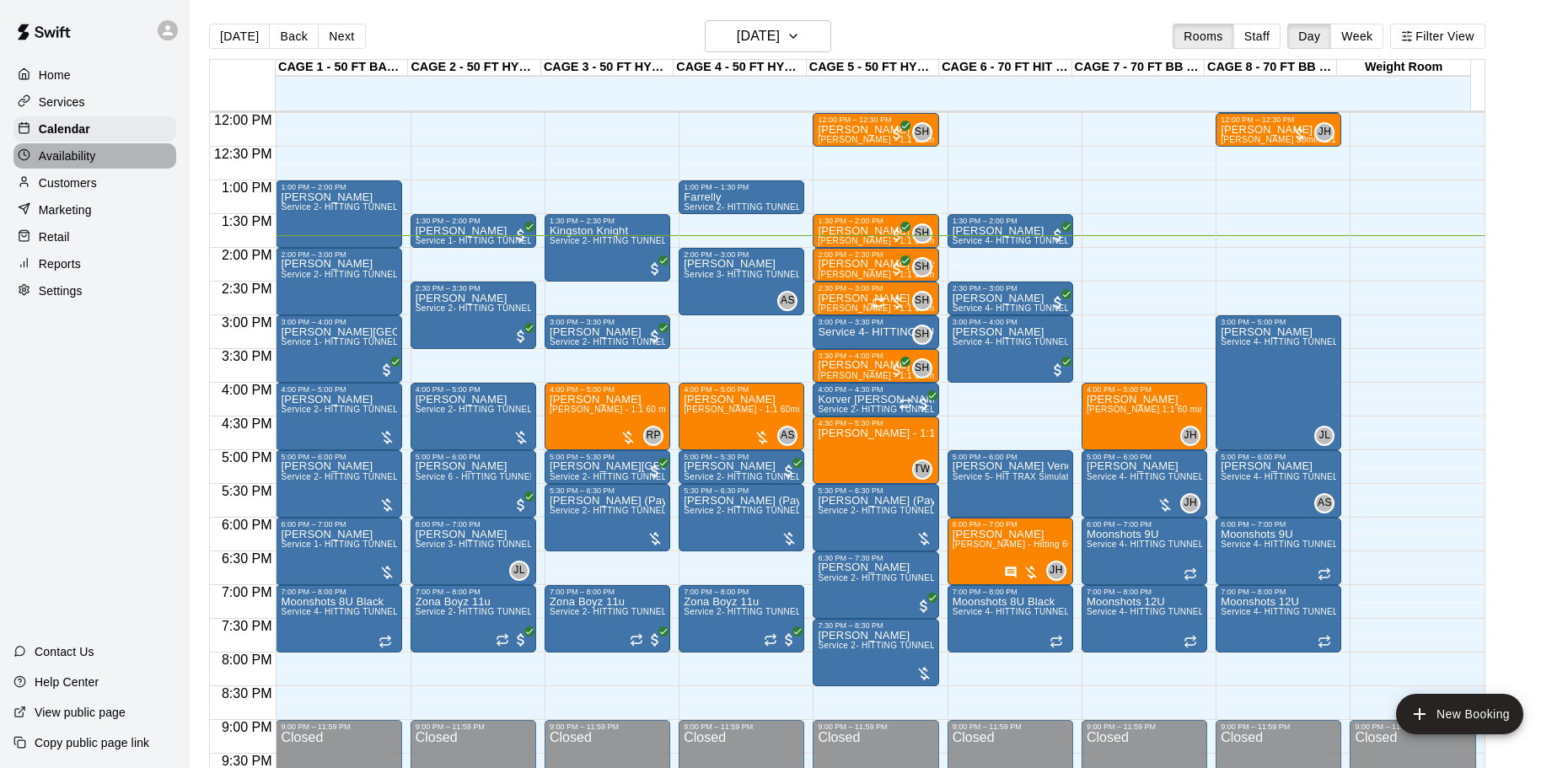
click at [84, 168] on div "Availability" at bounding box center [95, 156] width 163 height 25
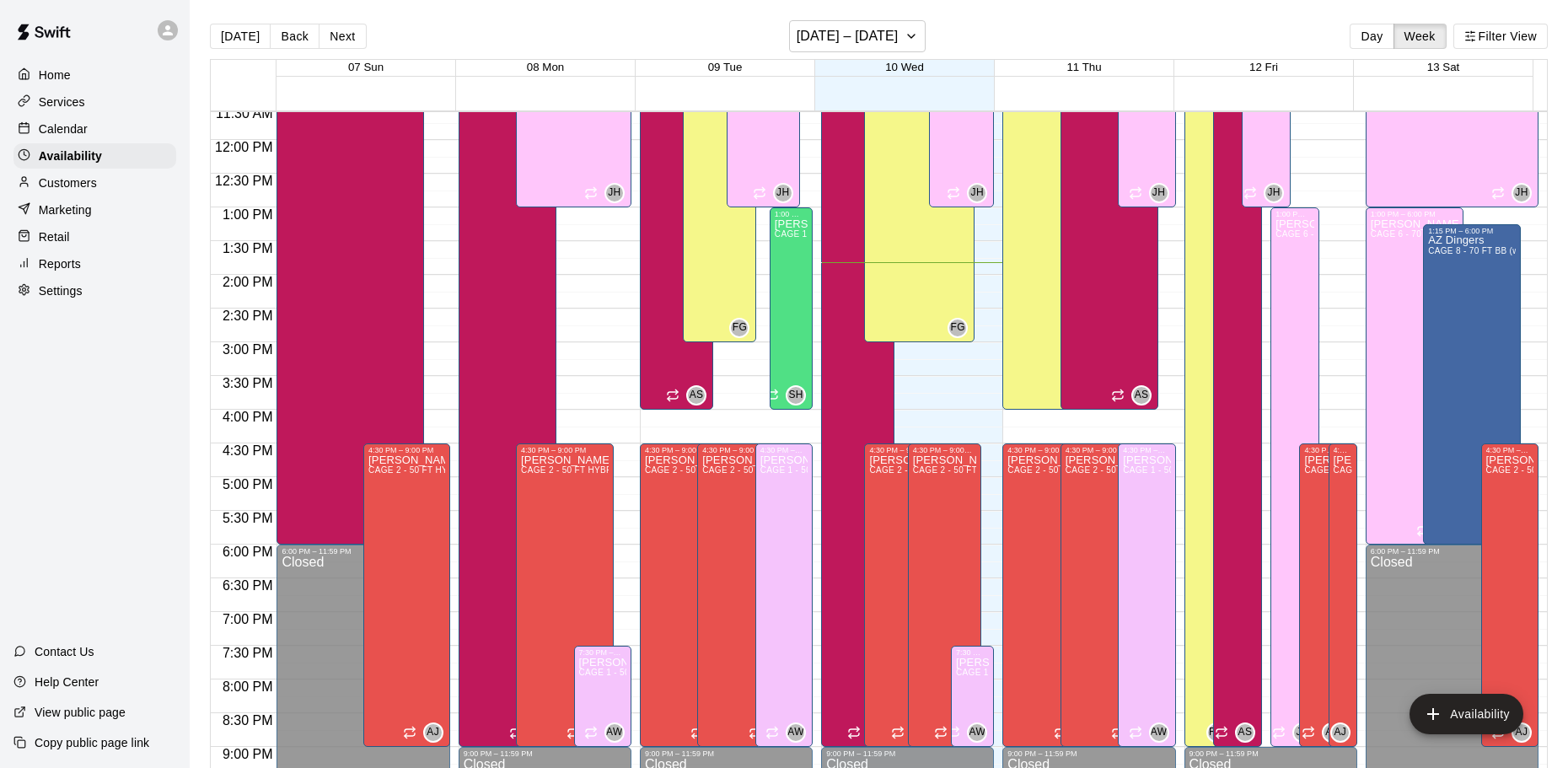
scroll to position [763, 0]
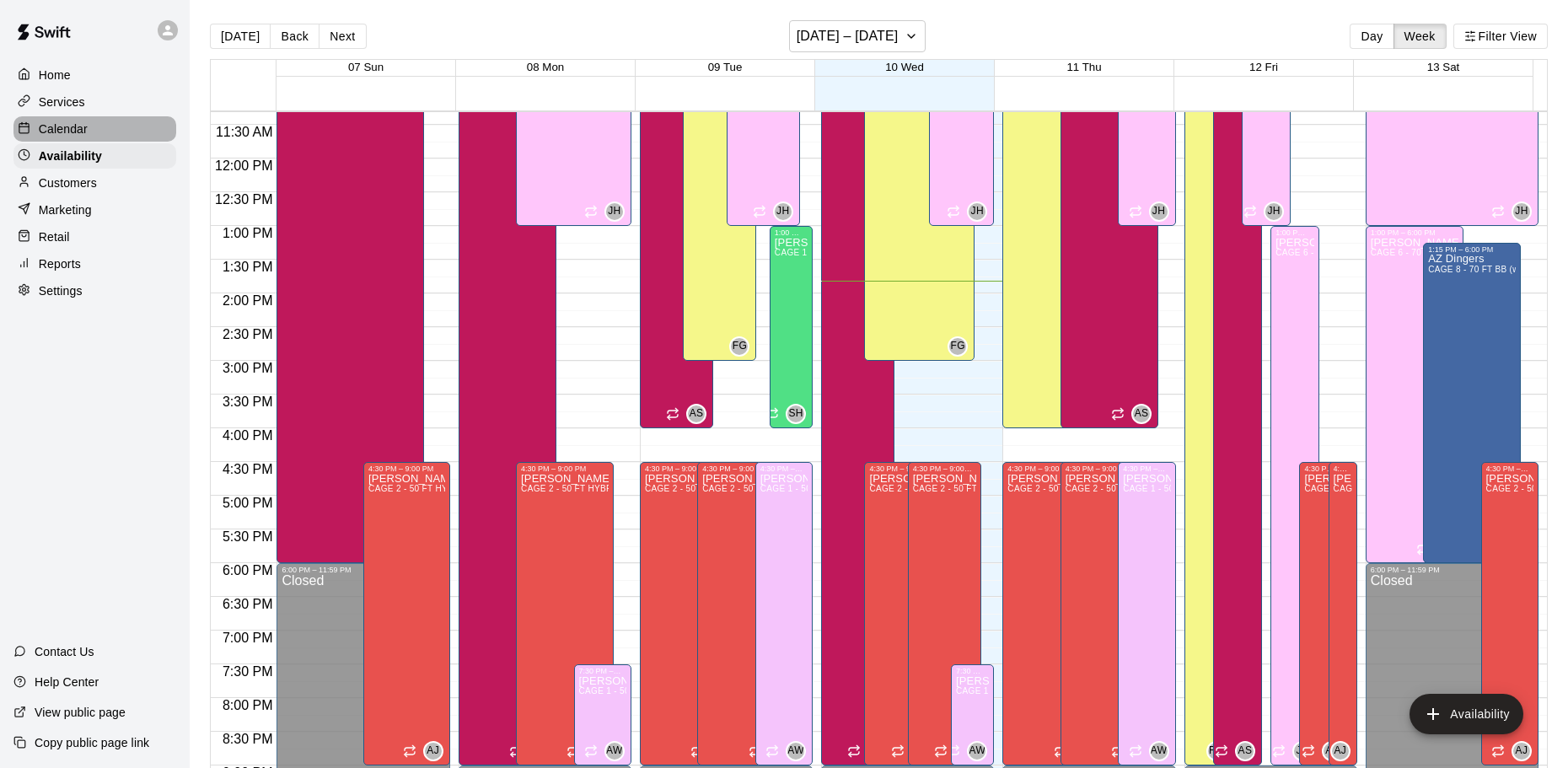
click at [96, 126] on div "Calendar" at bounding box center [95, 129] width 163 height 25
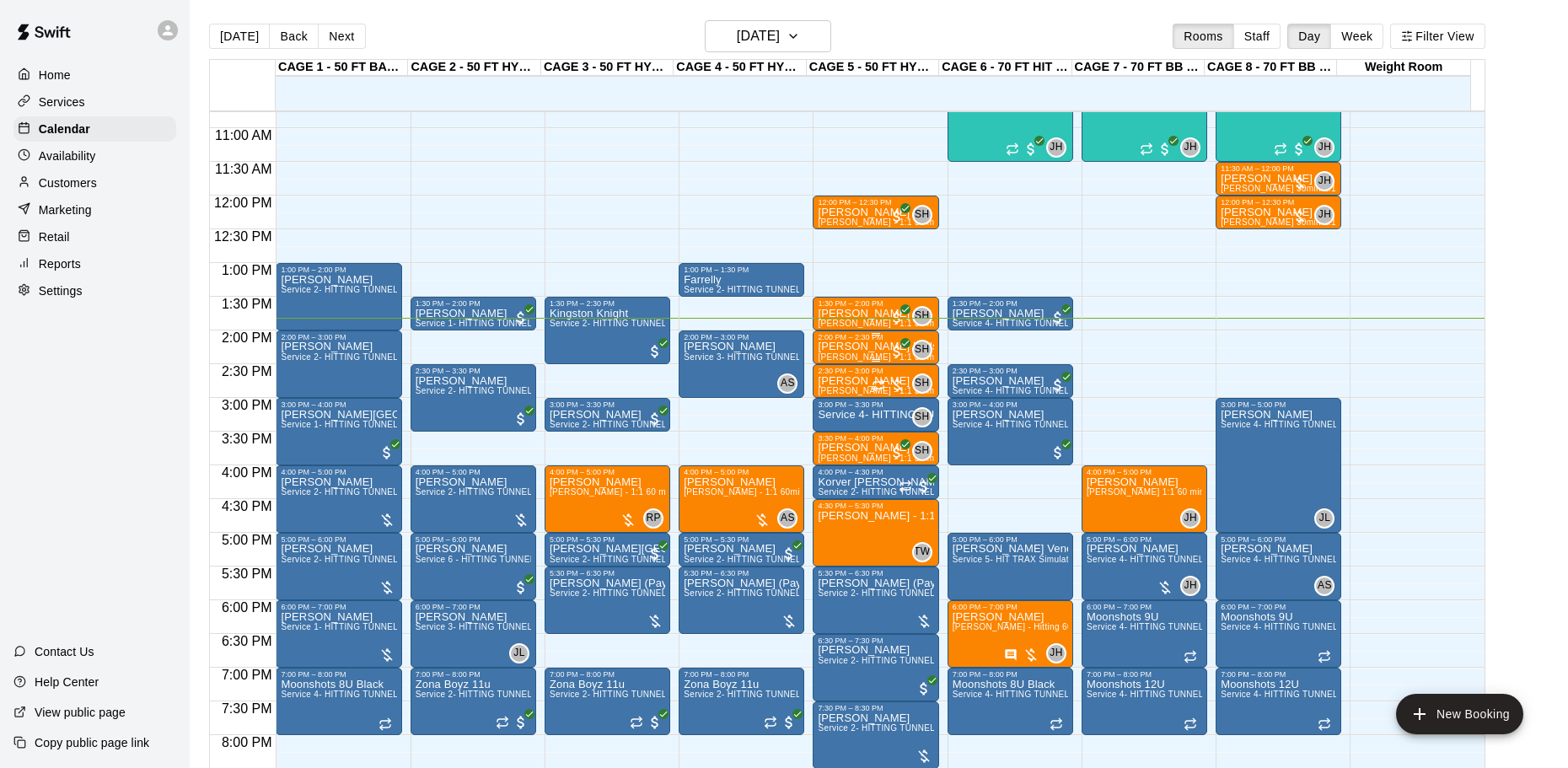
scroll to position [724, 0]
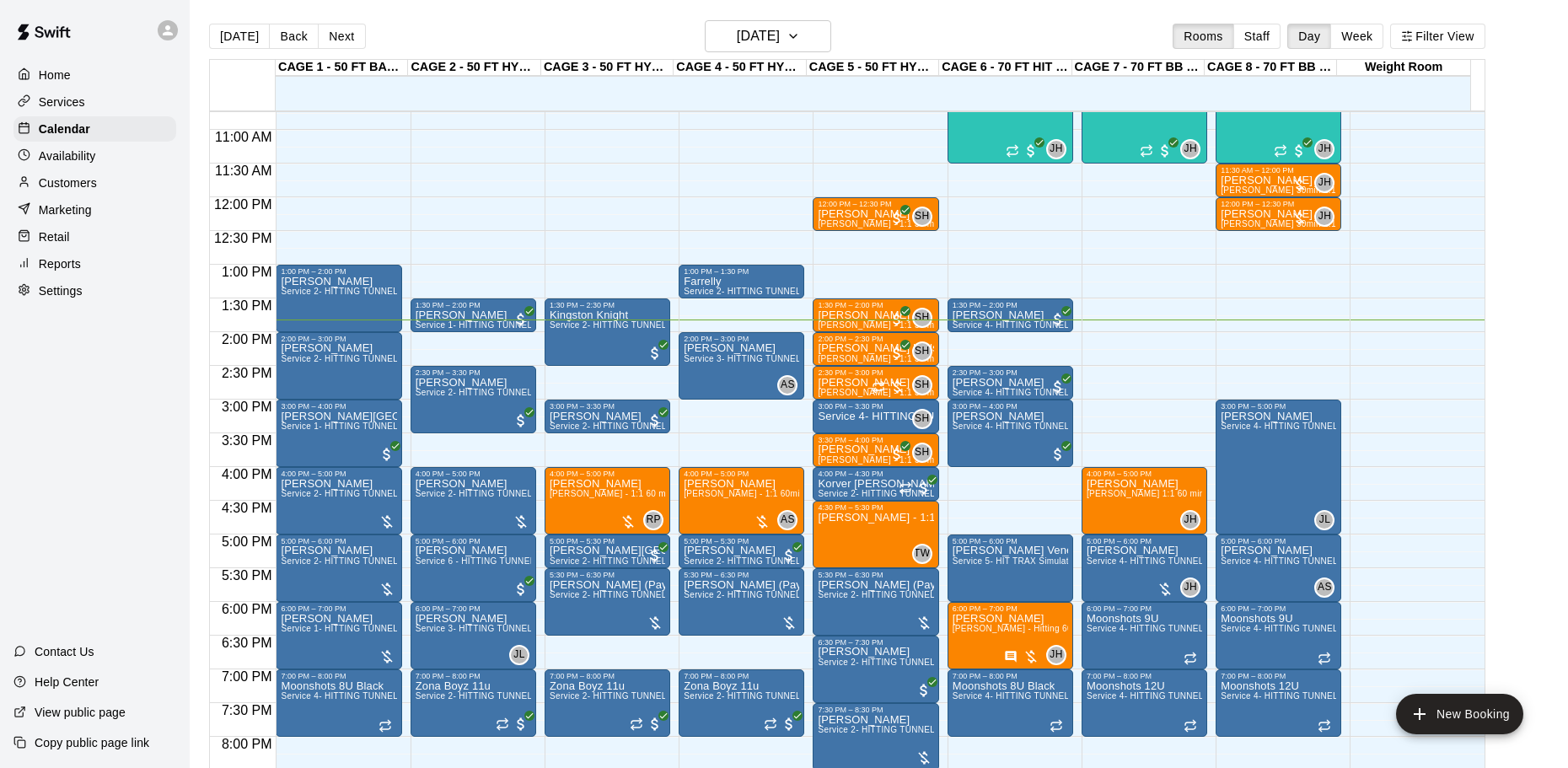
click at [70, 160] on p "Availability" at bounding box center [67, 155] width 58 height 17
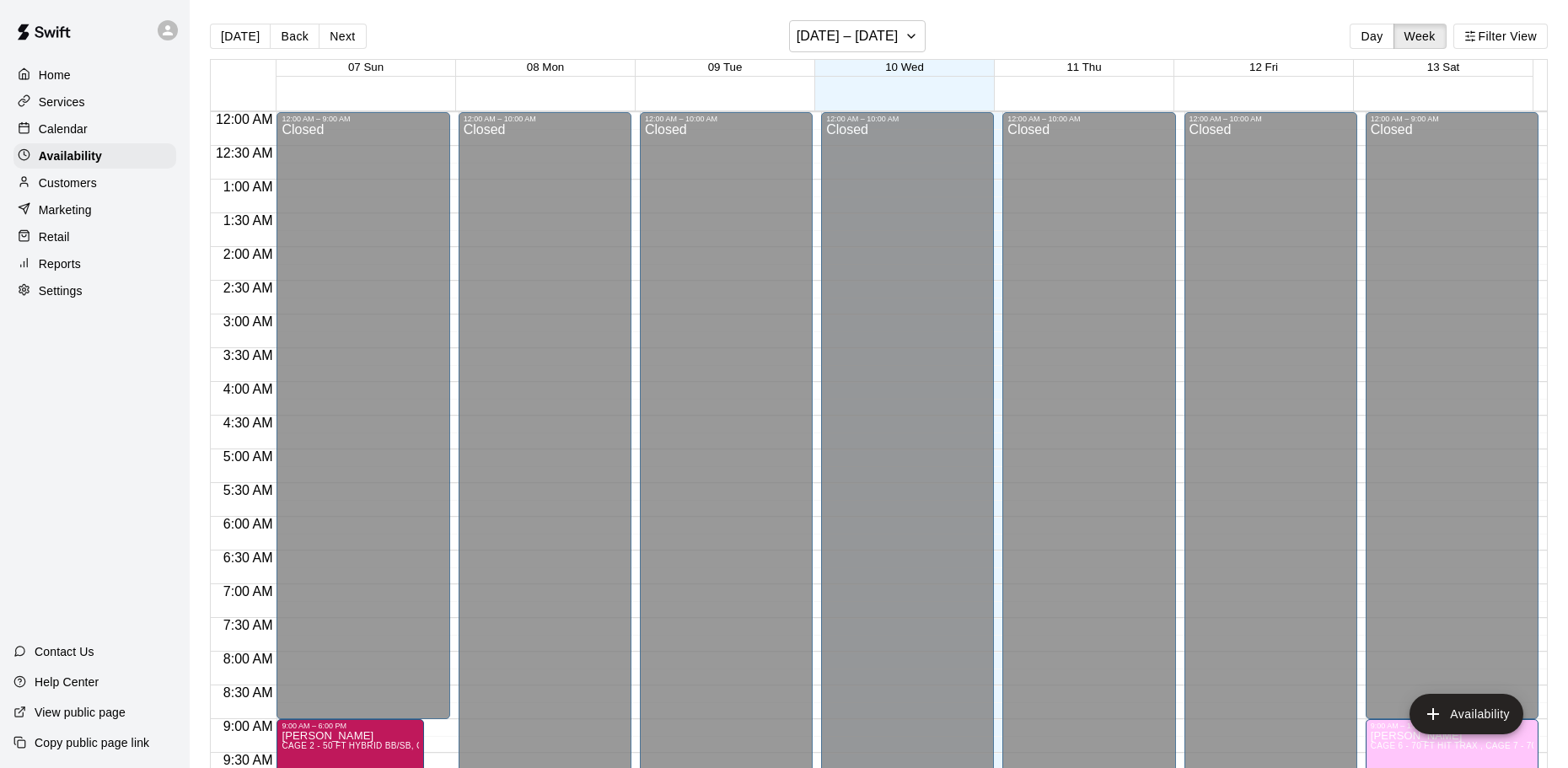
scroll to position [932, 0]
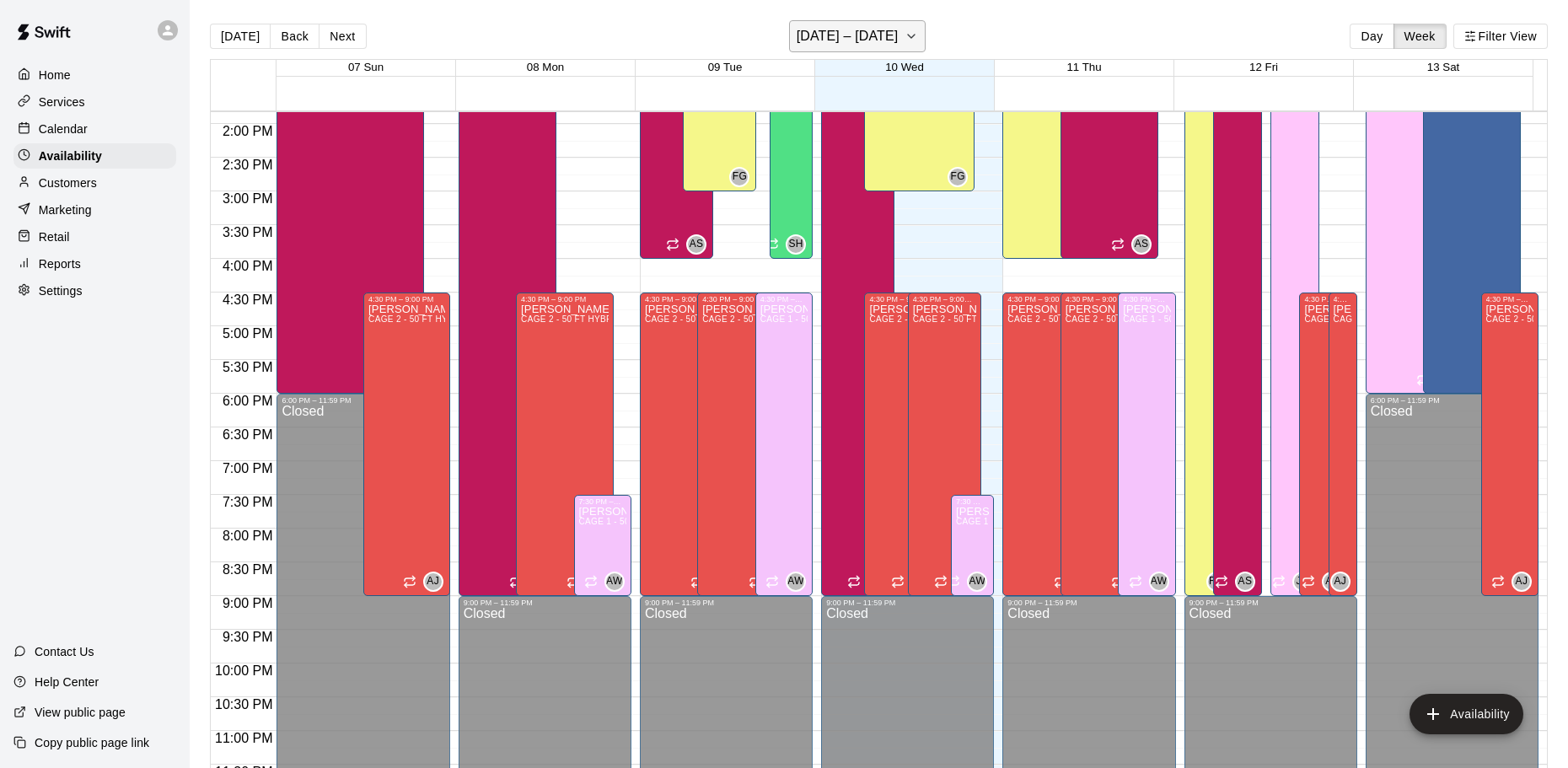
click at [839, 52] on button "[DATE] – [DATE]" at bounding box center [857, 36] width 137 height 32
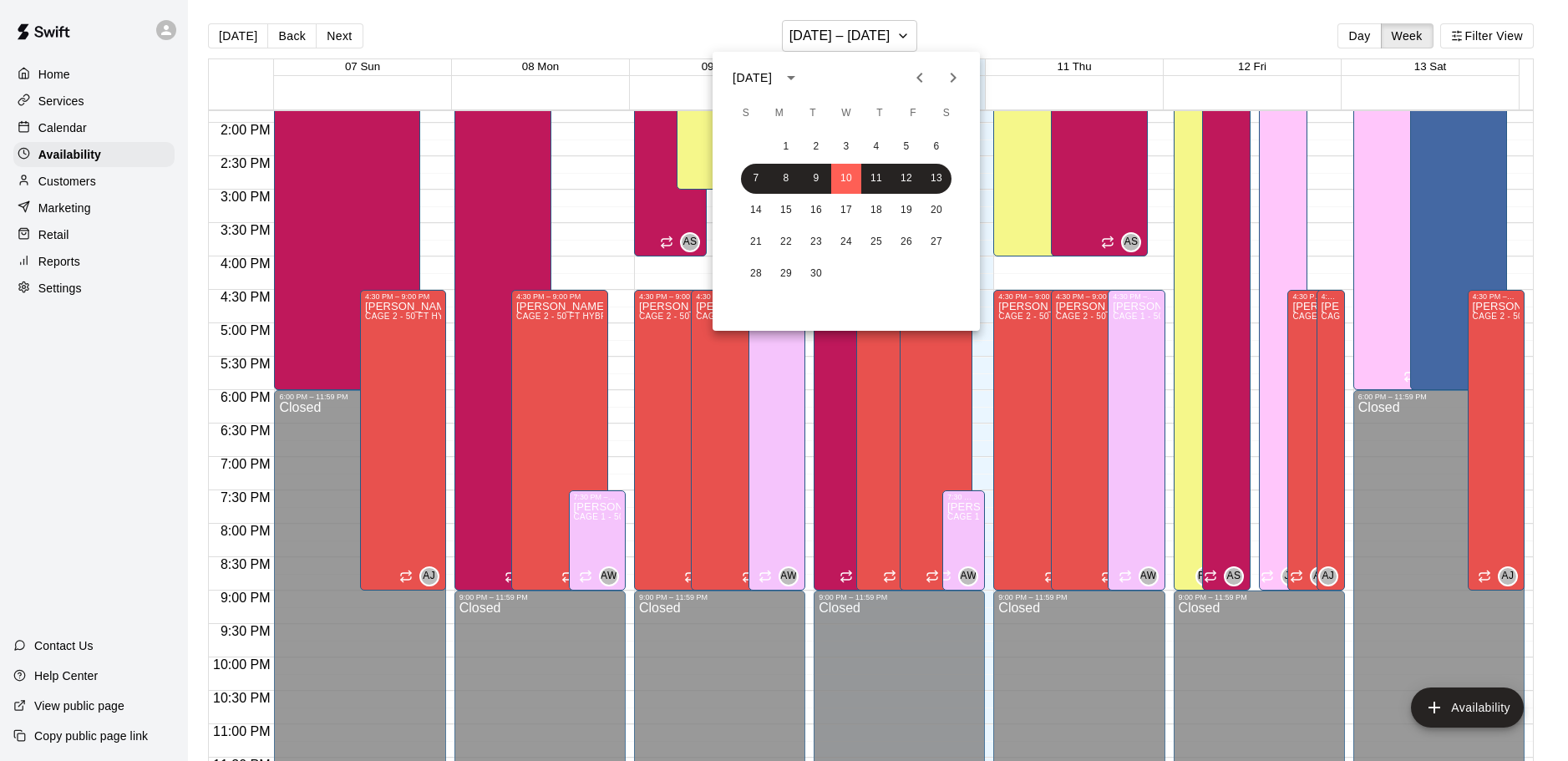
click at [48, 138] on div at bounding box center [784, 380] width 1568 height 761
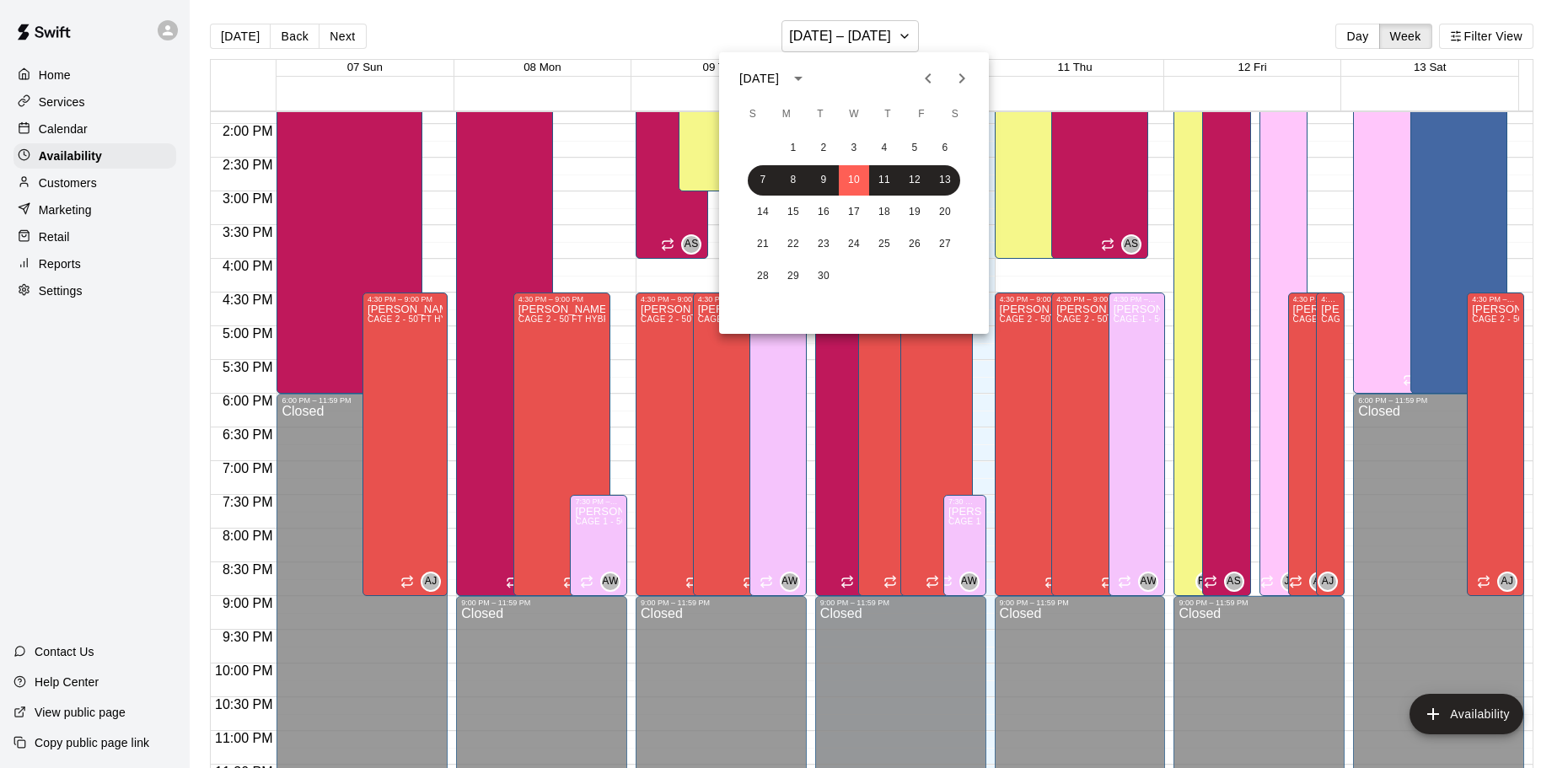
click at [49, 139] on div at bounding box center [784, 384] width 1568 height 768
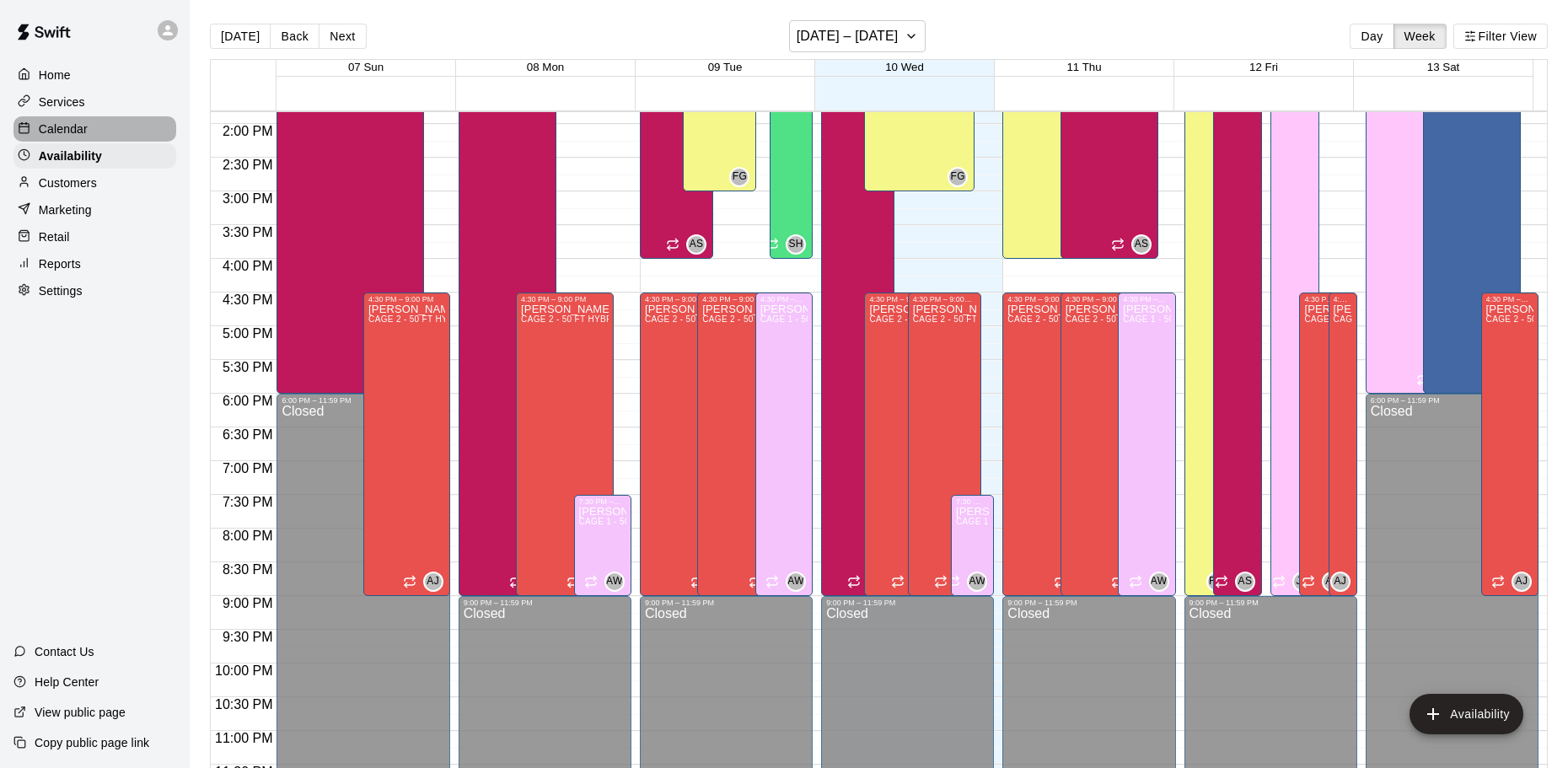
click at [52, 134] on p "Calendar" at bounding box center [63, 129] width 49 height 17
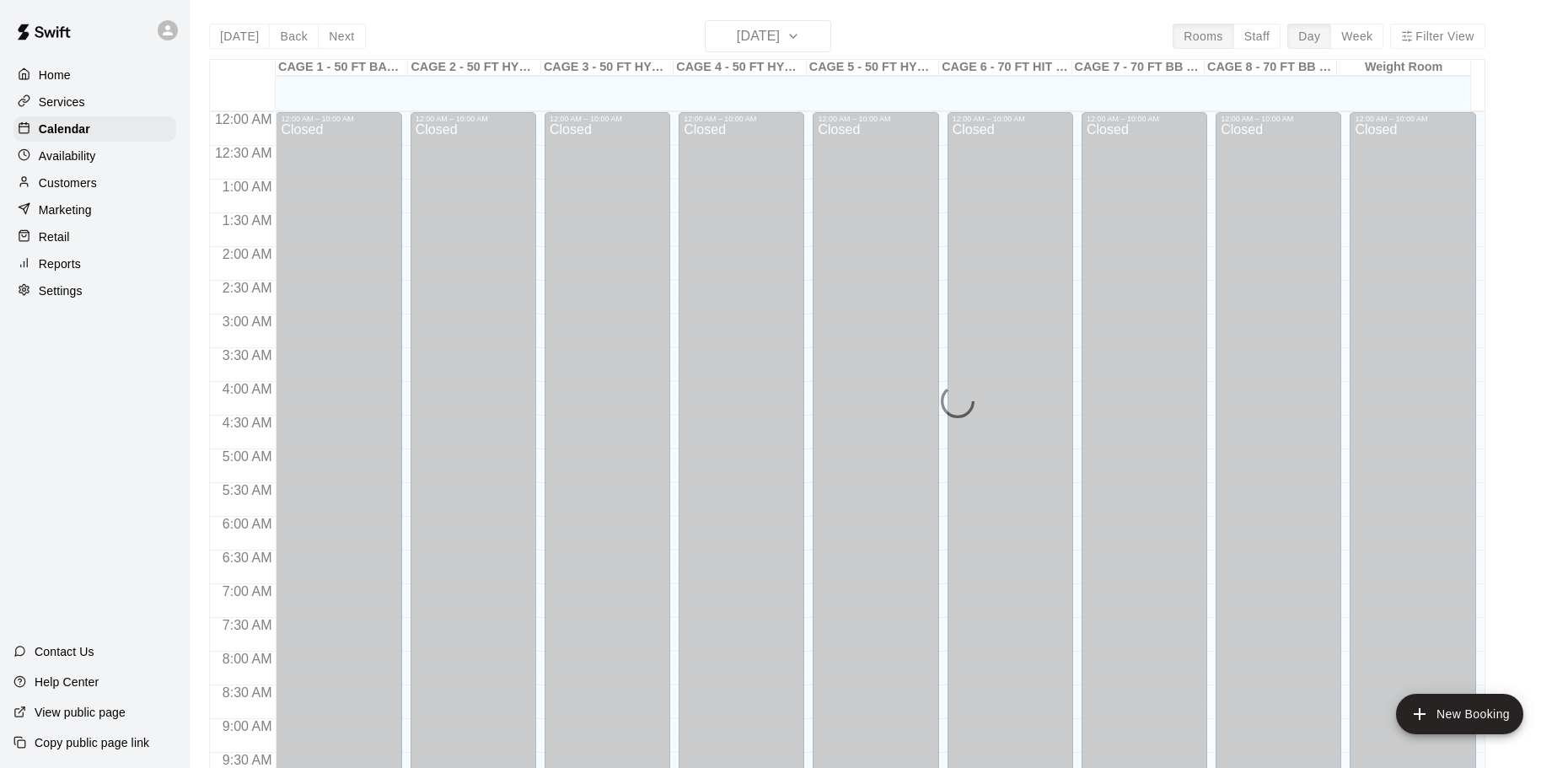
scroll to position [893, 0]
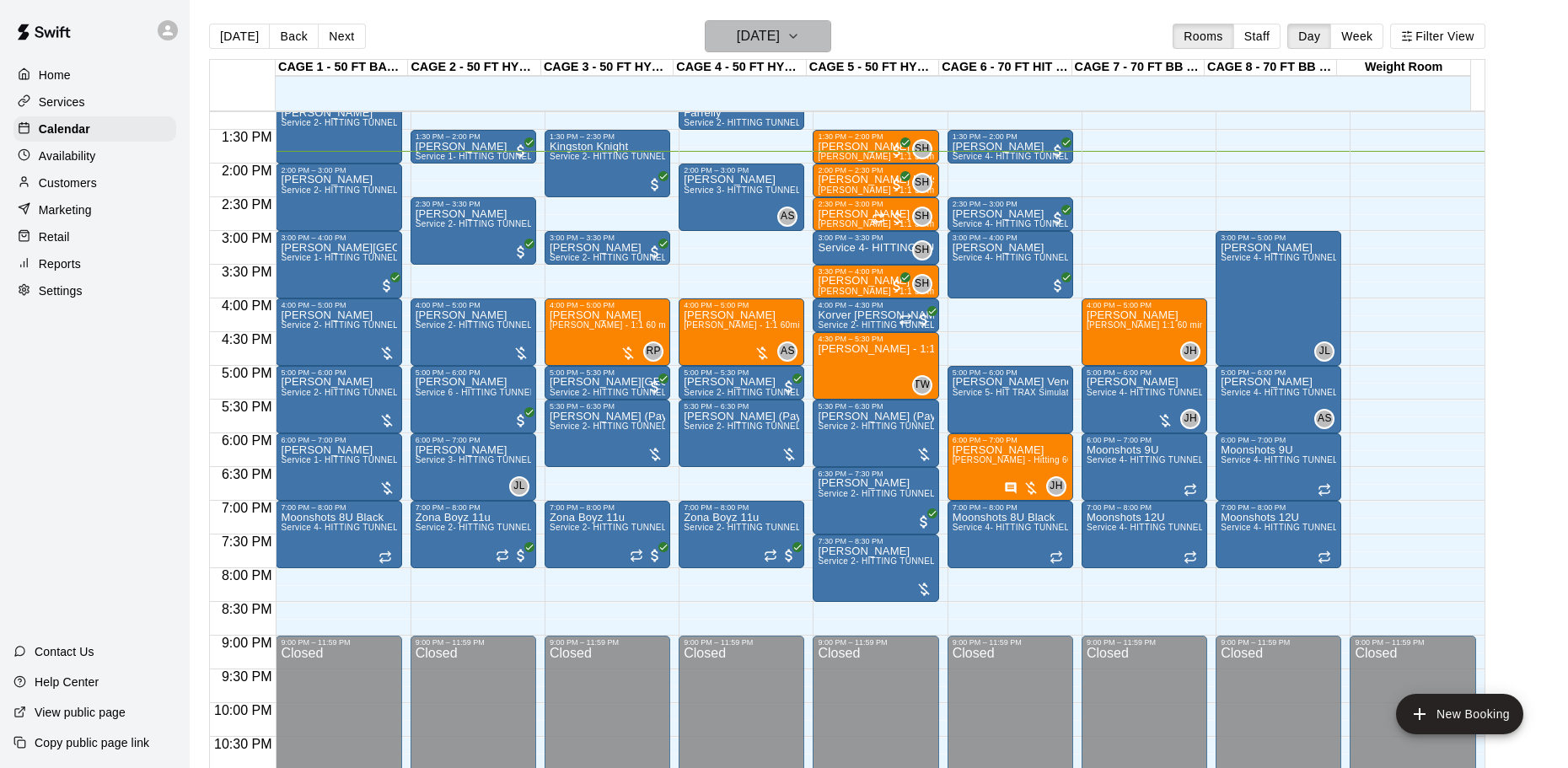
click at [742, 35] on h6 "[DATE]" at bounding box center [759, 36] width 43 height 23
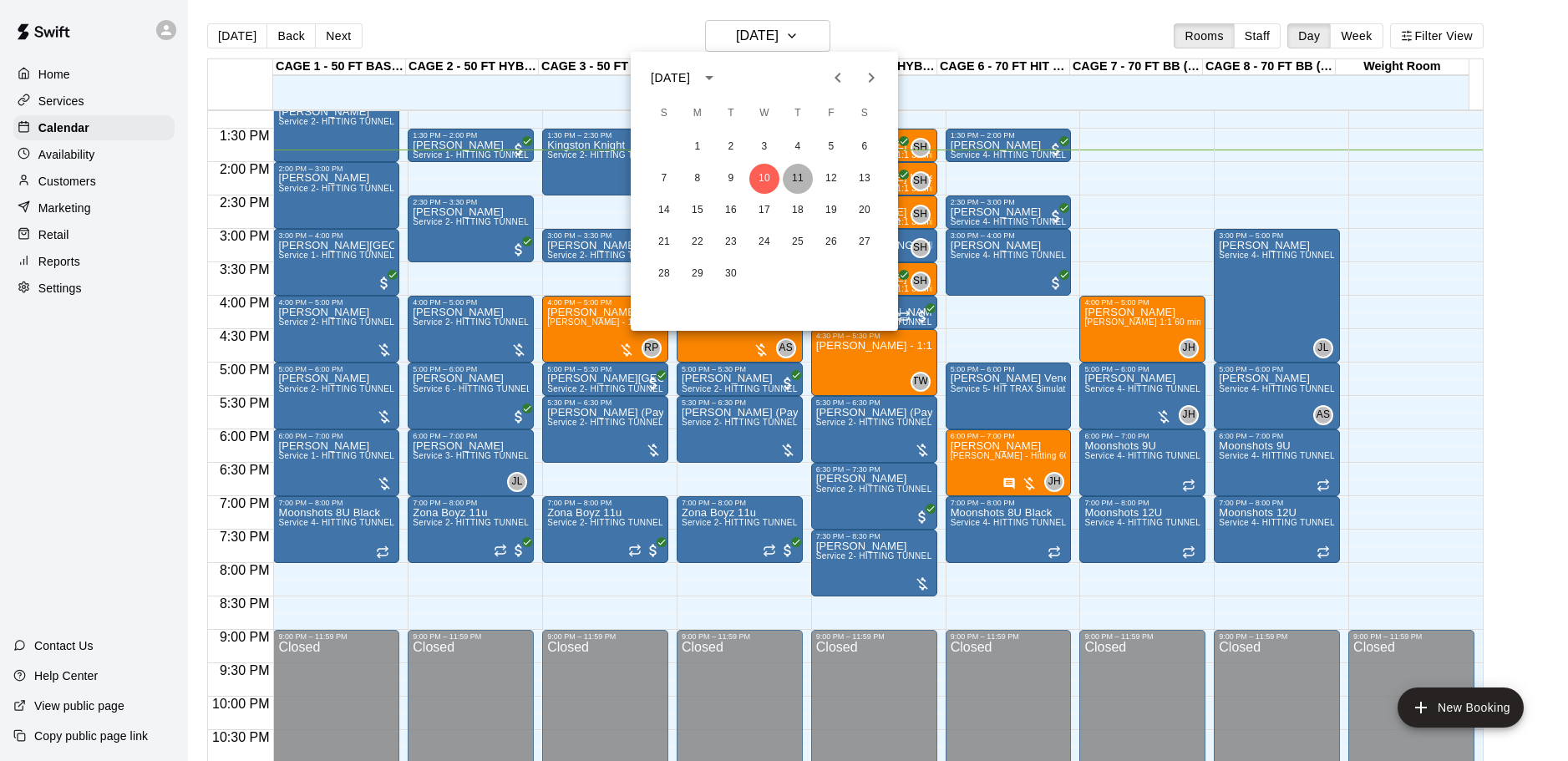
click at [809, 180] on button "11" at bounding box center [797, 178] width 30 height 30
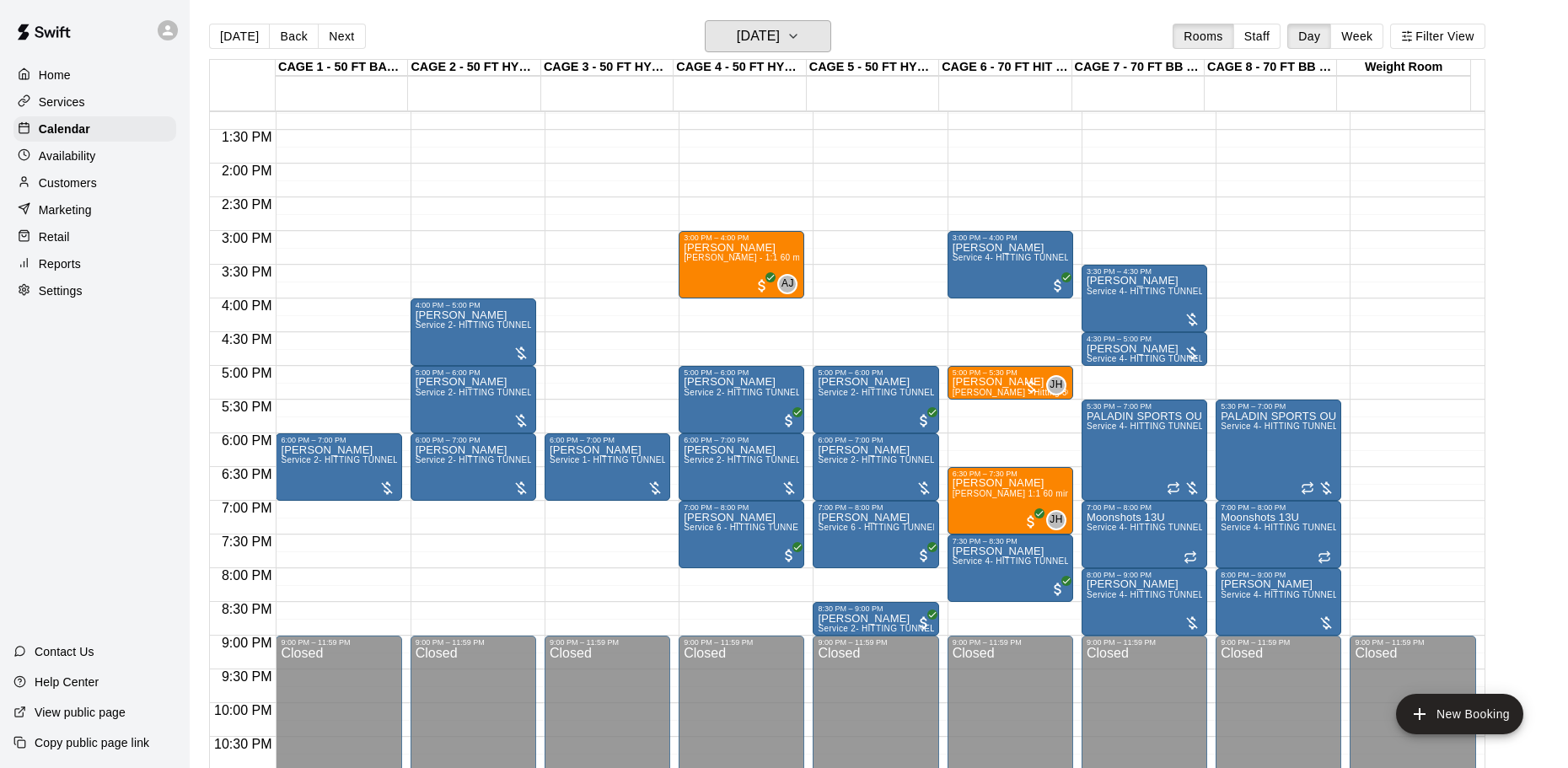
click at [780, 43] on h6 "Thursday Sep 11" at bounding box center [759, 36] width 43 height 23
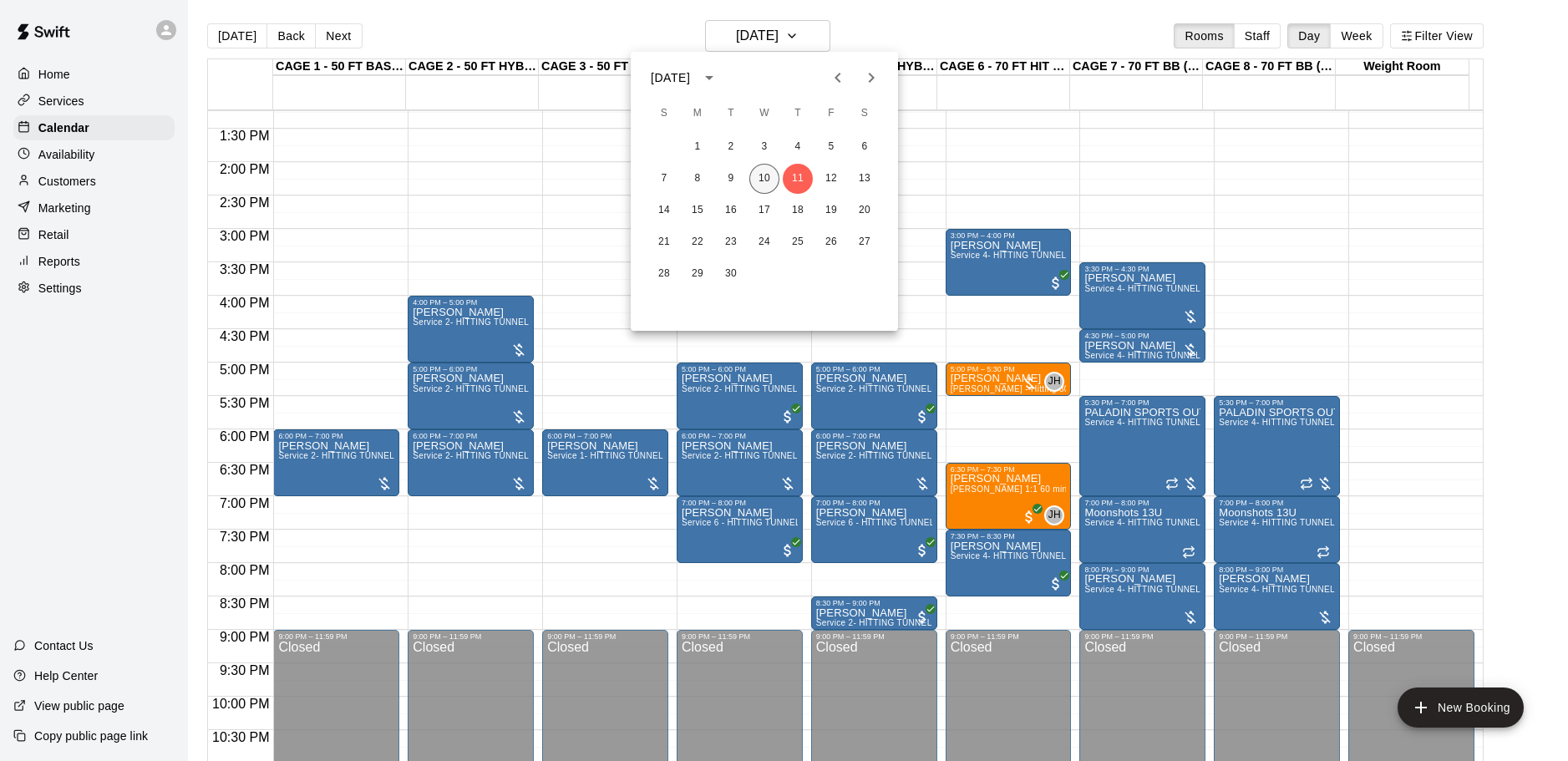
click at [763, 175] on button "10" at bounding box center [764, 178] width 30 height 30
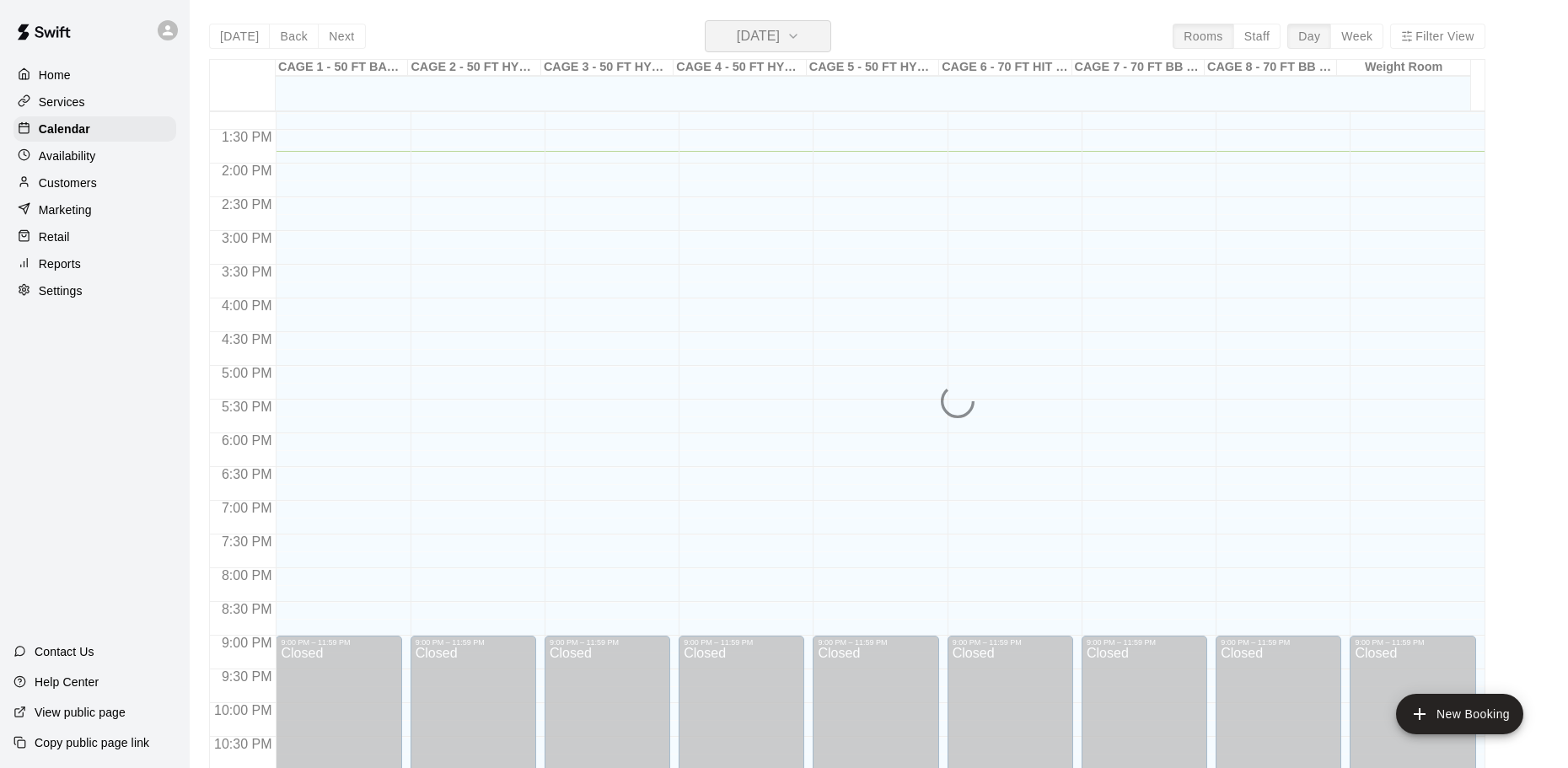
scroll to position [808, 0]
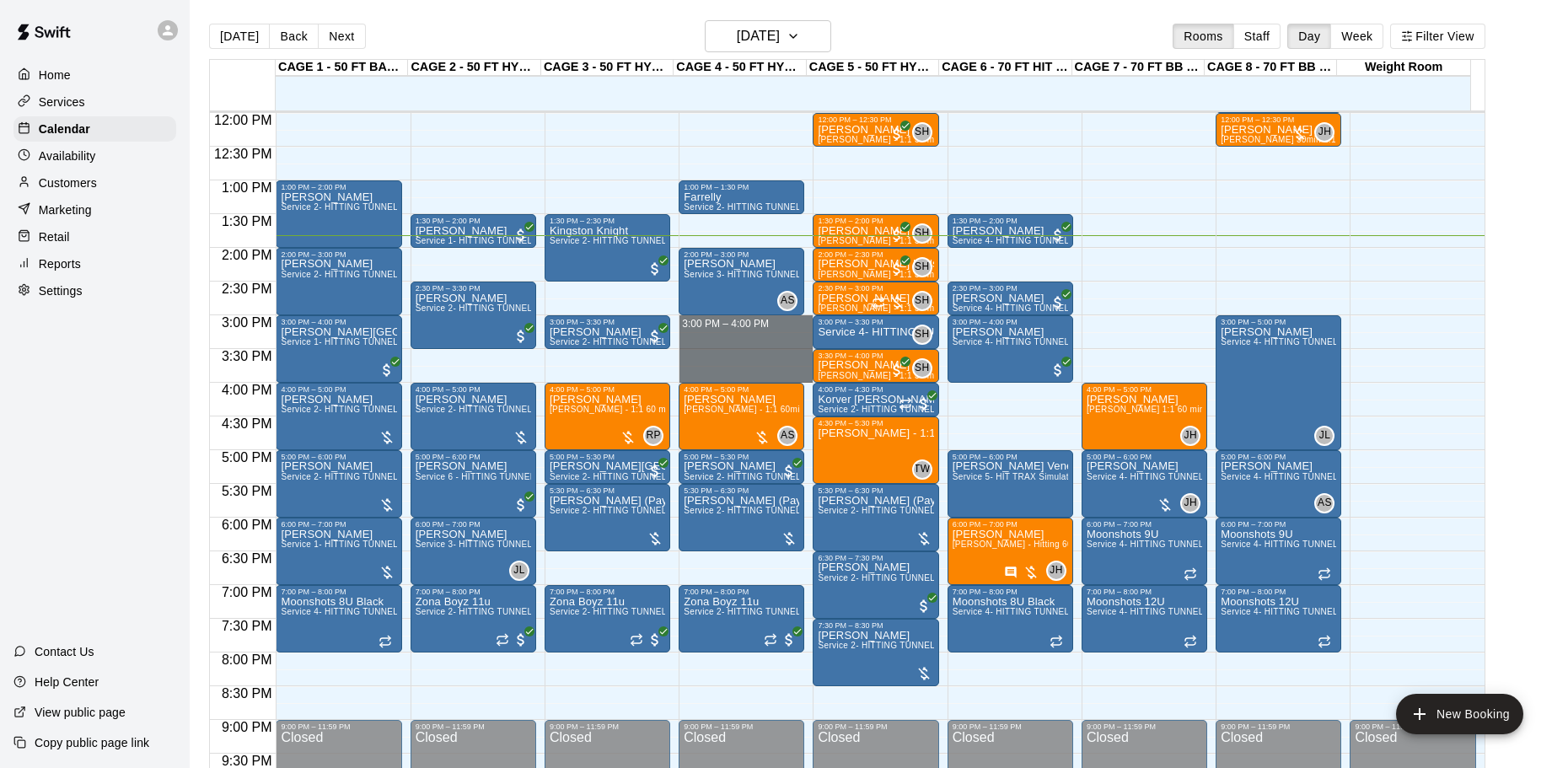
drag, startPoint x: 750, startPoint y: 319, endPoint x: 749, endPoint y: 377, distance: 58.0
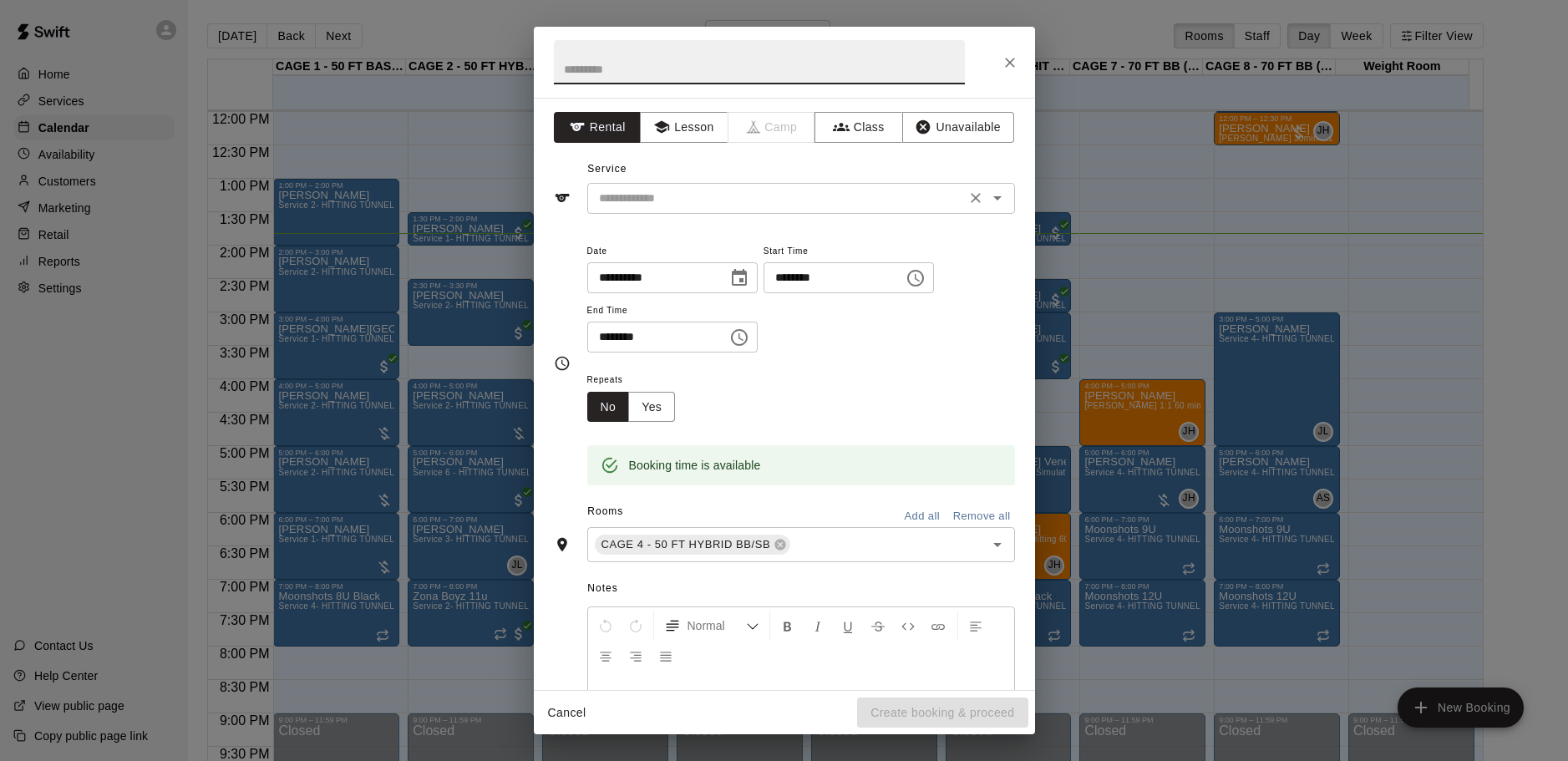
click at [778, 211] on div "​" at bounding box center [801, 198] width 428 height 31
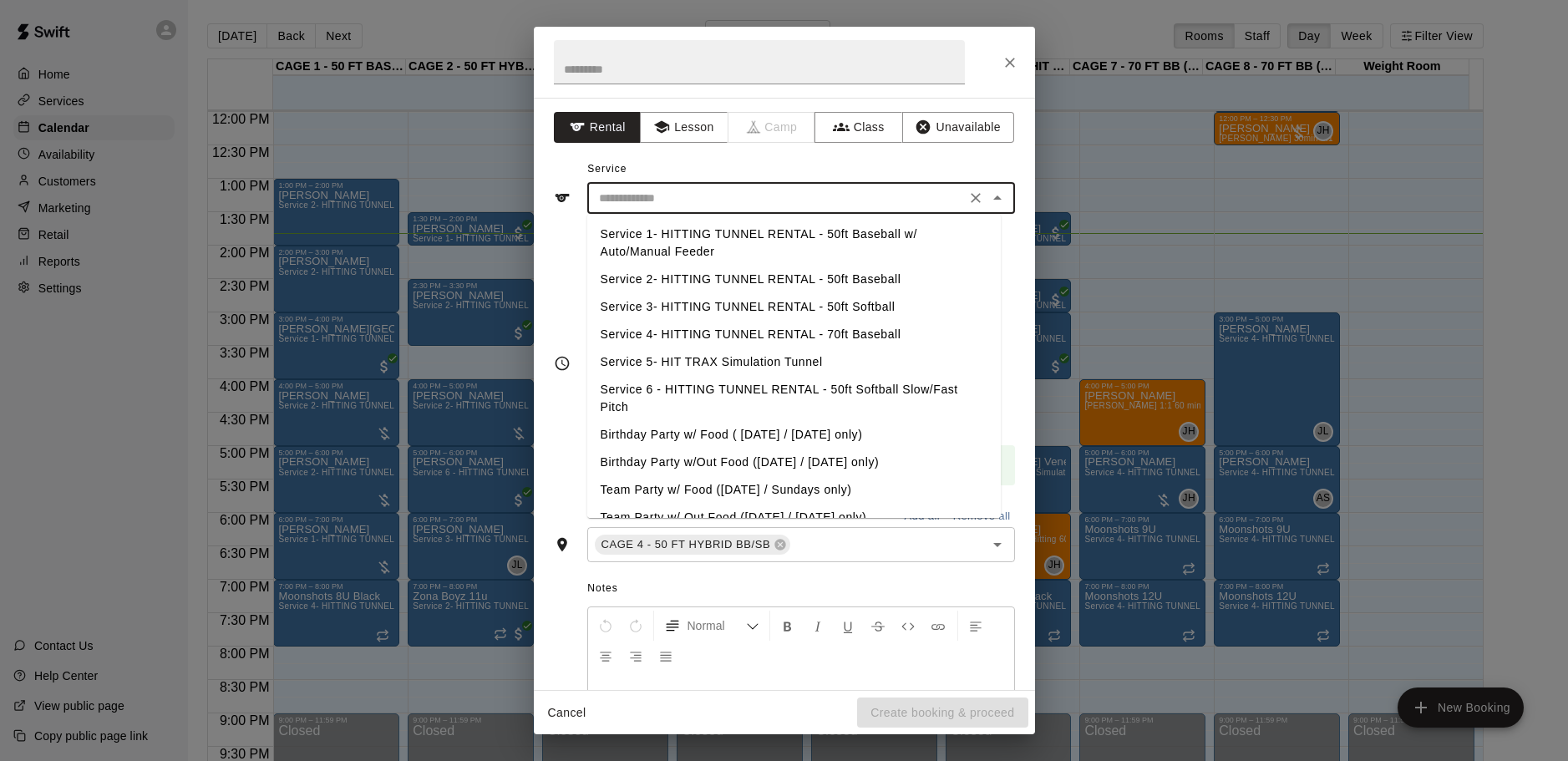
click at [817, 278] on li "Service 2- HITTING TUNNEL RENTAL - 50ft Baseball" at bounding box center [794, 279] width 413 height 28
type input "**********"
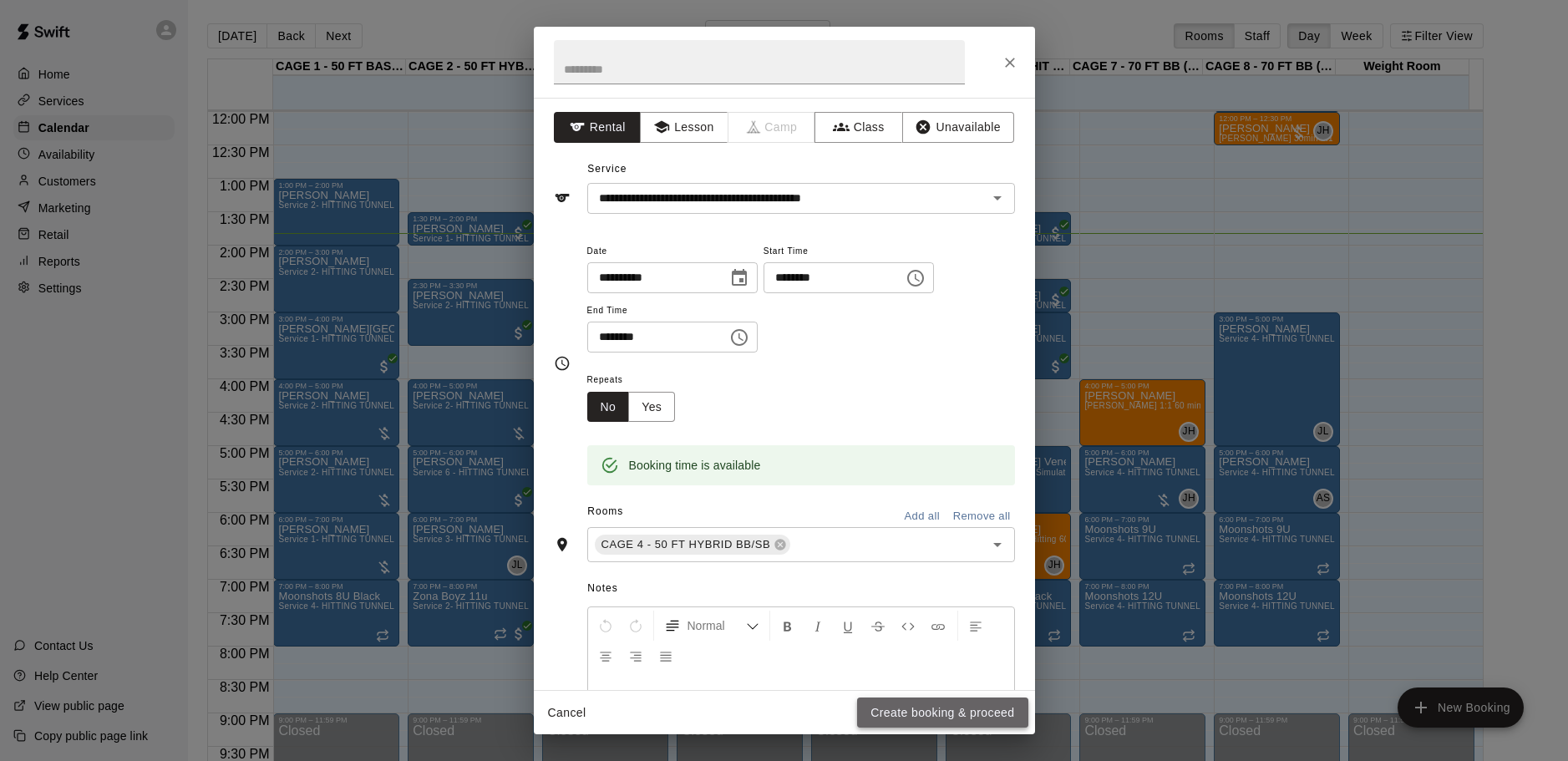
click at [888, 701] on button "Create booking & proceed" at bounding box center [942, 713] width 170 height 31
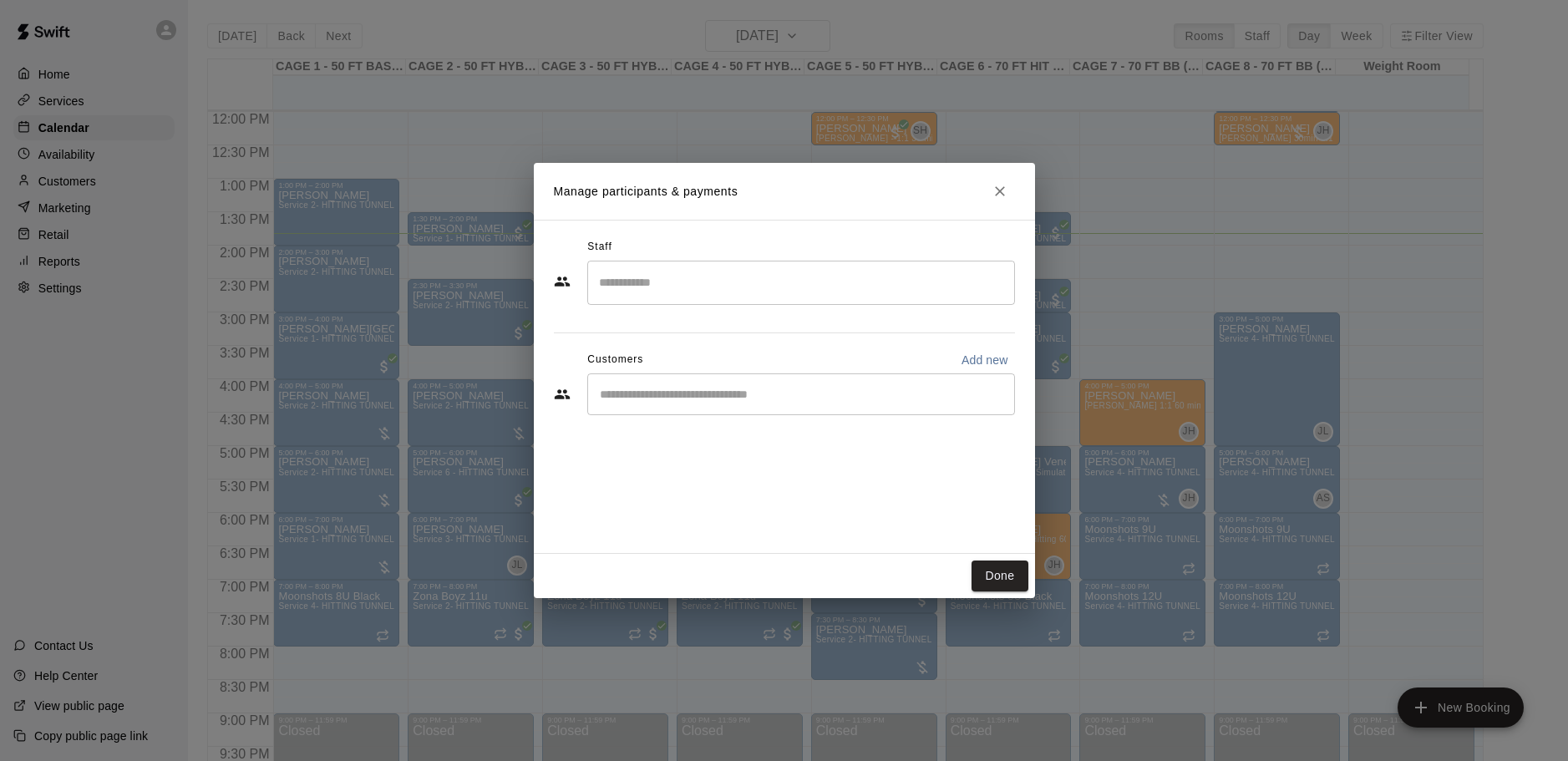
click at [731, 412] on div "​" at bounding box center [801, 394] width 428 height 42
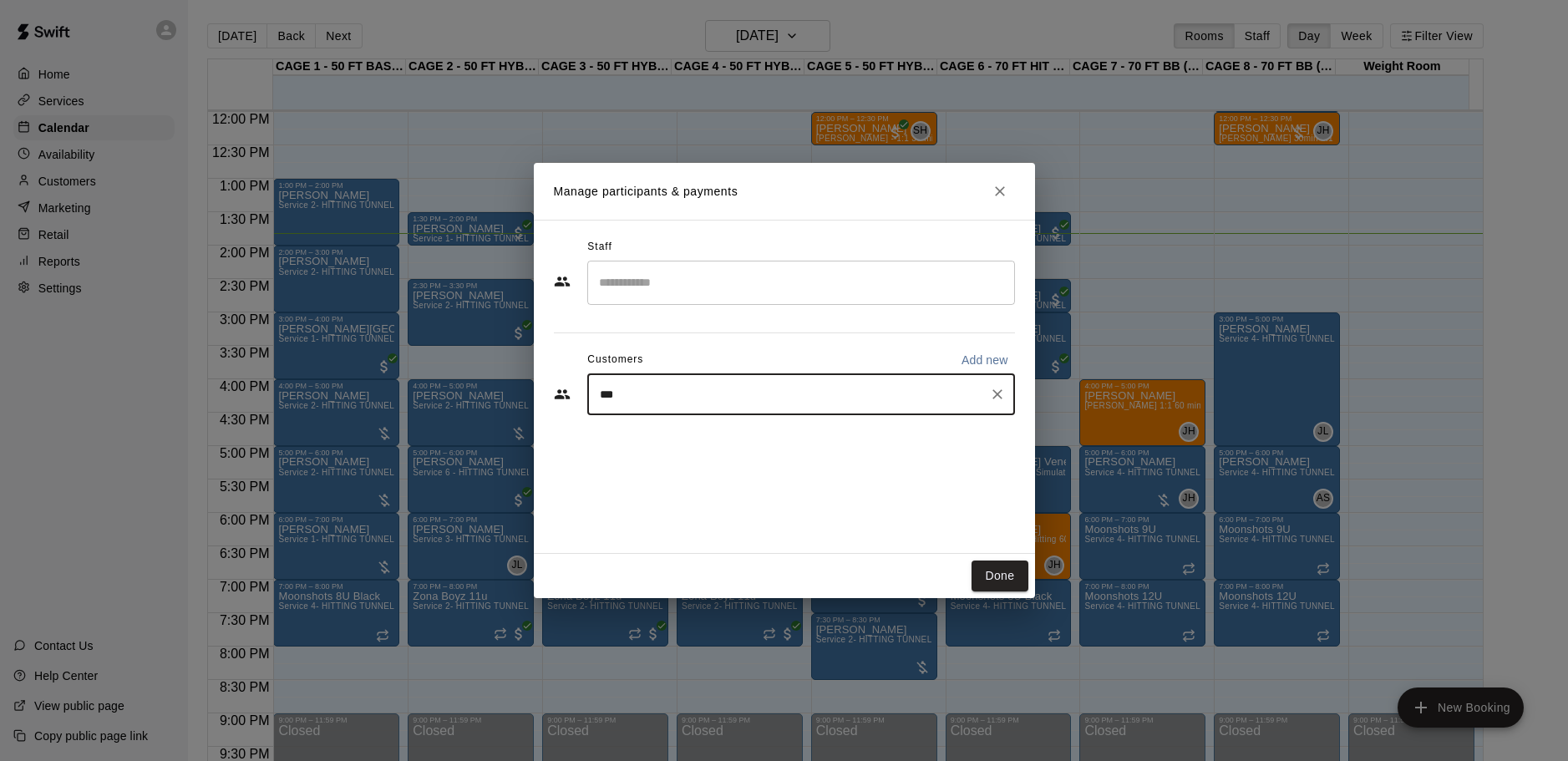
type input "****"
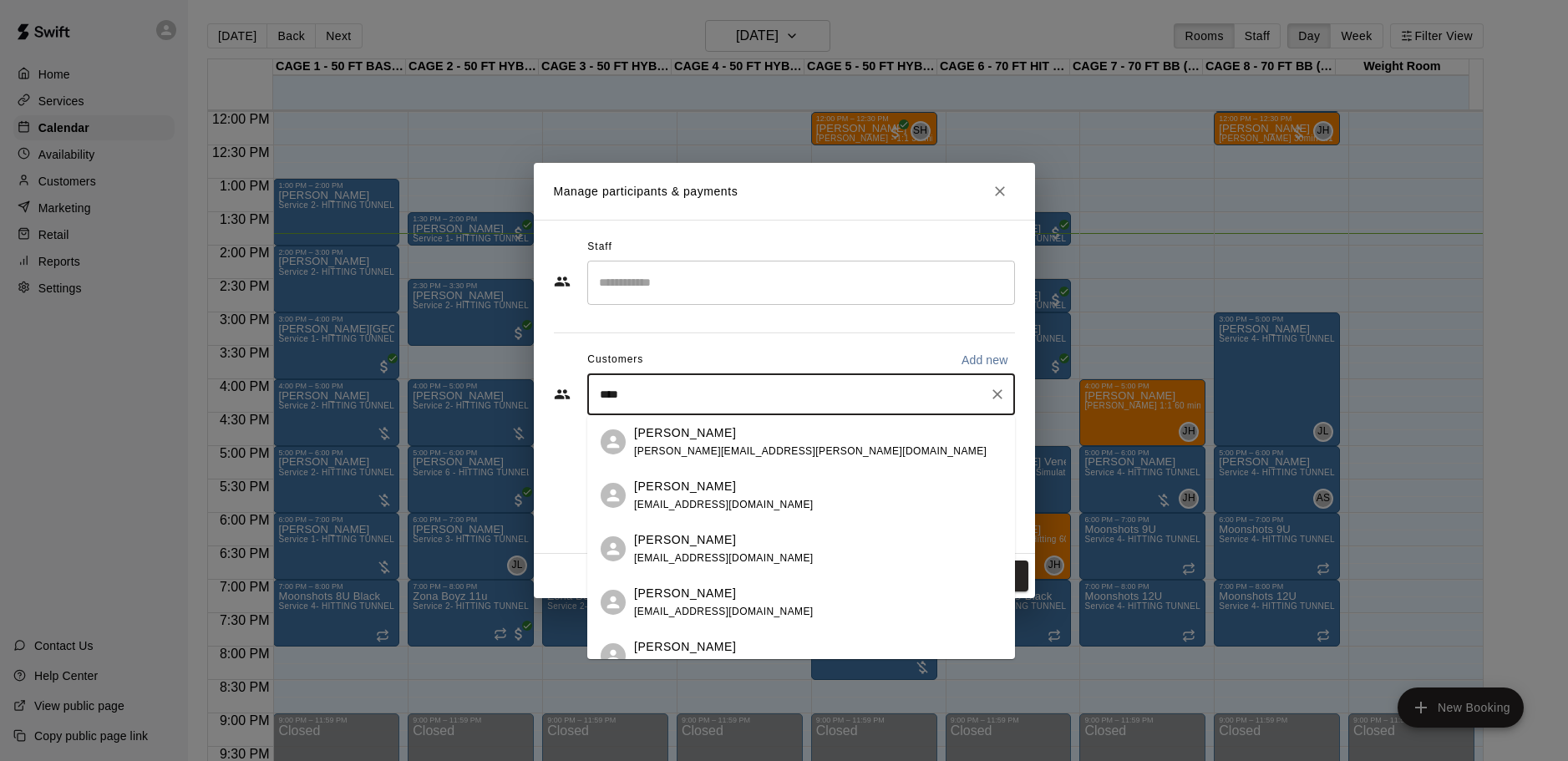
click at [728, 437] on div "Rick Corbett" at bounding box center [810, 433] width 353 height 17
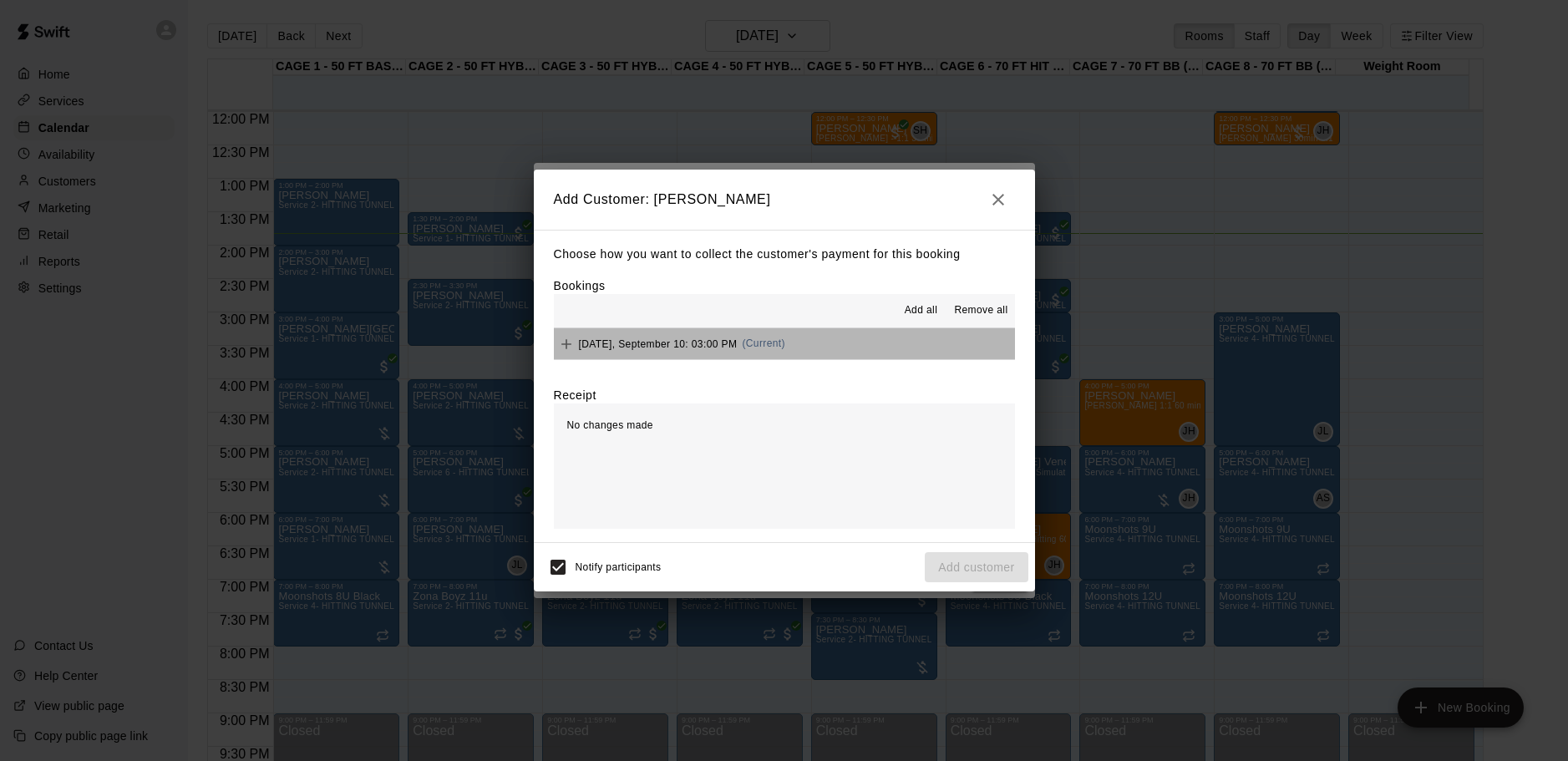
click at [888, 346] on button "Wednesday, September 10: 03:00 PM (Current)" at bounding box center [784, 344] width 461 height 31
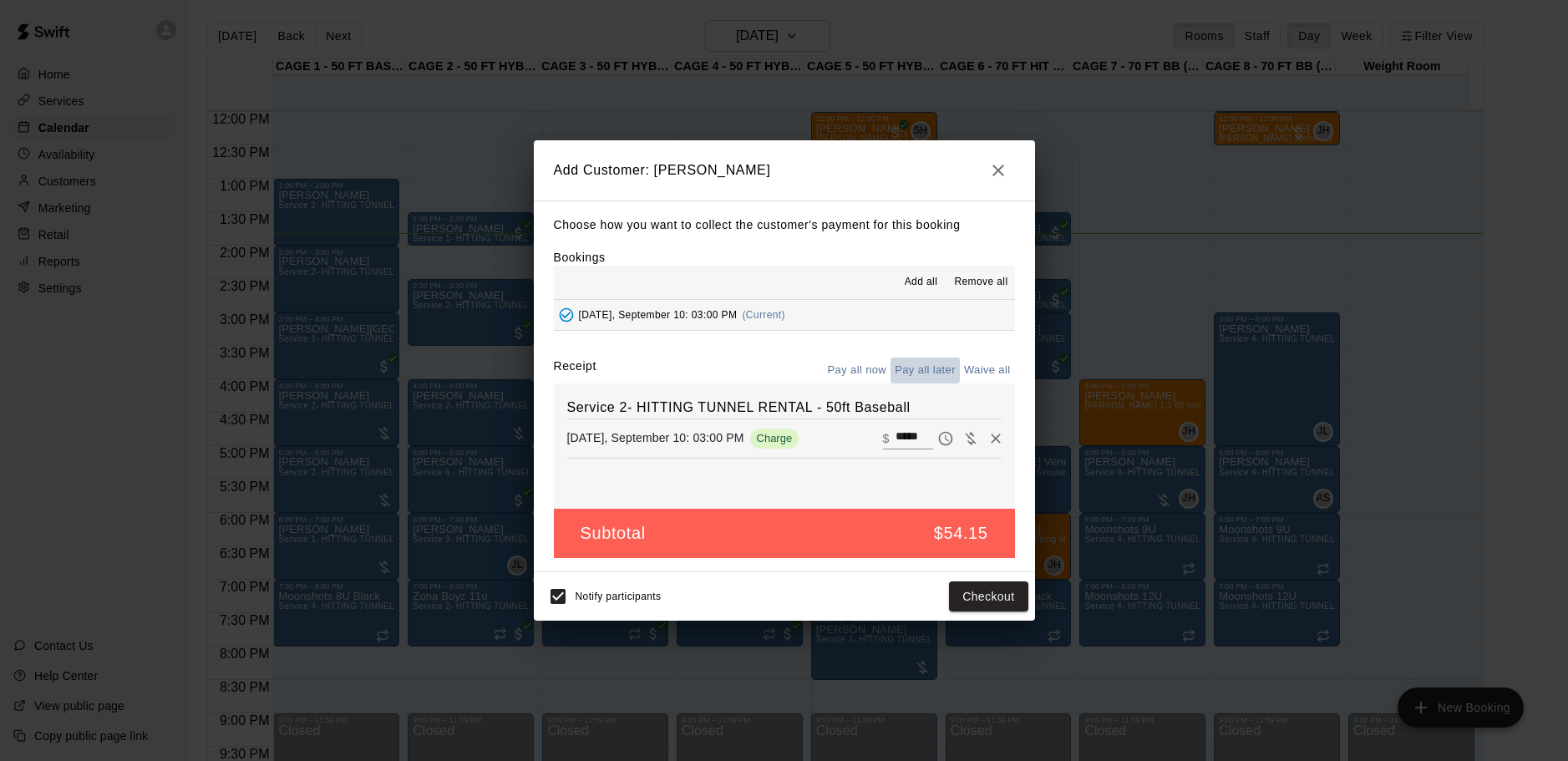
click at [931, 366] on button "Pay all later" at bounding box center [926, 370] width 70 height 26
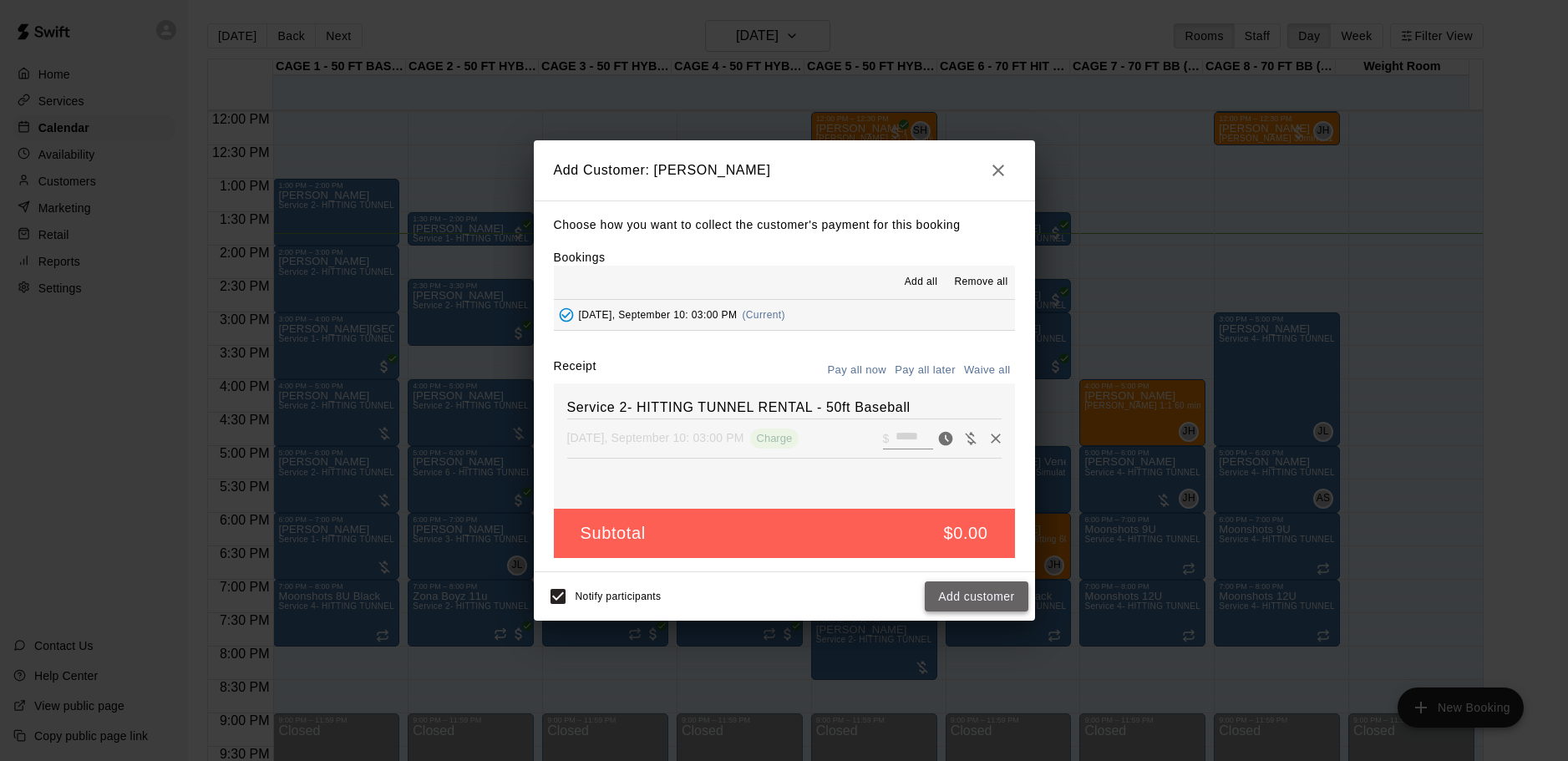
click at [974, 602] on button "Add customer" at bounding box center [976, 597] width 102 height 31
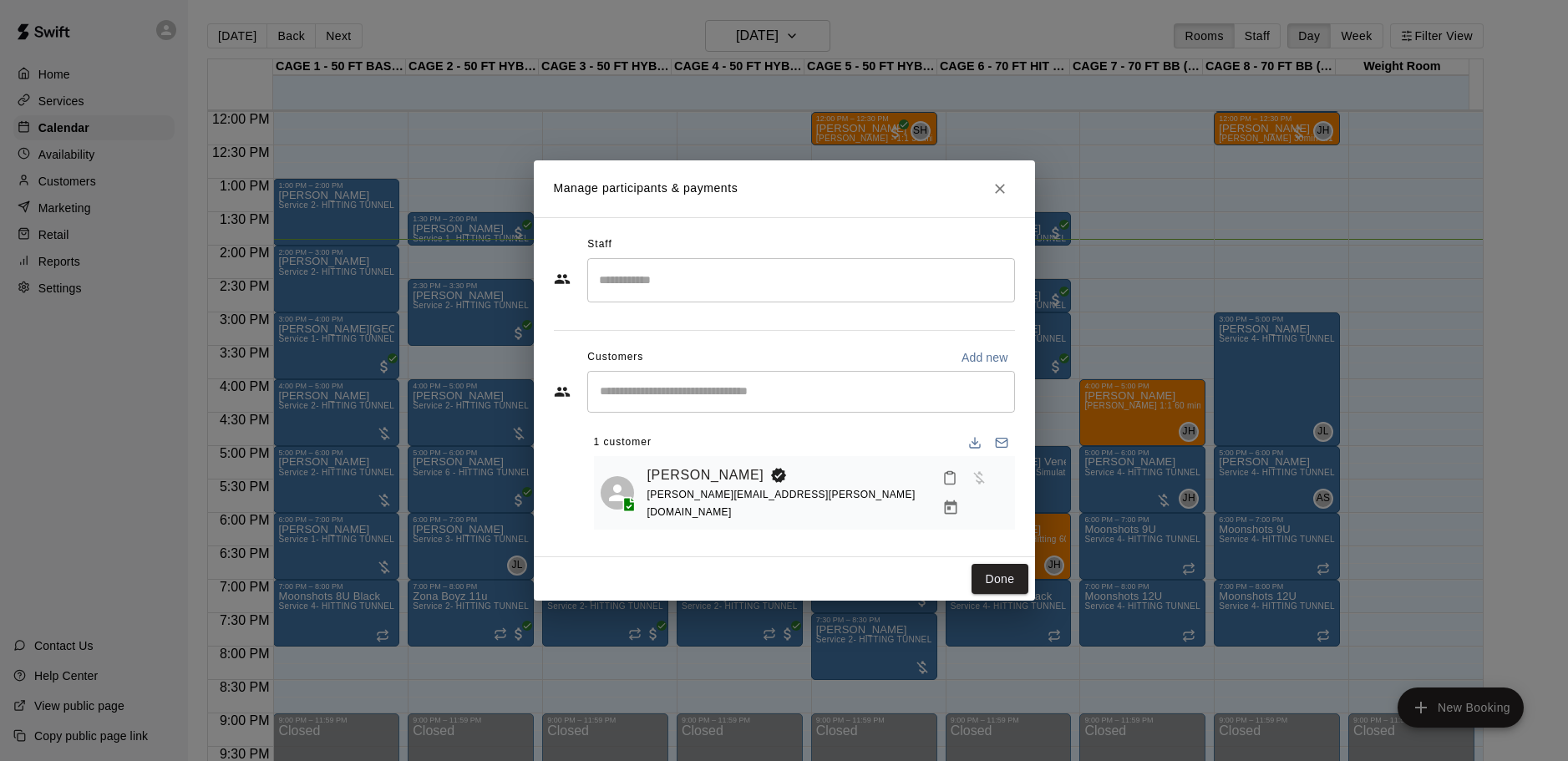
click at [999, 537] on div "Staff ​ Customers Add new ​ 1 customer Rick Corbett rick.d.corbett@gmail.com" at bounding box center [784, 387] width 501 height 340
click at [1009, 571] on button "Done" at bounding box center [1000, 579] width 56 height 31
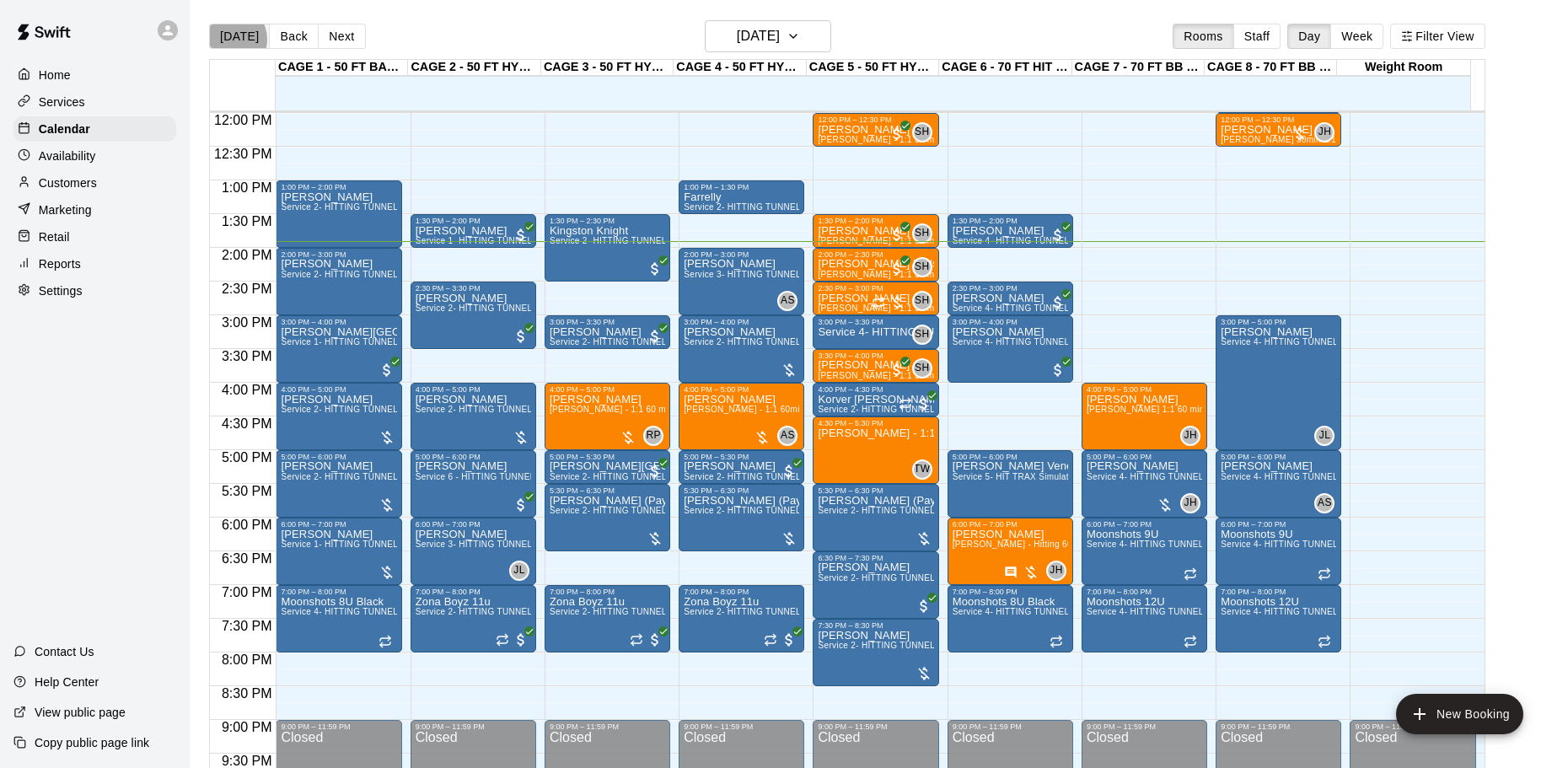
click at [227, 40] on button "[DATE]" at bounding box center [239, 36] width 60 height 25
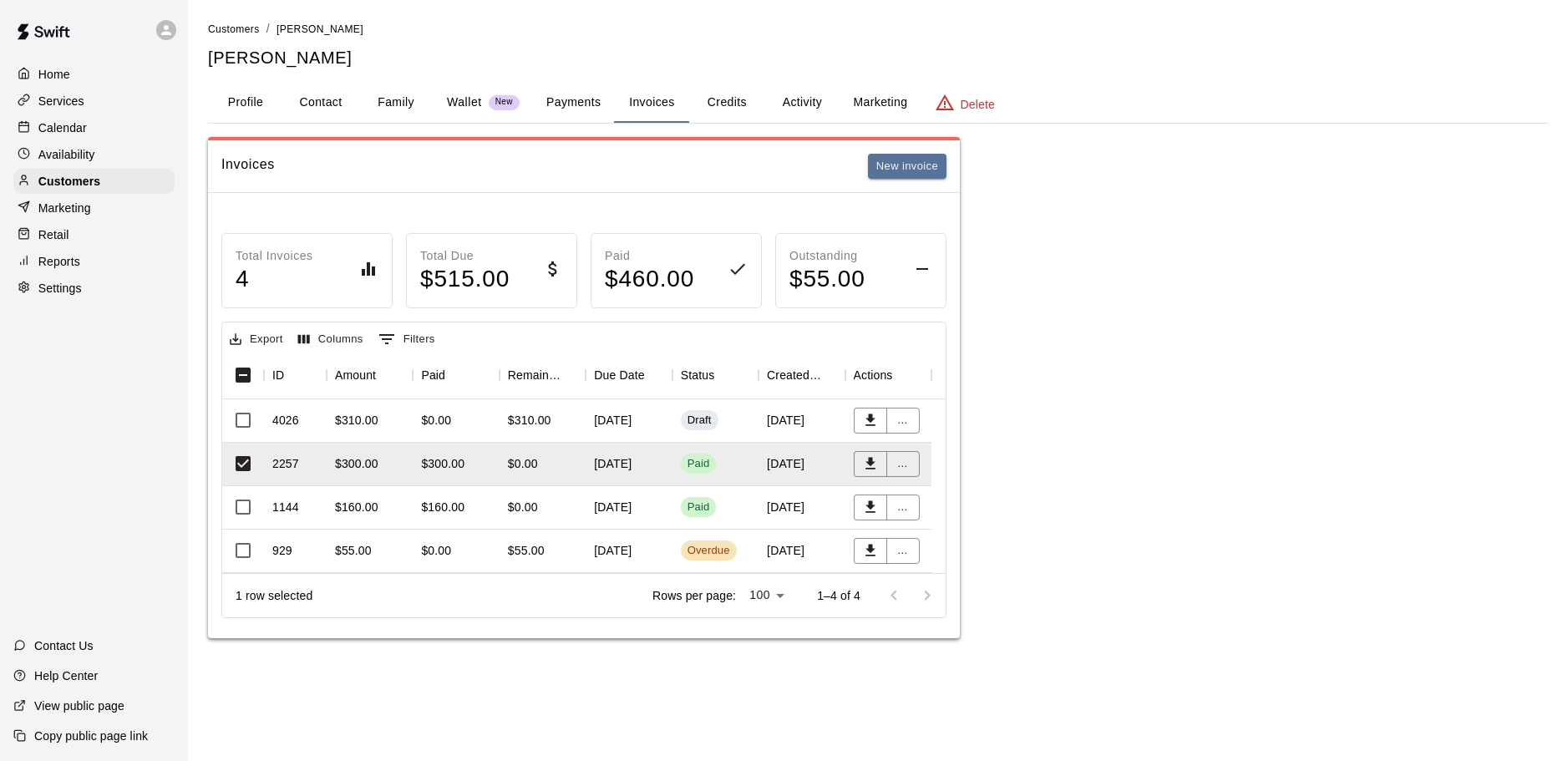
click at [69, 127] on p "Calendar" at bounding box center [63, 127] width 48 height 16
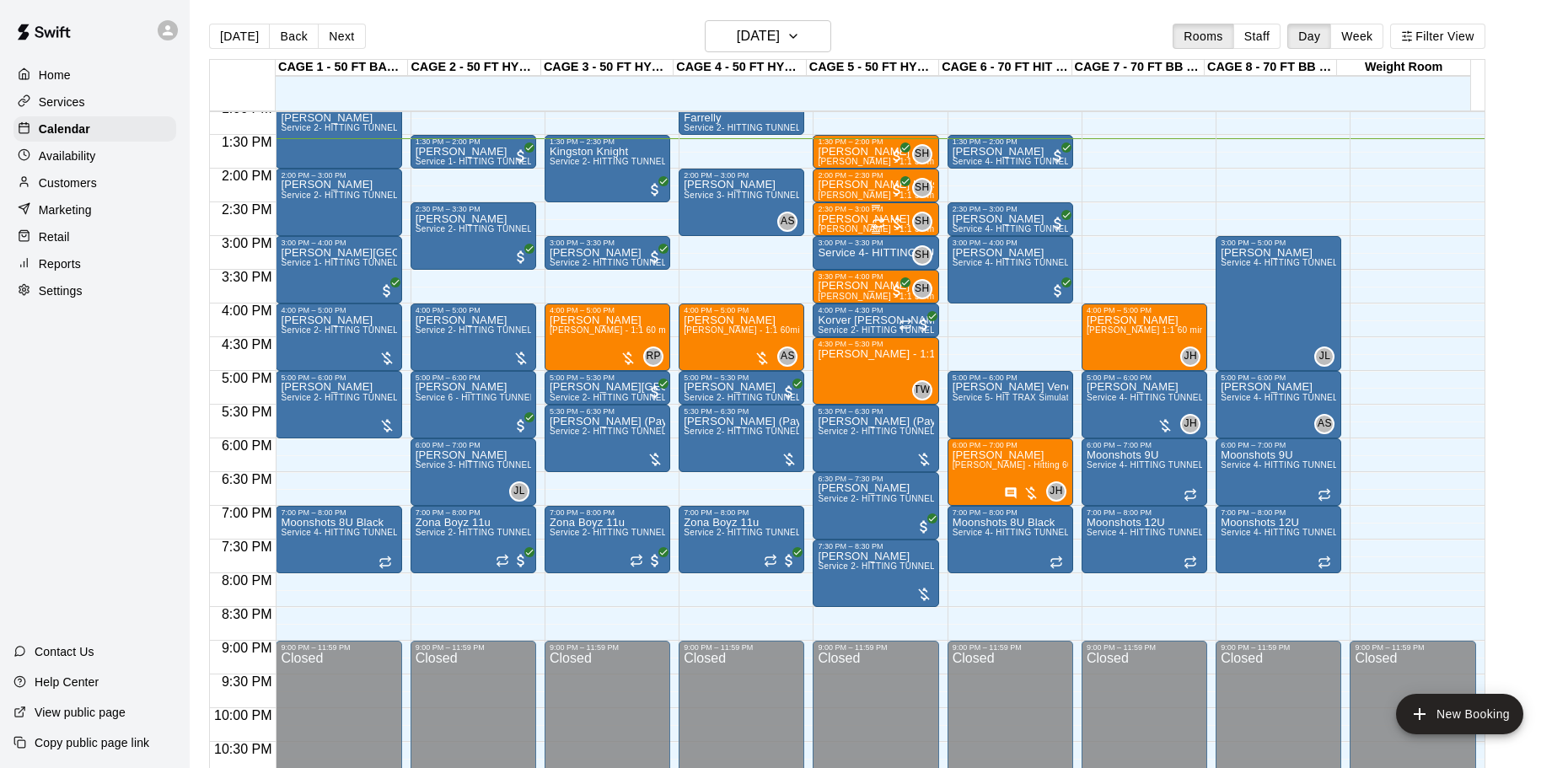
scroll to position [861, 0]
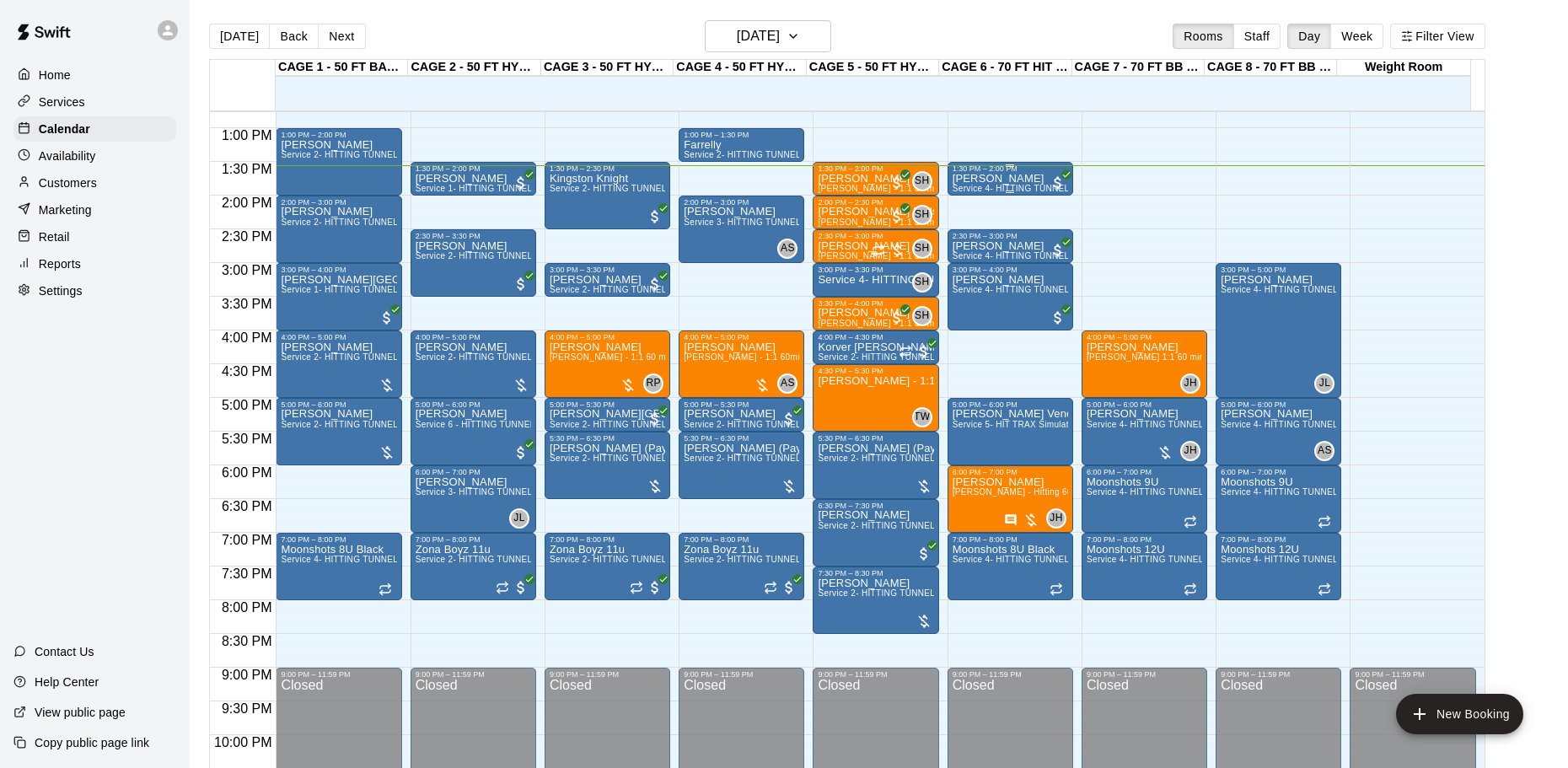
click at [1005, 178] on p "Adam Solak" at bounding box center [1010, 178] width 115 height 0
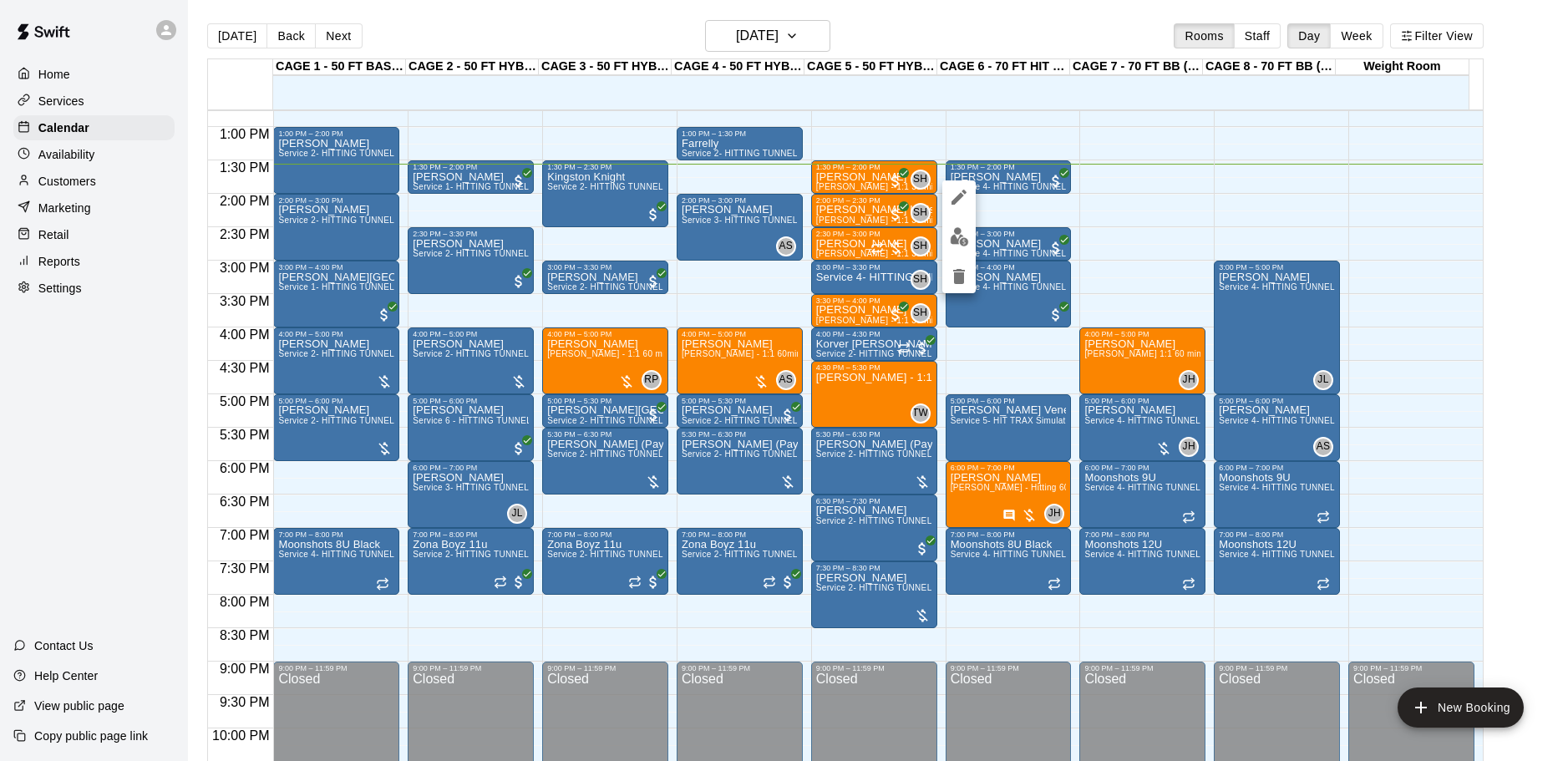
click at [843, 191] on div at bounding box center [784, 380] width 1568 height 761
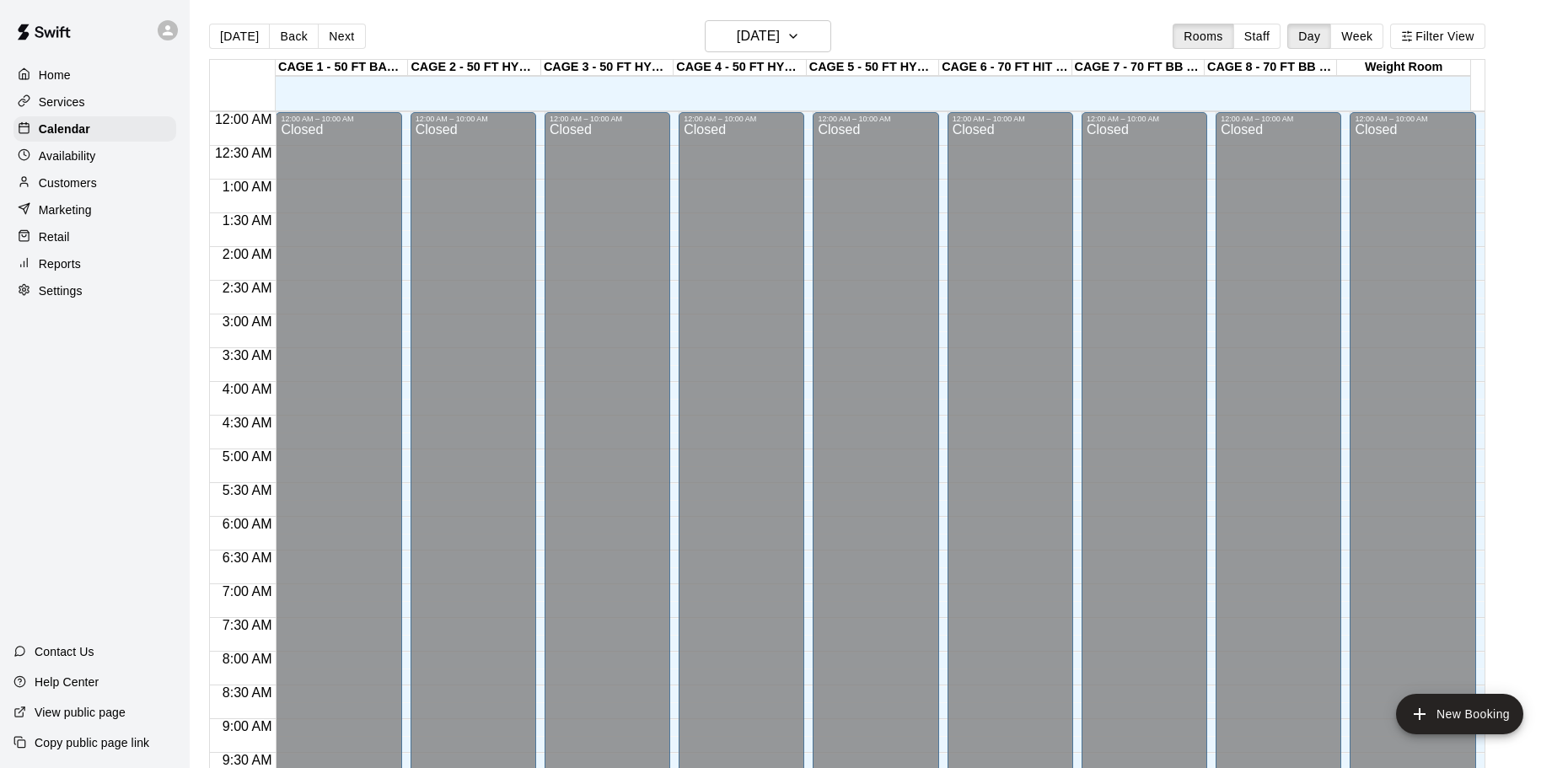
scroll to position [864, 0]
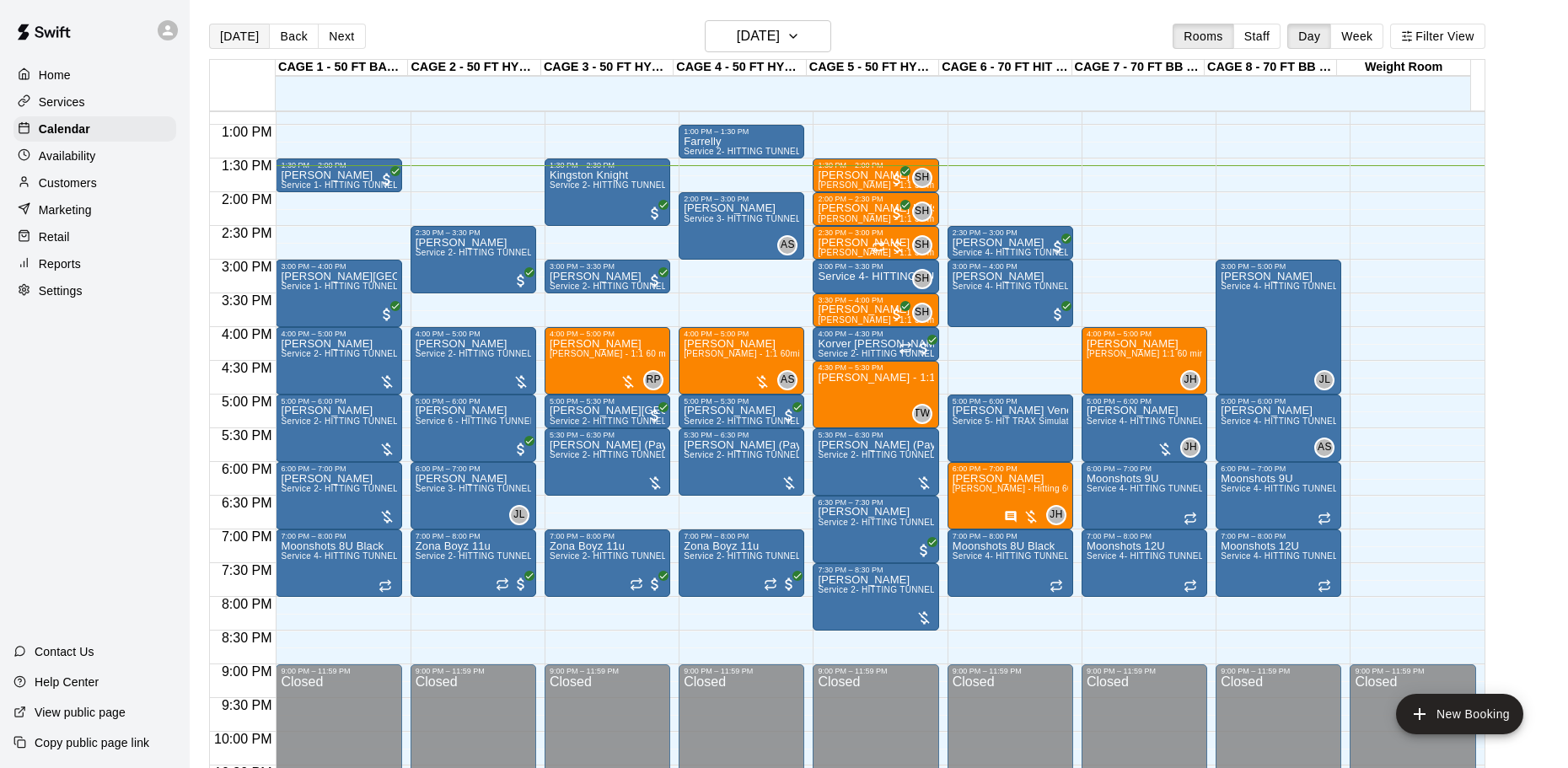
click at [241, 44] on button "[DATE]" at bounding box center [239, 36] width 60 height 25
click at [240, 44] on button "[DATE]" at bounding box center [239, 36] width 60 height 25
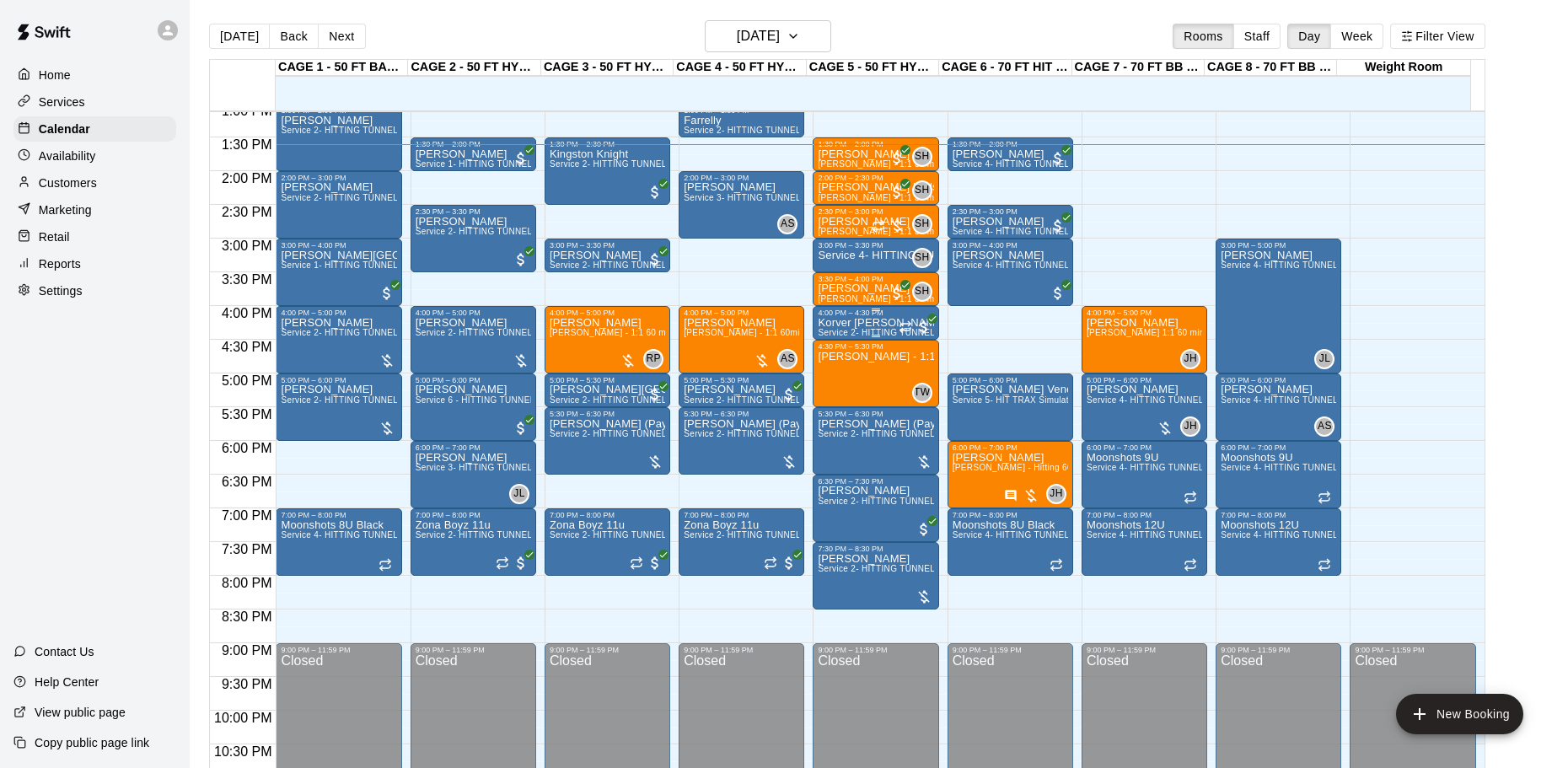
scroll to position [861, 0]
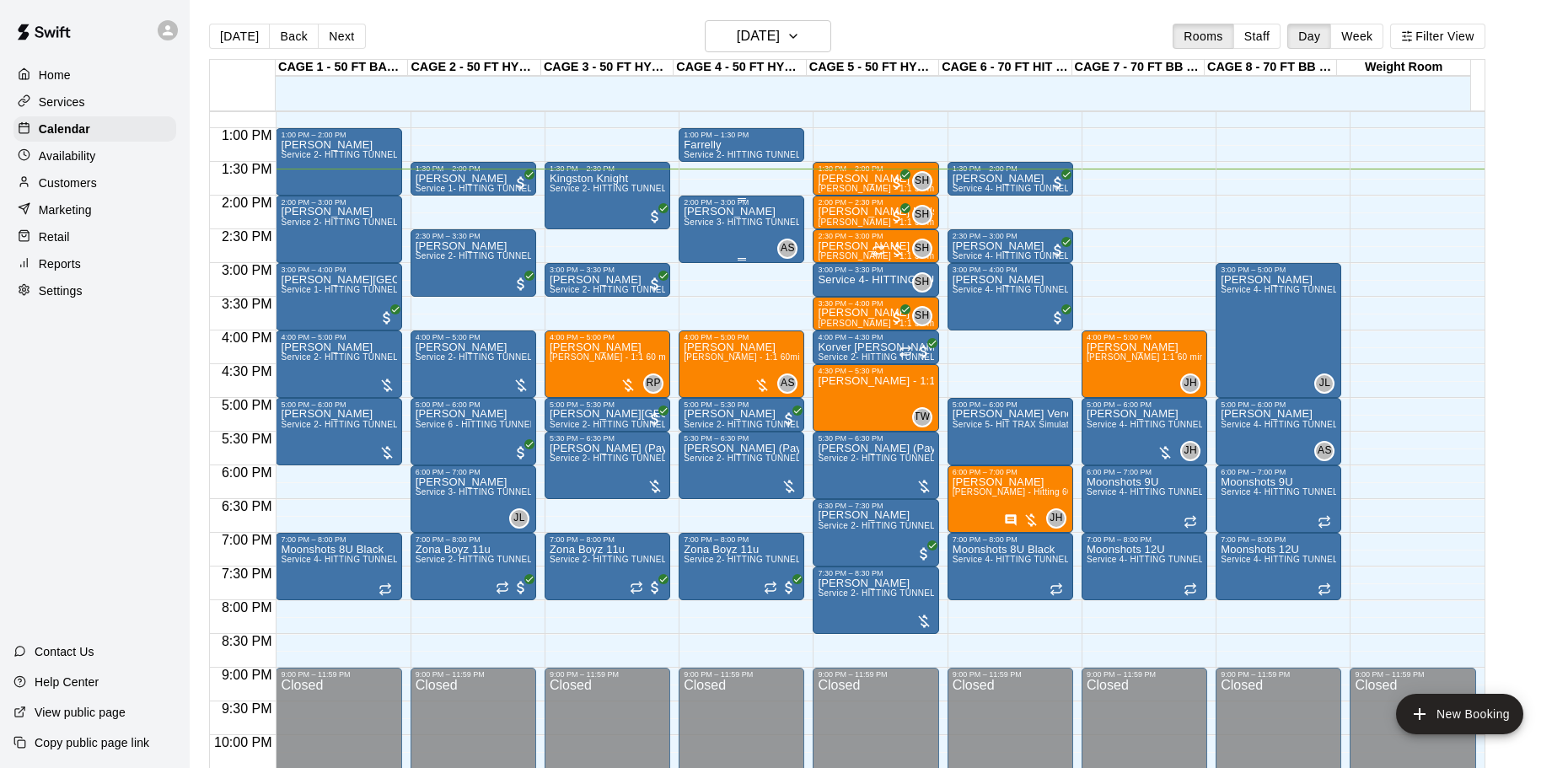
click at [743, 227] on span "Service 3- HITTING TUNNEL RENTAL - 50ft Softball" at bounding box center [788, 222] width 210 height 10
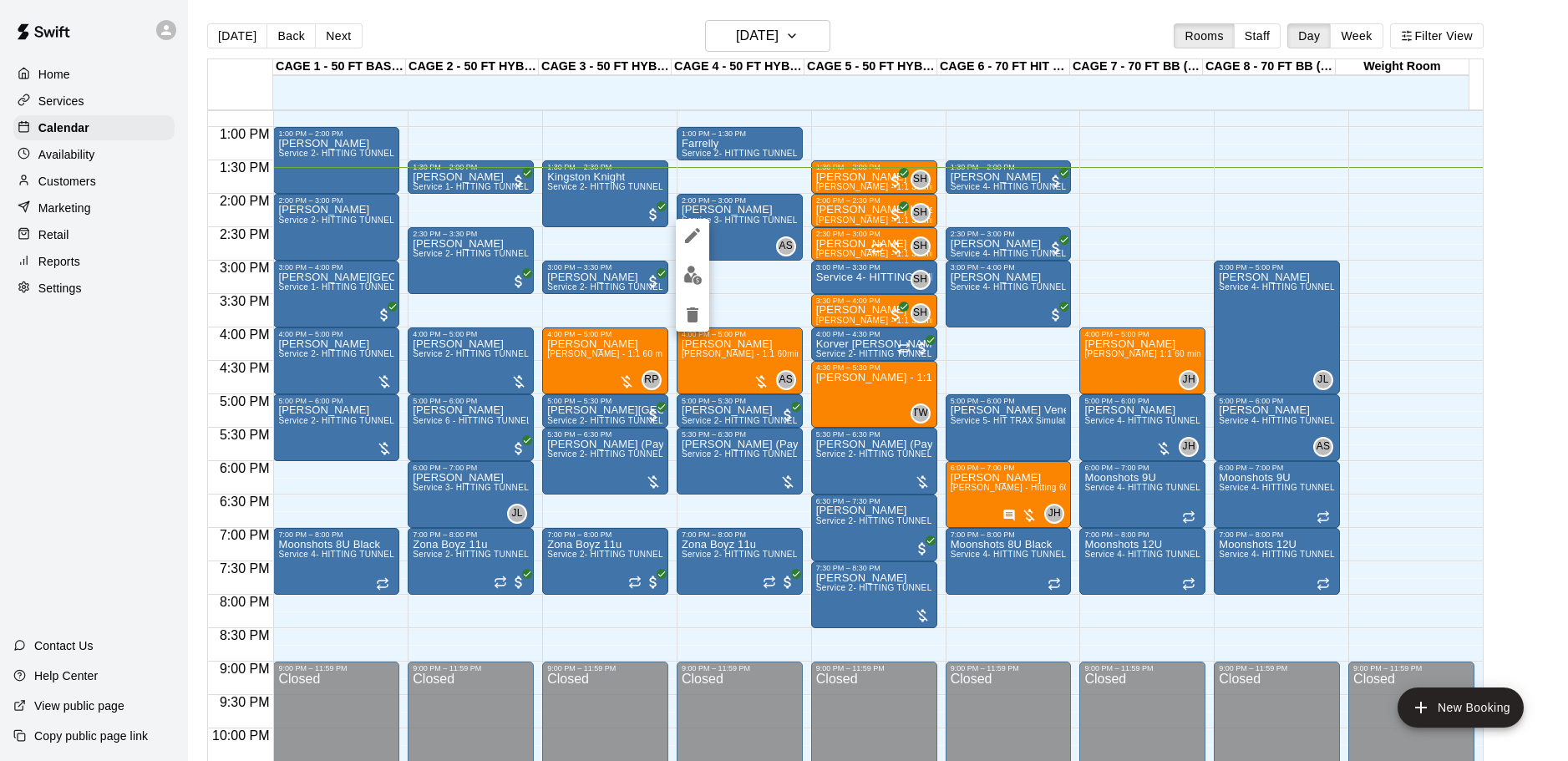
click at [695, 290] on button "edit" at bounding box center [693, 275] width 34 height 33
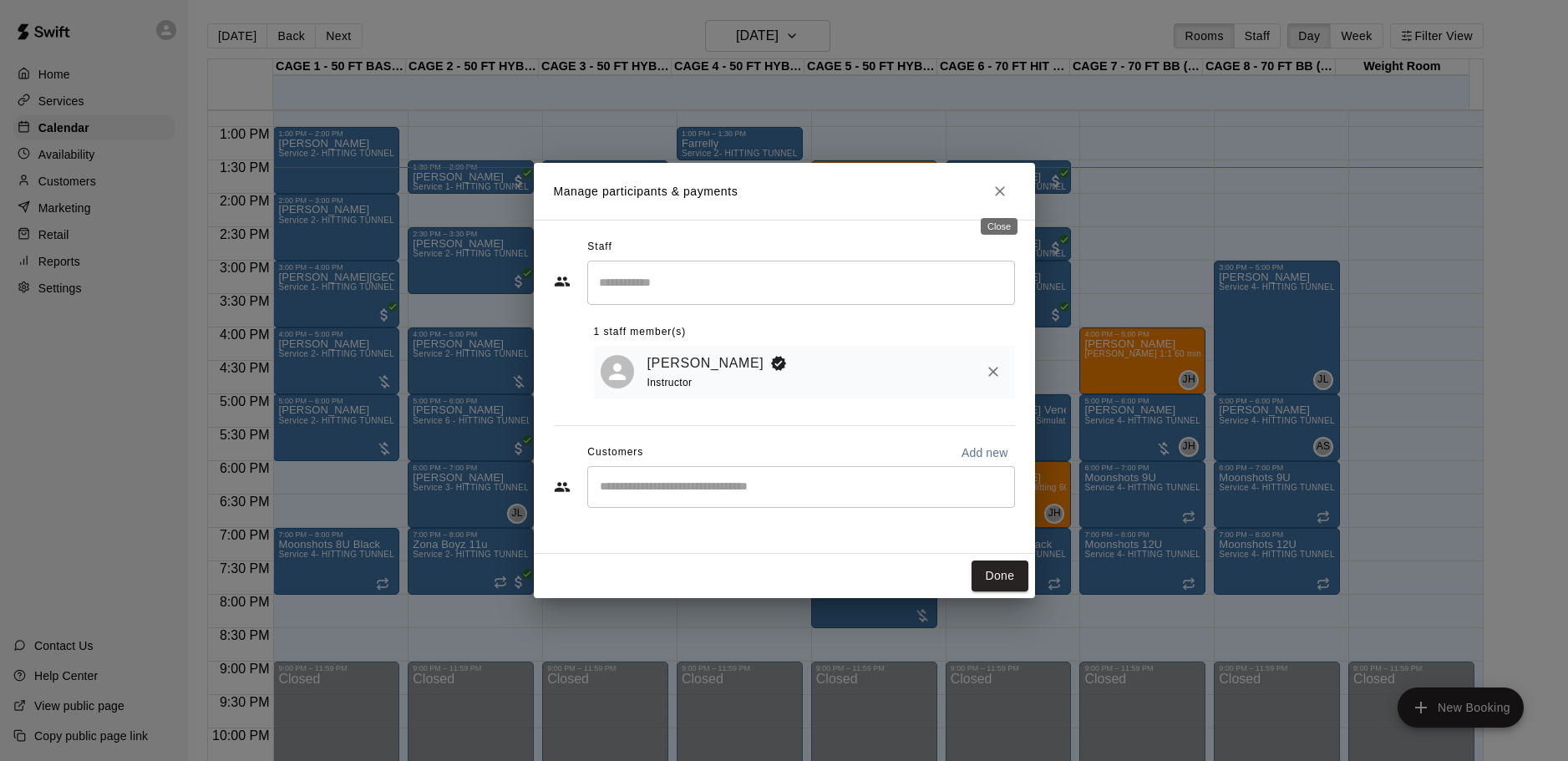
click at [993, 196] on icon "Close" at bounding box center [999, 190] width 16 height 16
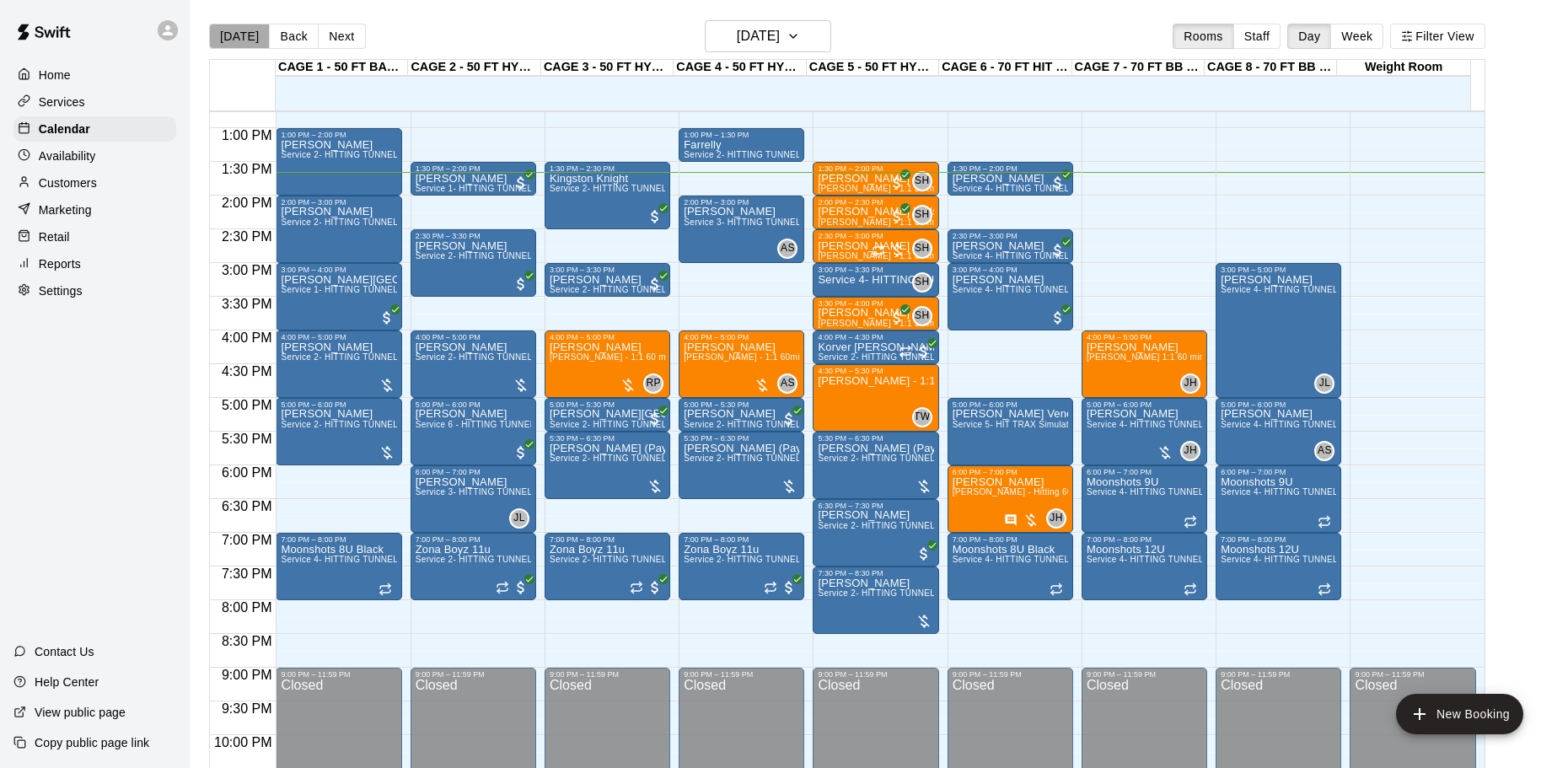
click at [242, 36] on button "[DATE]" at bounding box center [239, 36] width 60 height 25
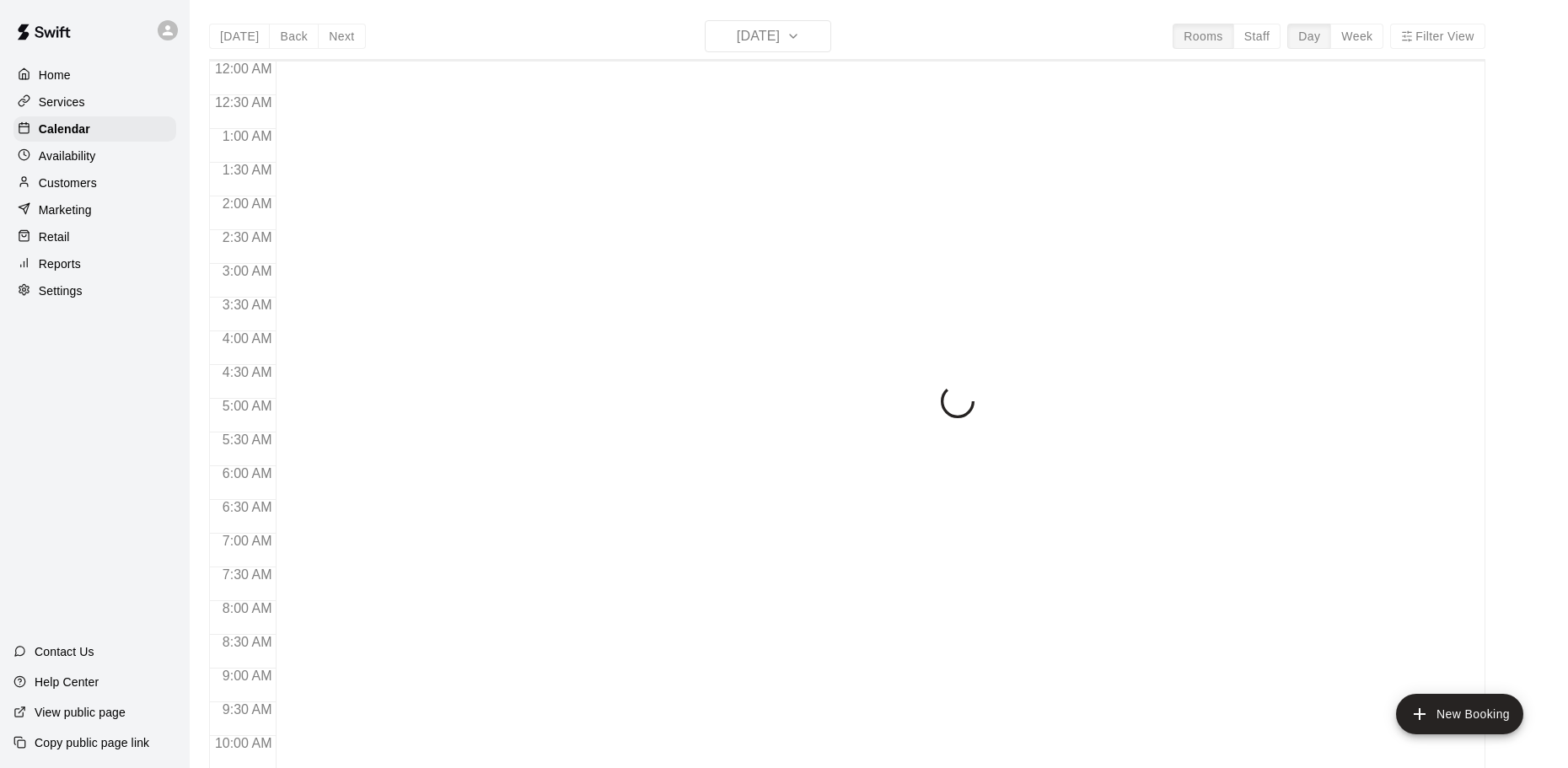
scroll to position [893, 0]
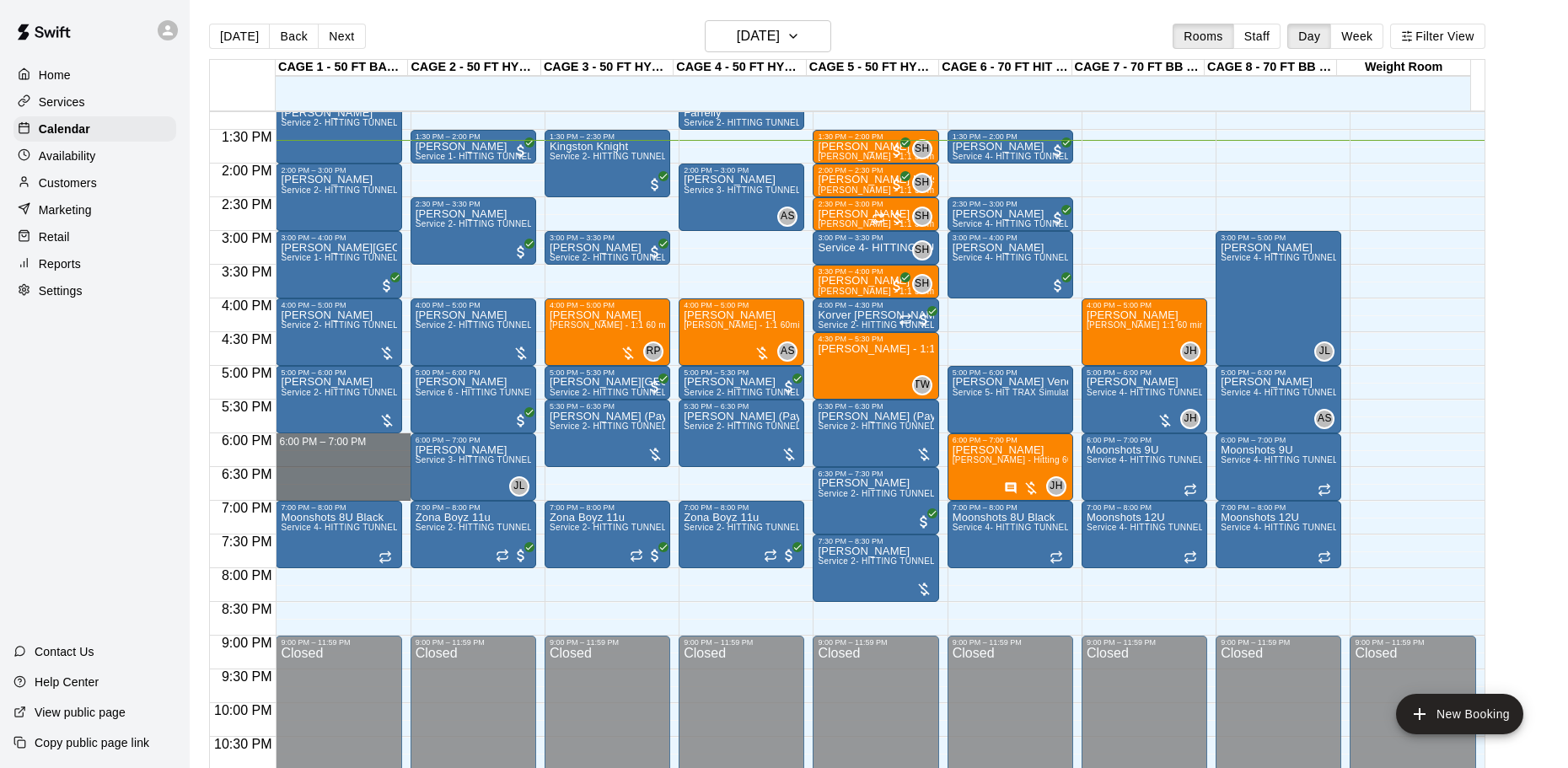
drag, startPoint x: 361, startPoint y: 439, endPoint x: 363, endPoint y: 494, distance: 55.0
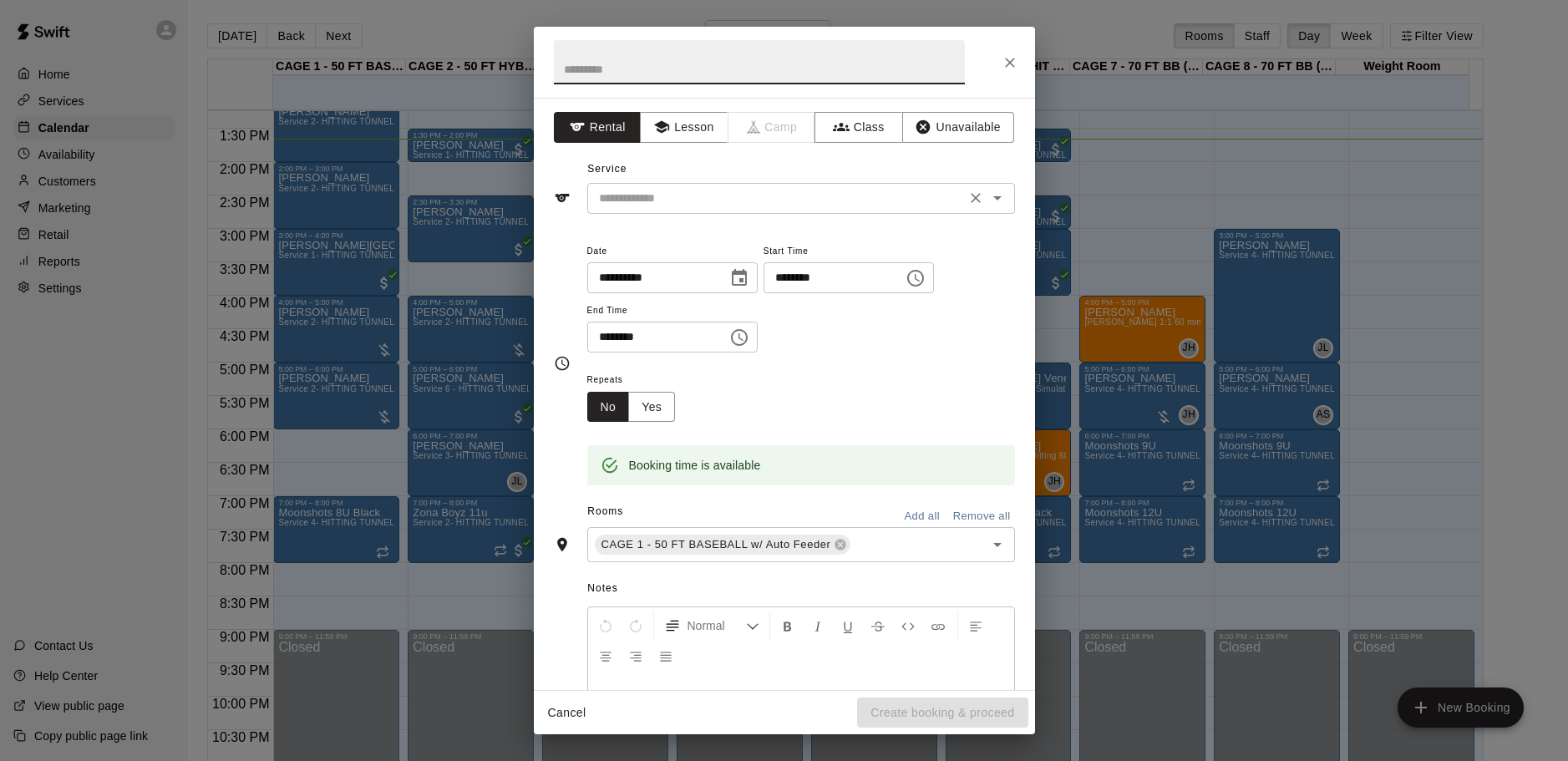
click at [768, 186] on div "​" at bounding box center [801, 198] width 428 height 31
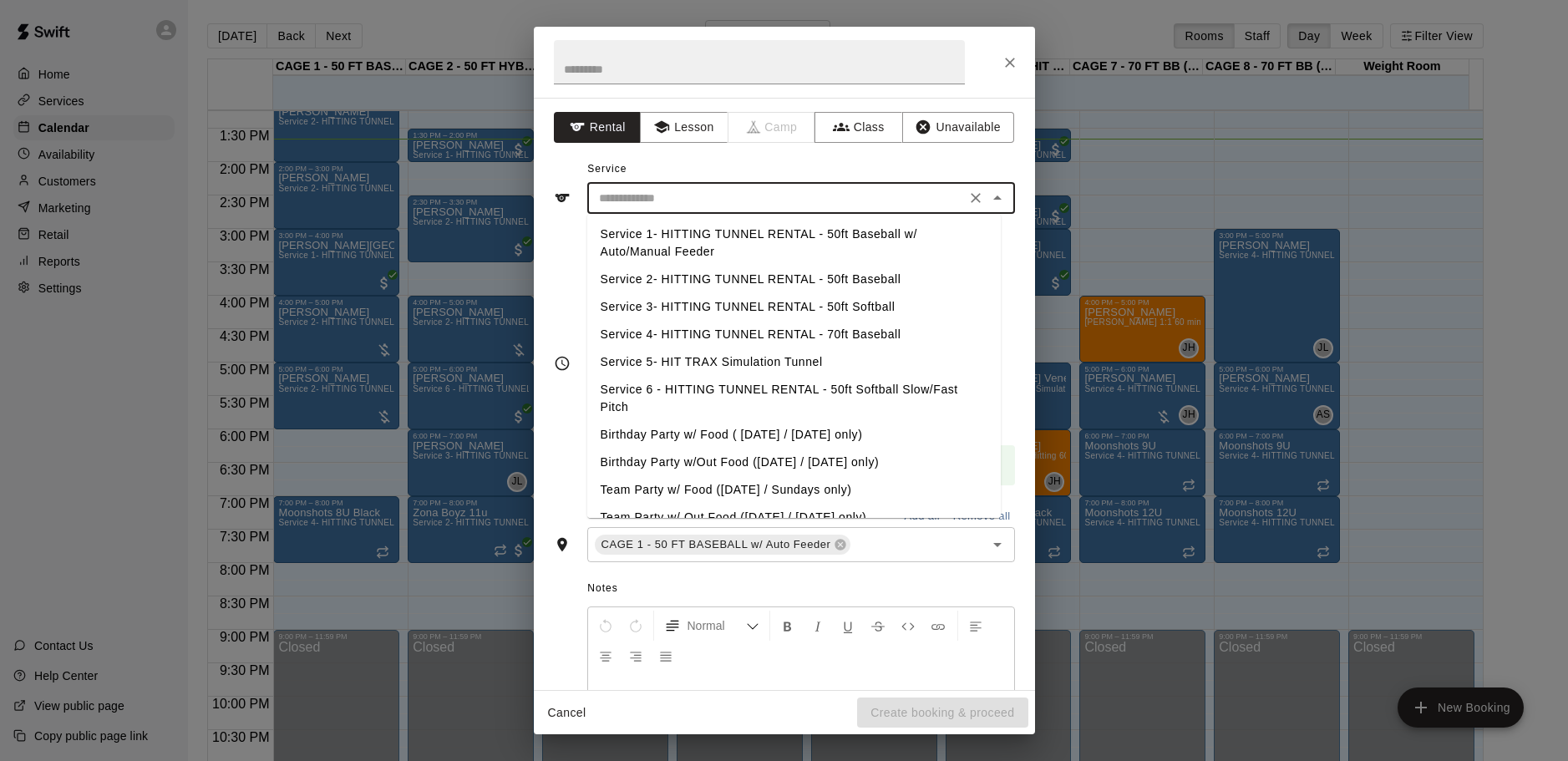
click at [885, 240] on li "Service 1- HITTING TUNNEL RENTAL - 50ft Baseball w/ Auto/Manual Feeder" at bounding box center [794, 242] width 413 height 45
type input "**********"
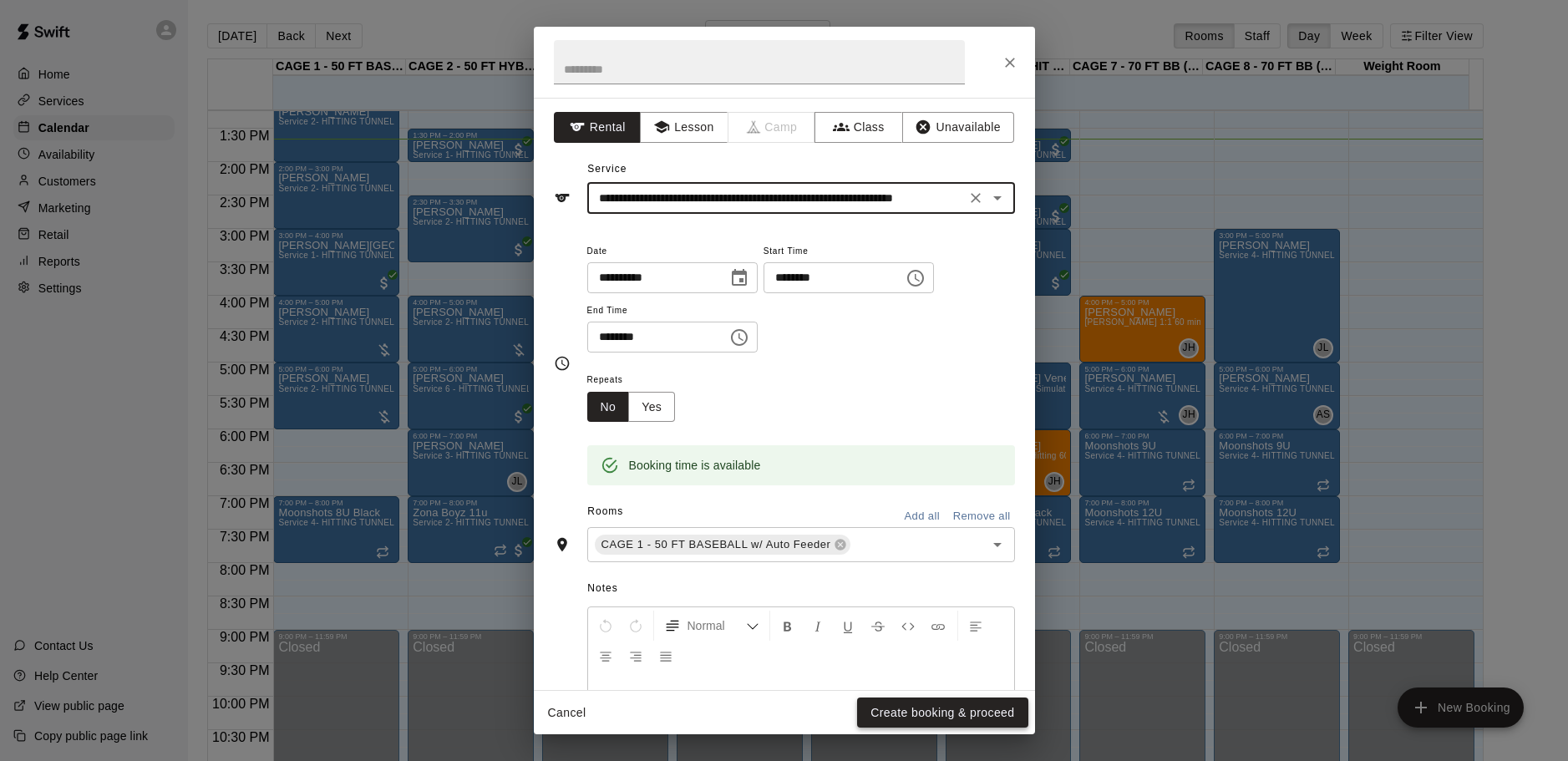
click at [934, 706] on button "Create booking & proceed" at bounding box center [942, 713] width 170 height 31
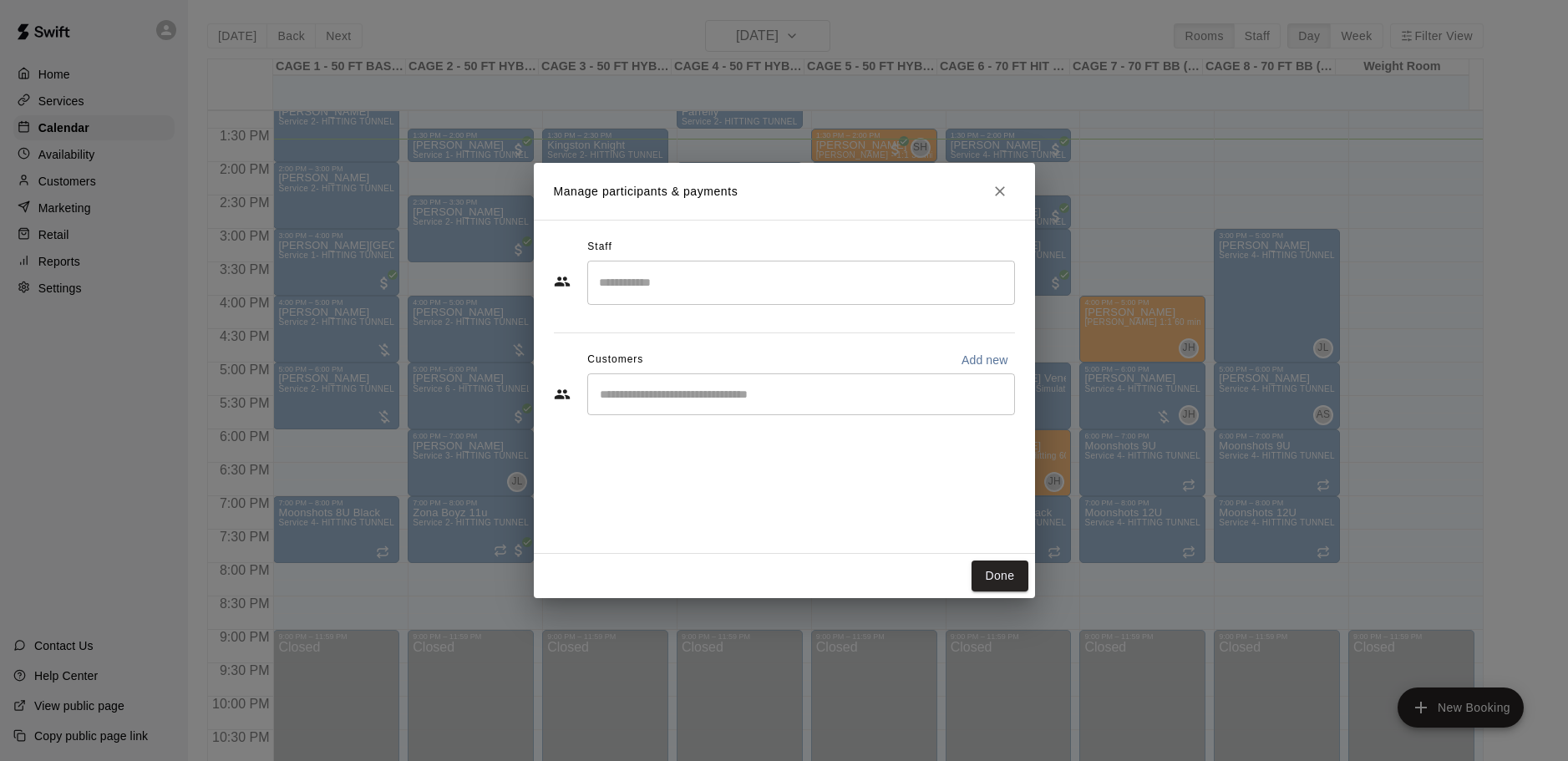
click at [775, 376] on div "​" at bounding box center [801, 394] width 428 height 42
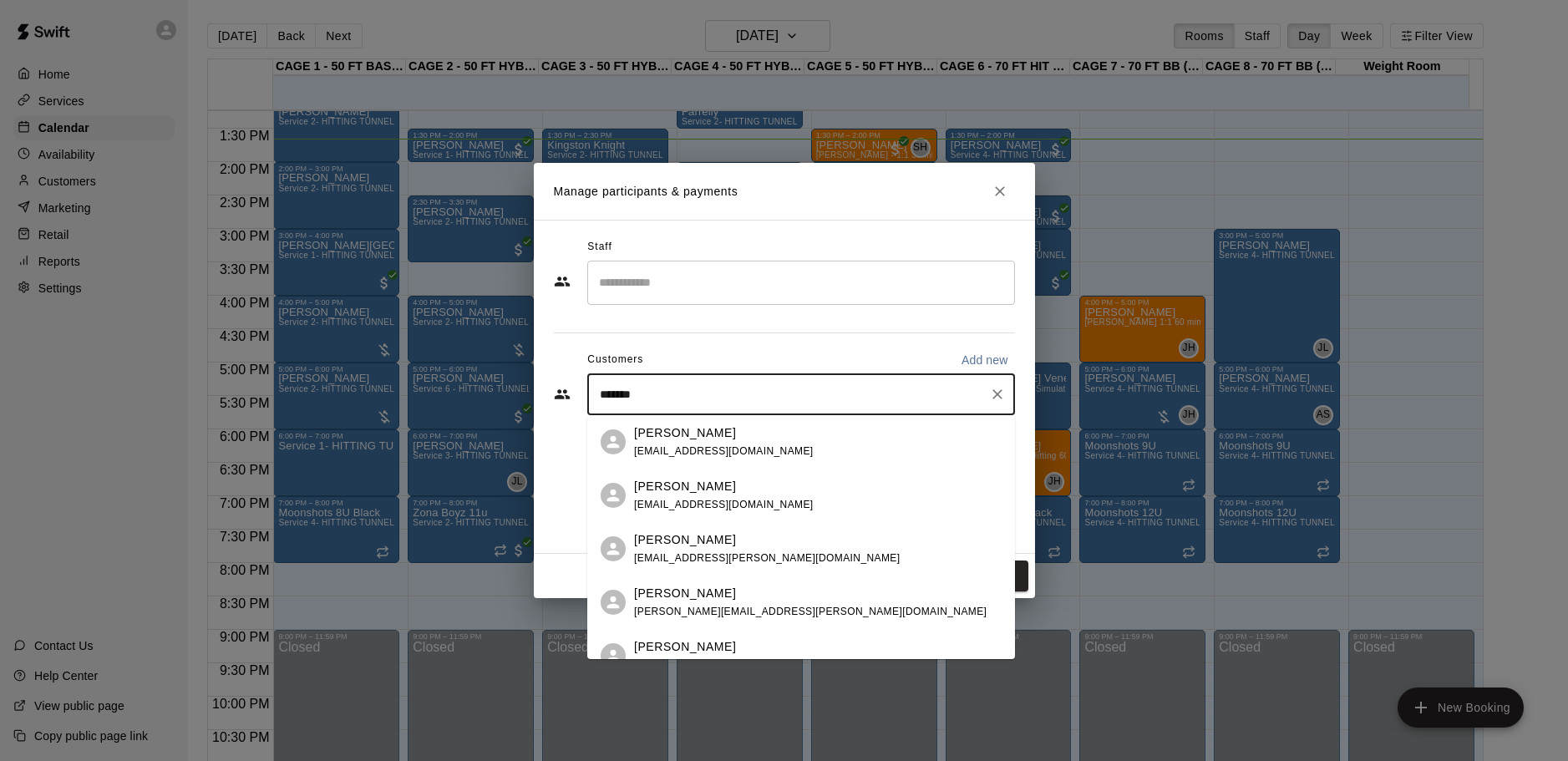
type input "********"
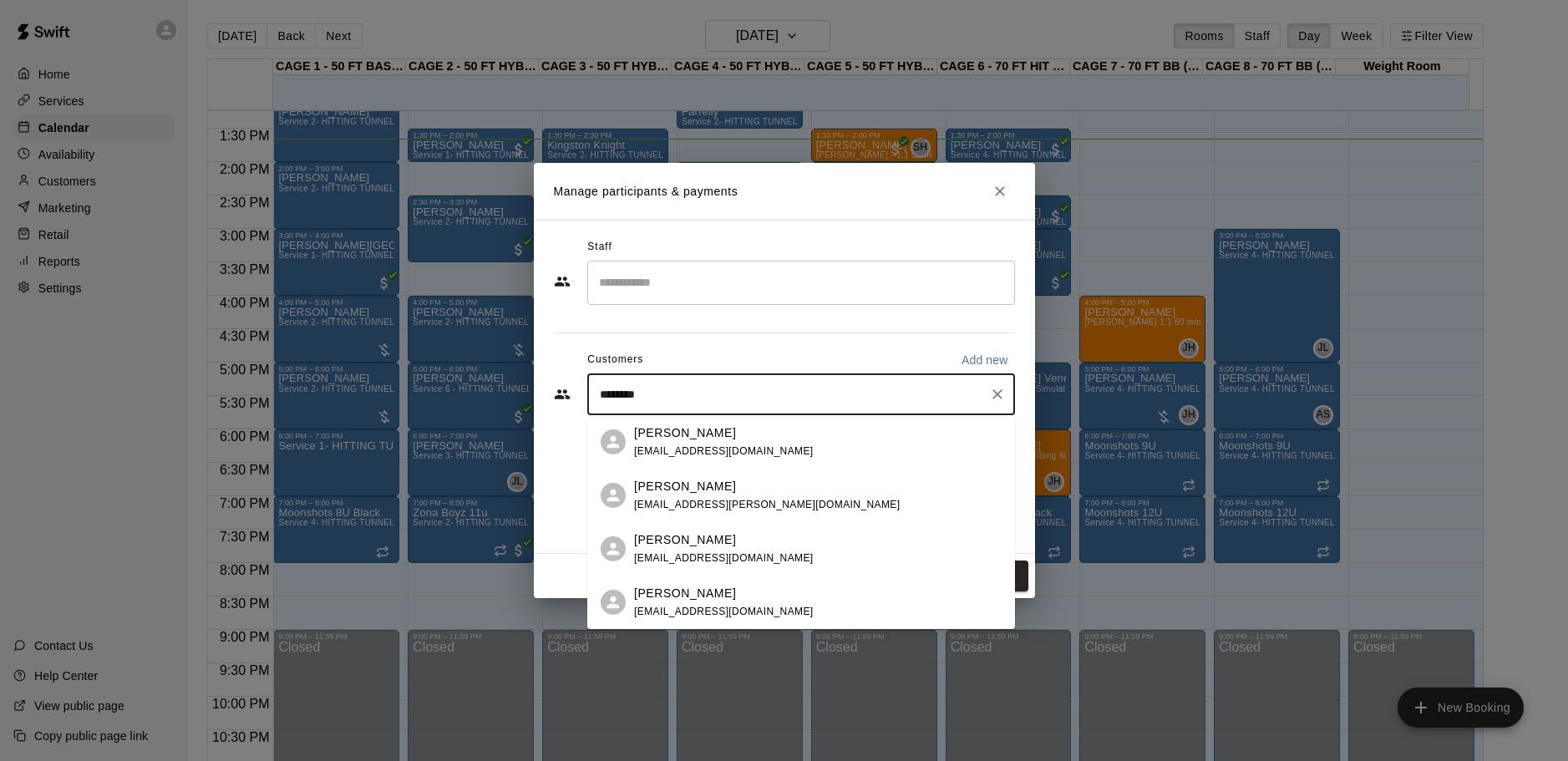
click at [738, 429] on div "[PERSON_NAME]" at bounding box center [724, 433] width 180 height 17
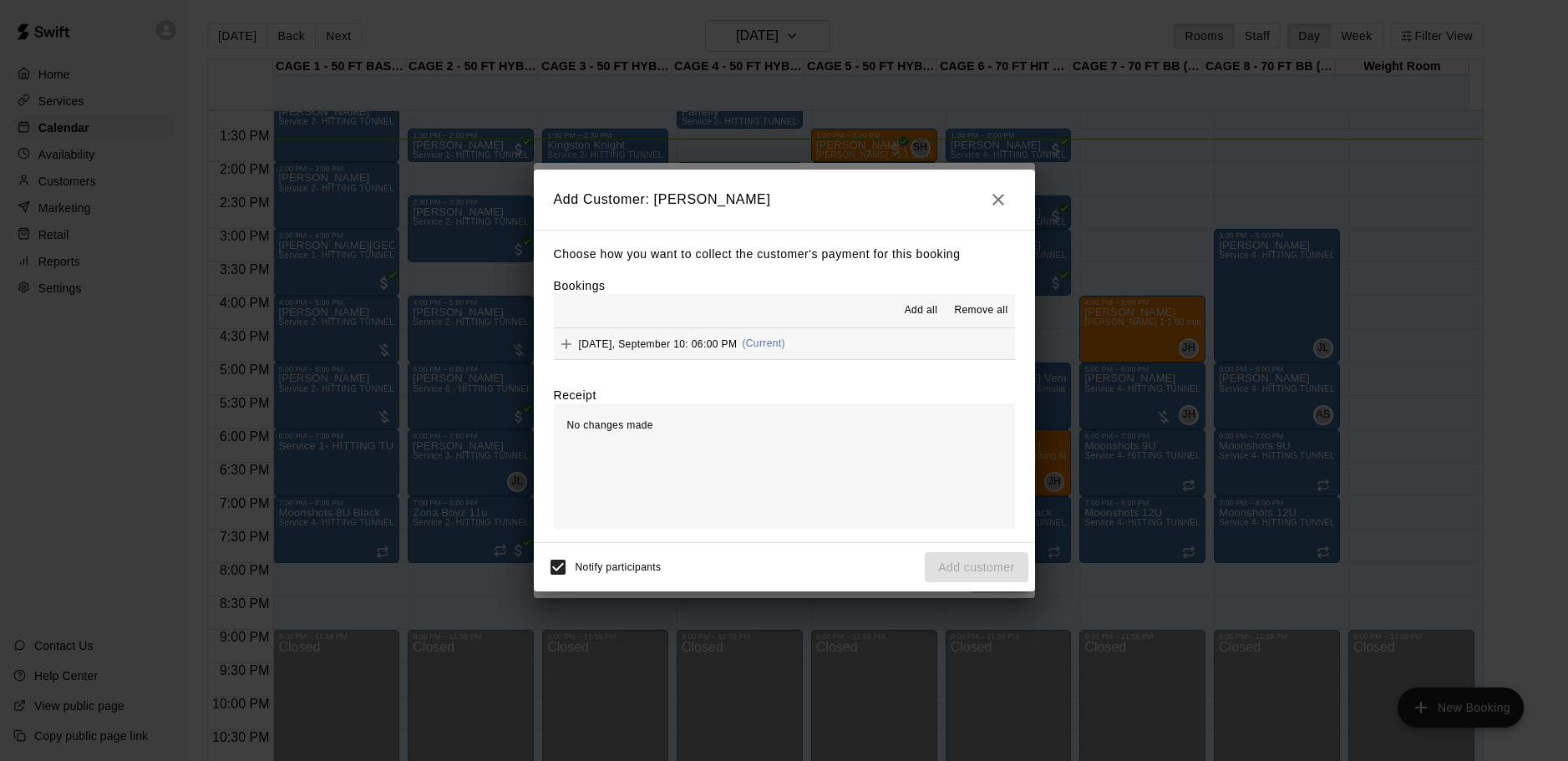
click at [857, 343] on button "[DATE], September 10: 06:00 PM (Current)" at bounding box center [784, 344] width 461 height 31
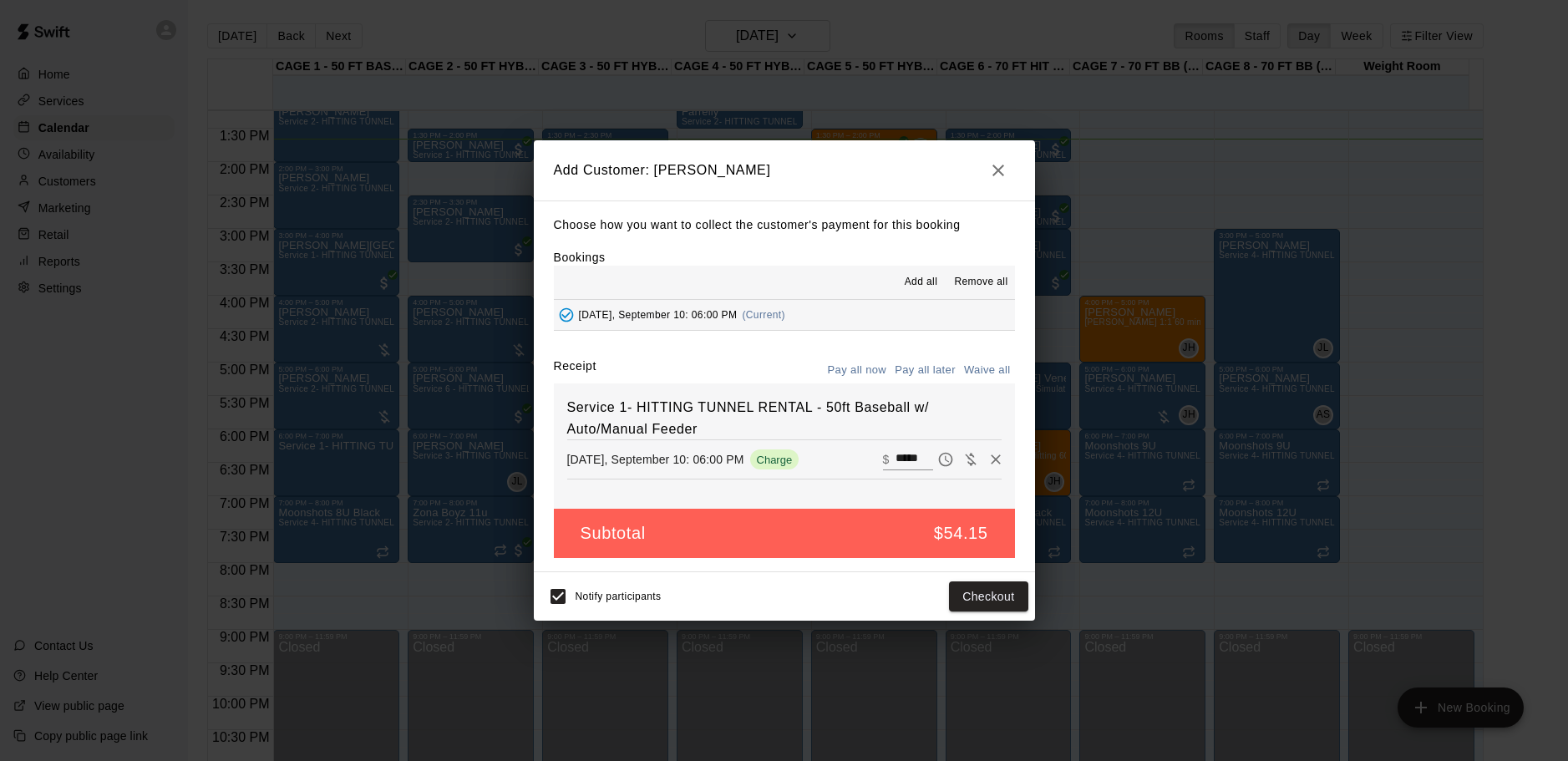
click at [934, 362] on button "Pay all later" at bounding box center [926, 370] width 70 height 26
click at [985, 589] on button "Add customer" at bounding box center [976, 597] width 102 height 31
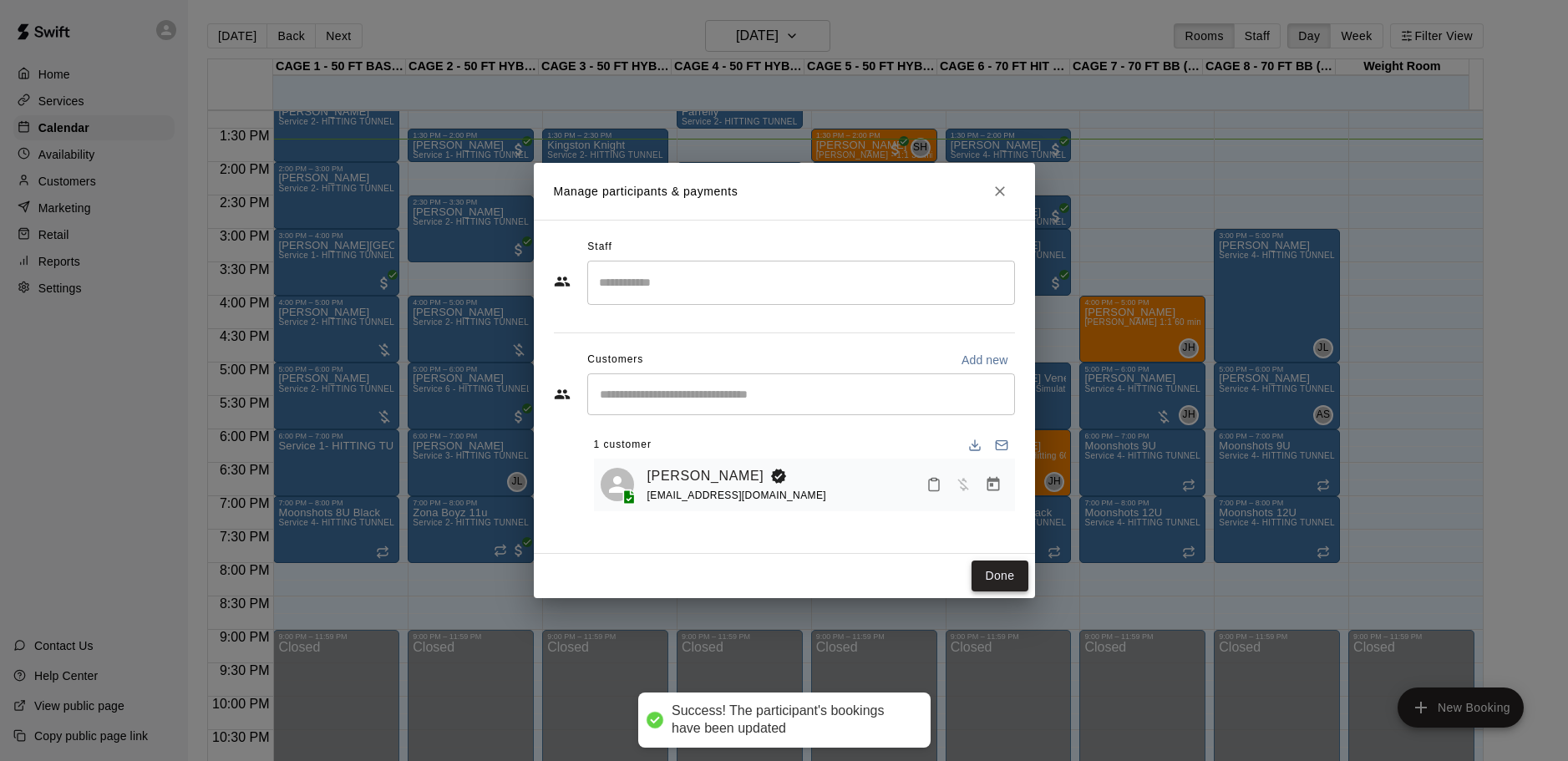
click at [1017, 586] on button "Done" at bounding box center [1000, 576] width 56 height 31
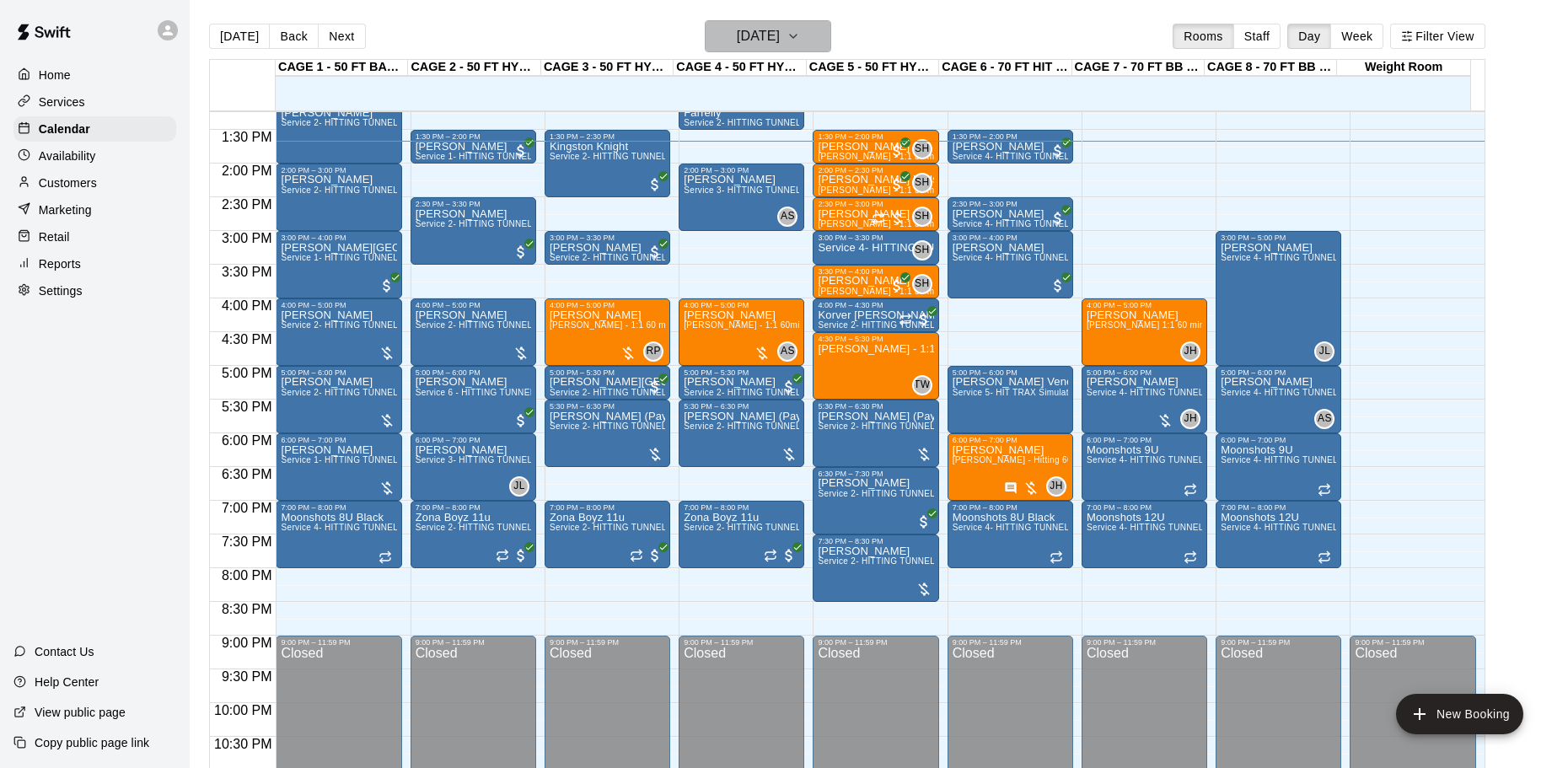
click at [780, 41] on h6 "[DATE]" at bounding box center [759, 36] width 43 height 23
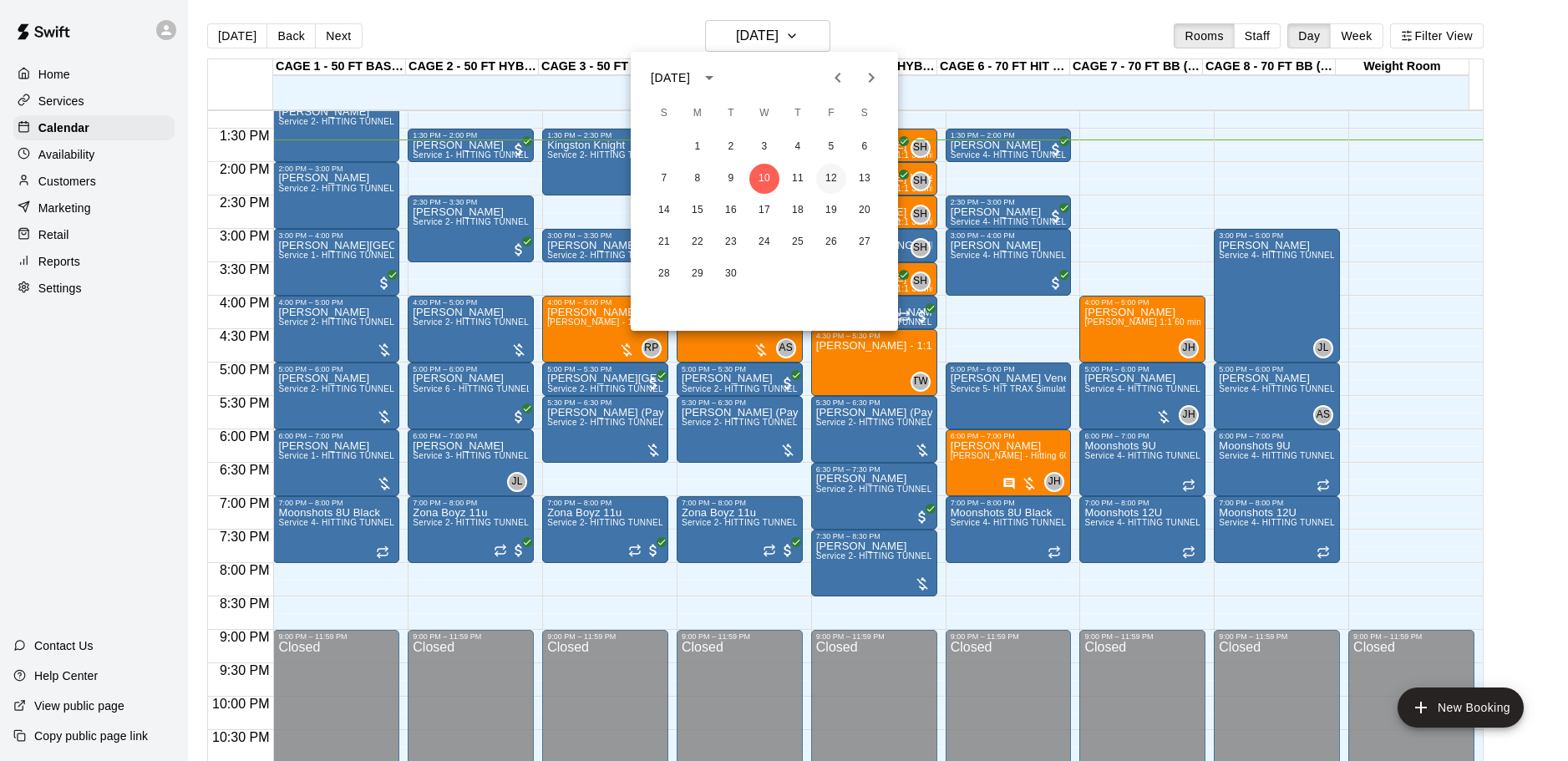
click at [825, 183] on button "12" at bounding box center [831, 178] width 30 height 30
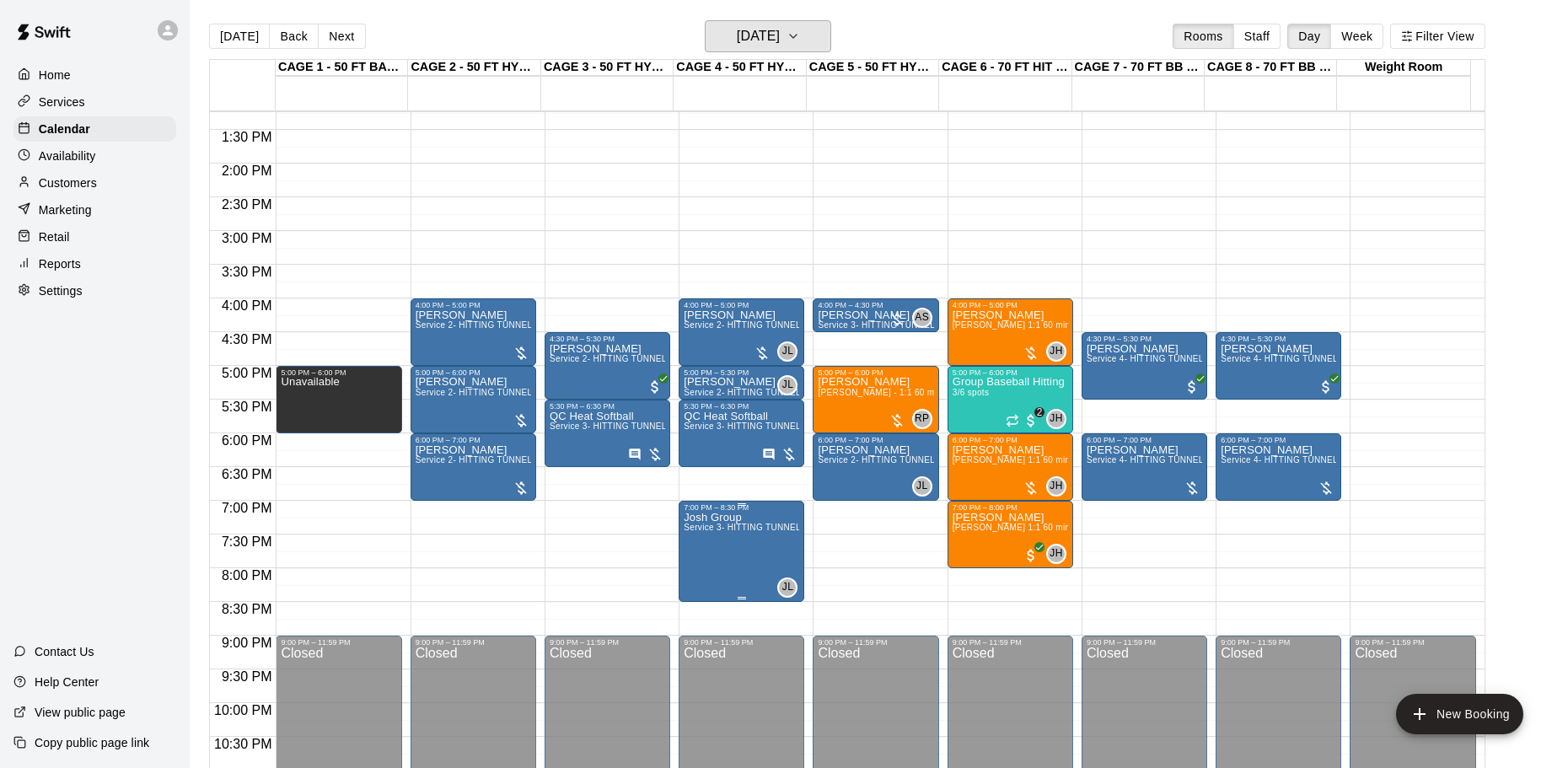
scroll to position [808, 0]
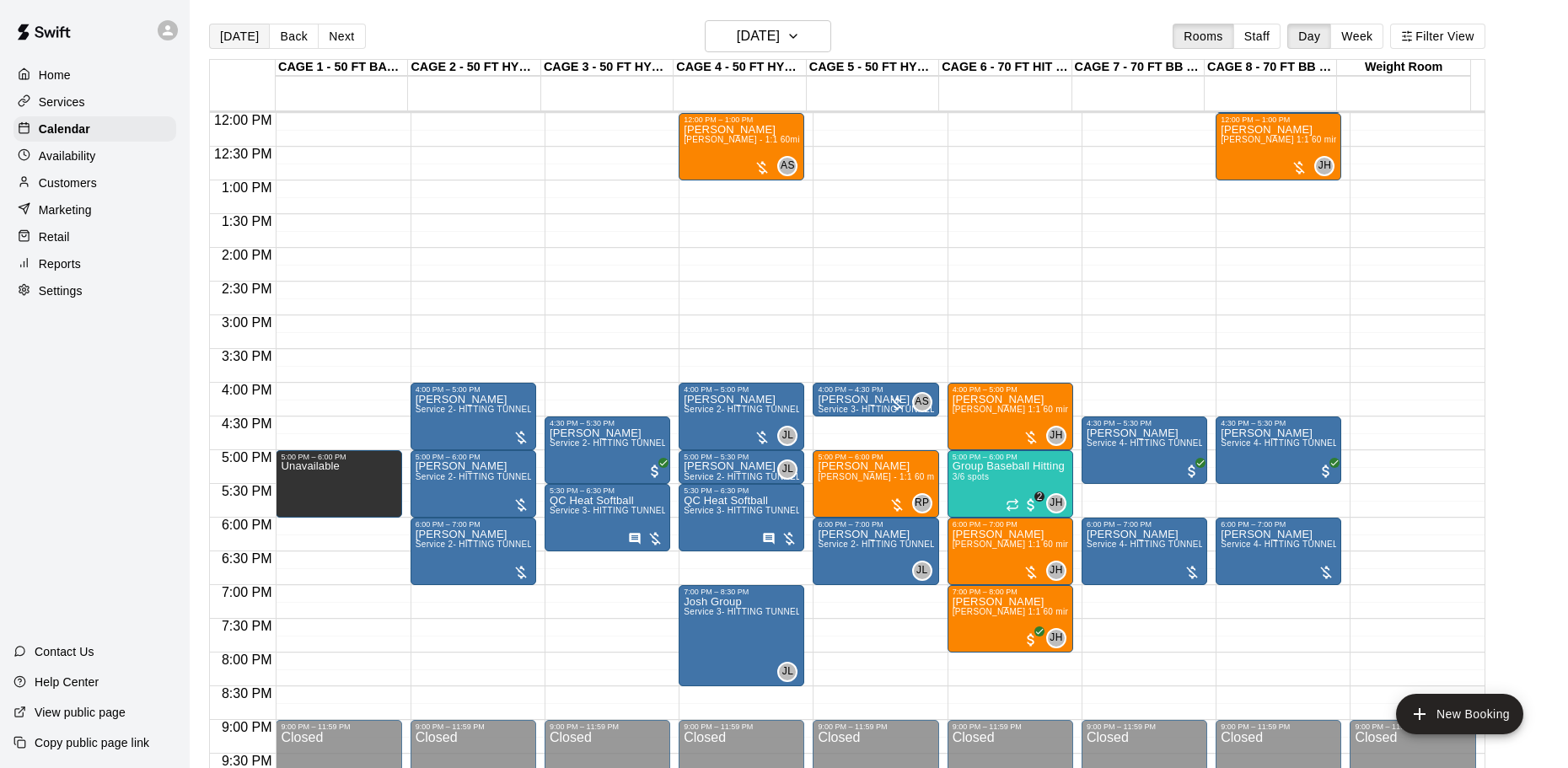
click at [221, 24] on button "[DATE]" at bounding box center [239, 36] width 60 height 25
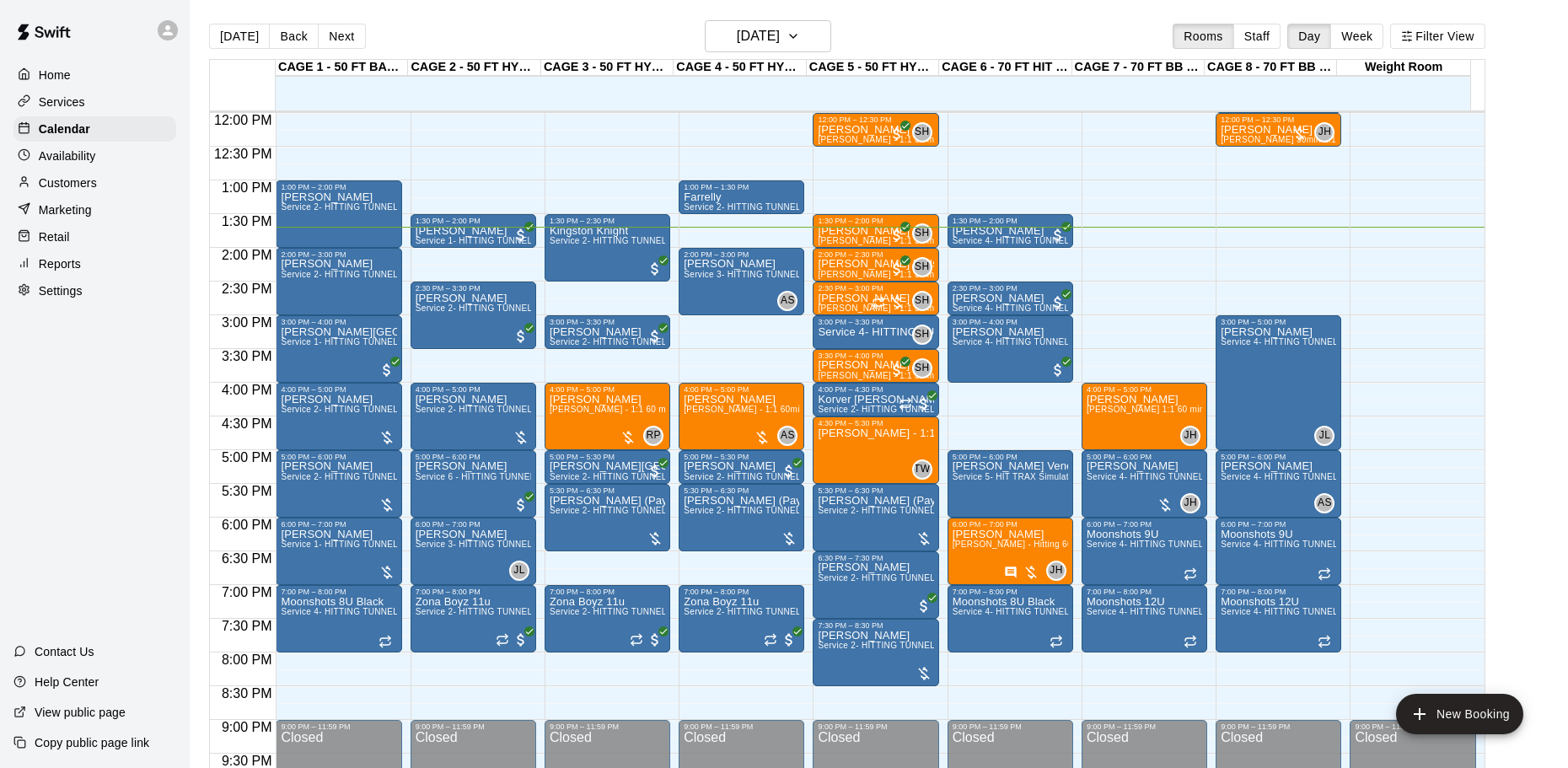
click at [88, 163] on p "Availability" at bounding box center [67, 155] width 58 height 17
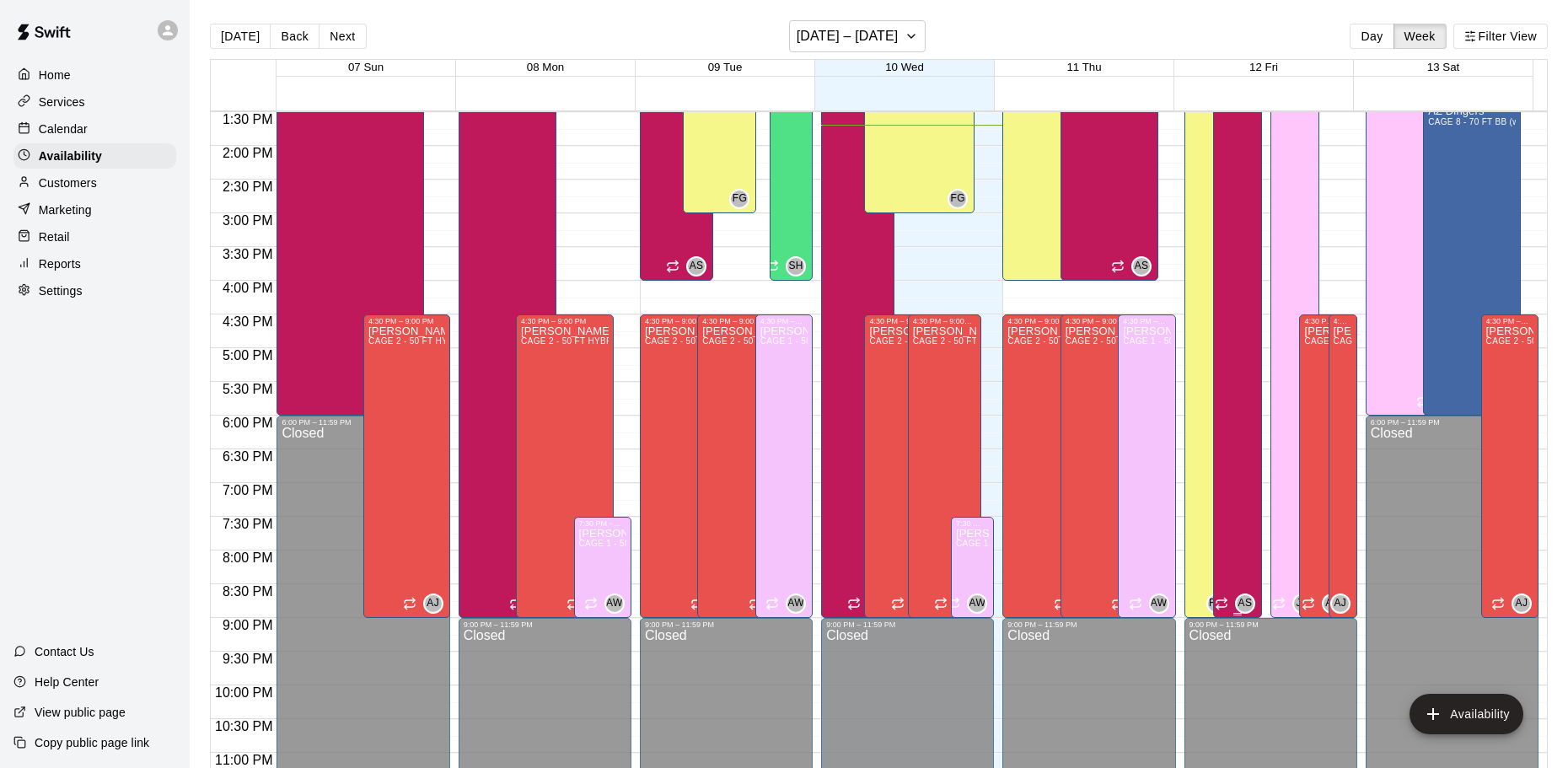
scroll to position [923, 0]
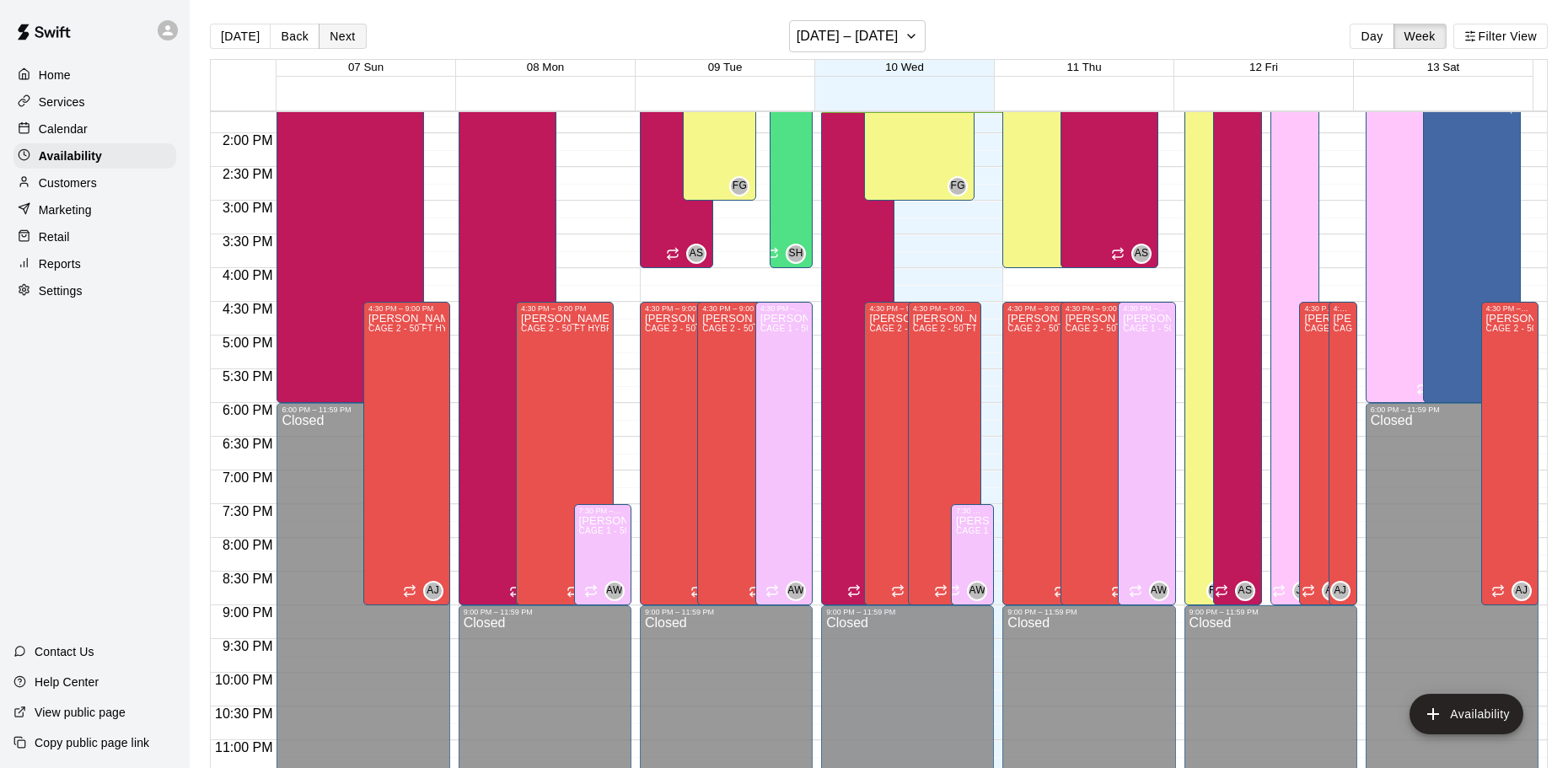
click at [342, 41] on button "Next" at bounding box center [342, 36] width 47 height 25
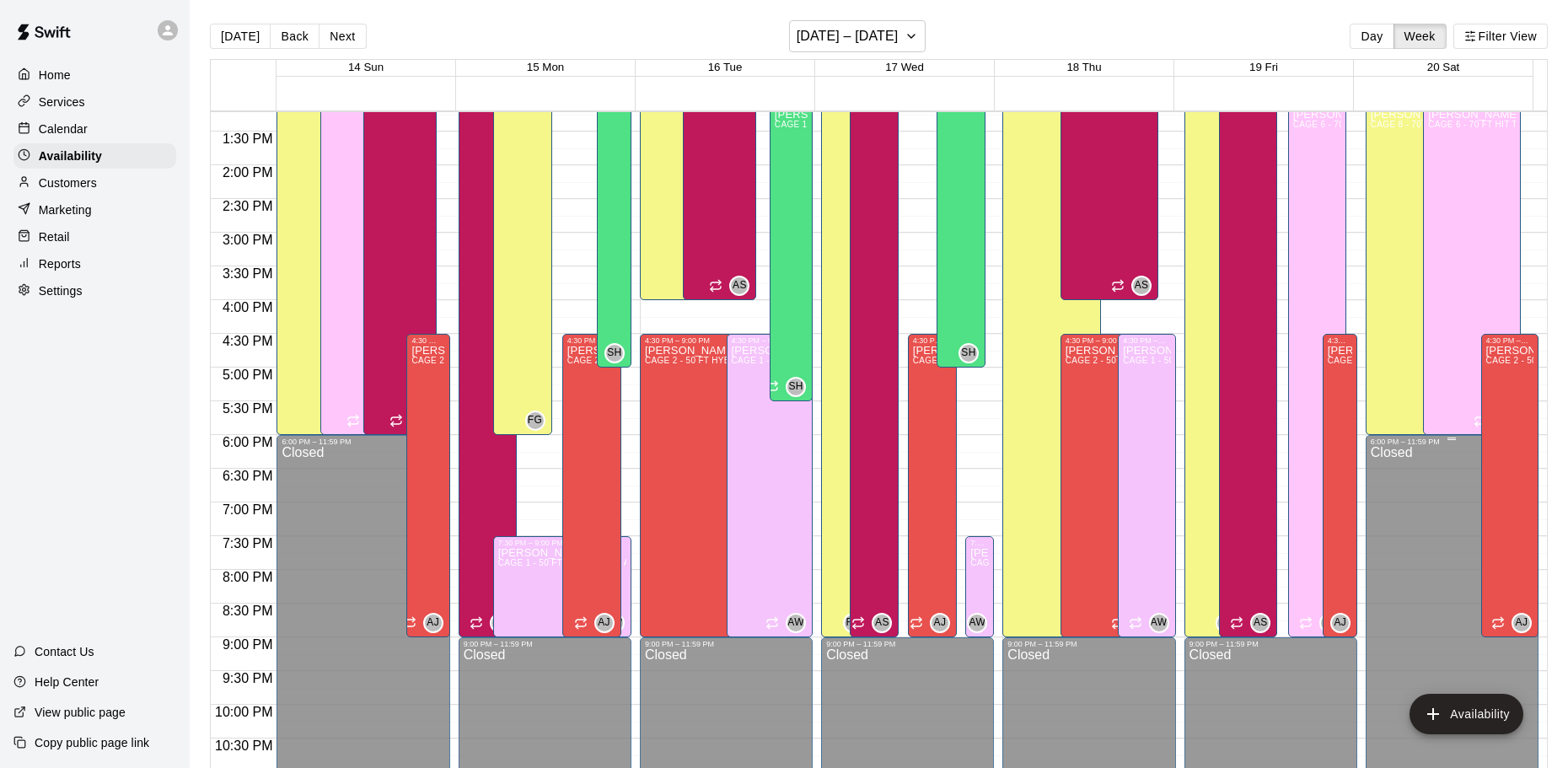
scroll to position [943, 0]
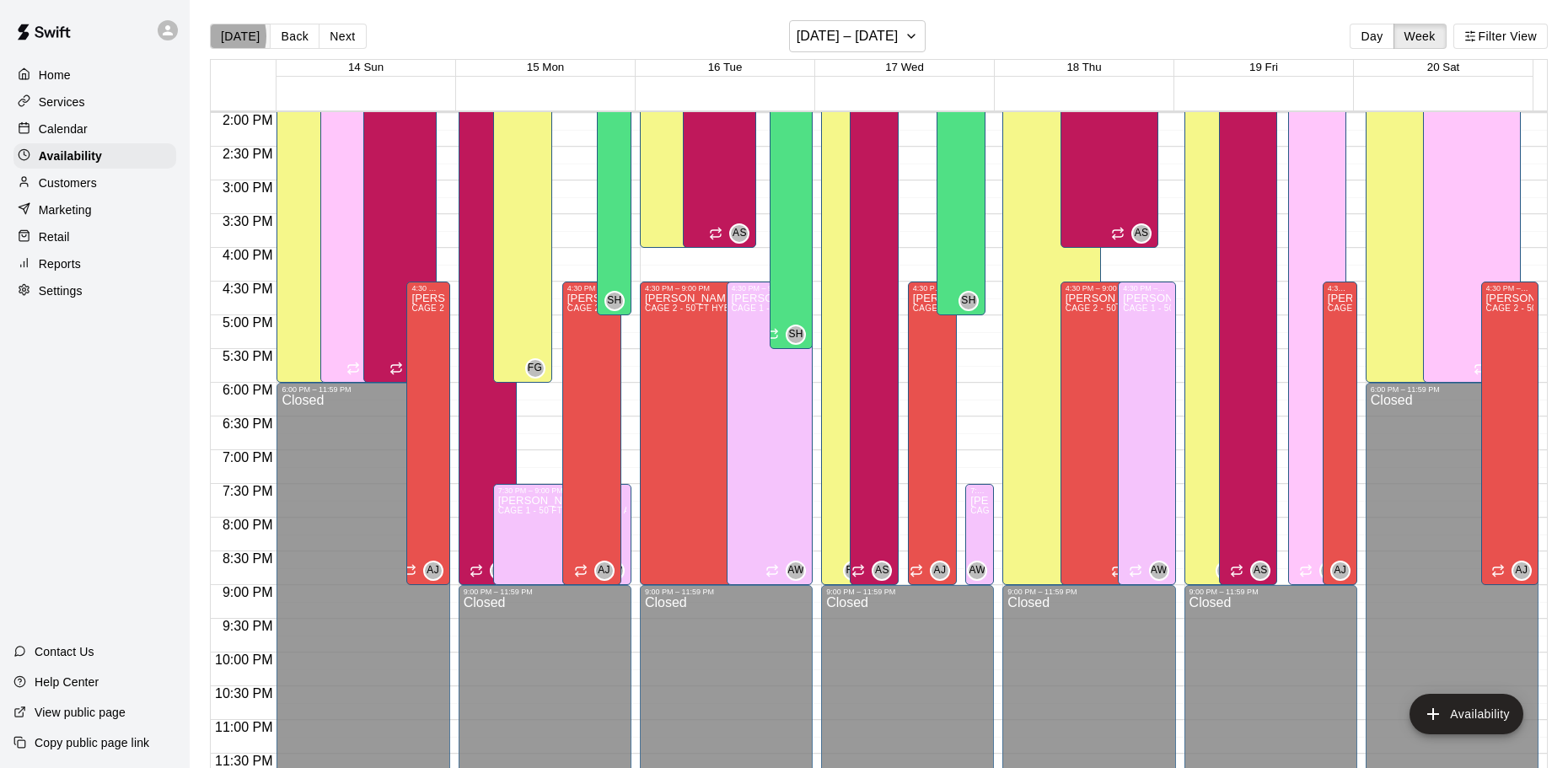
click at [213, 36] on button "[DATE]" at bounding box center [240, 36] width 60 height 25
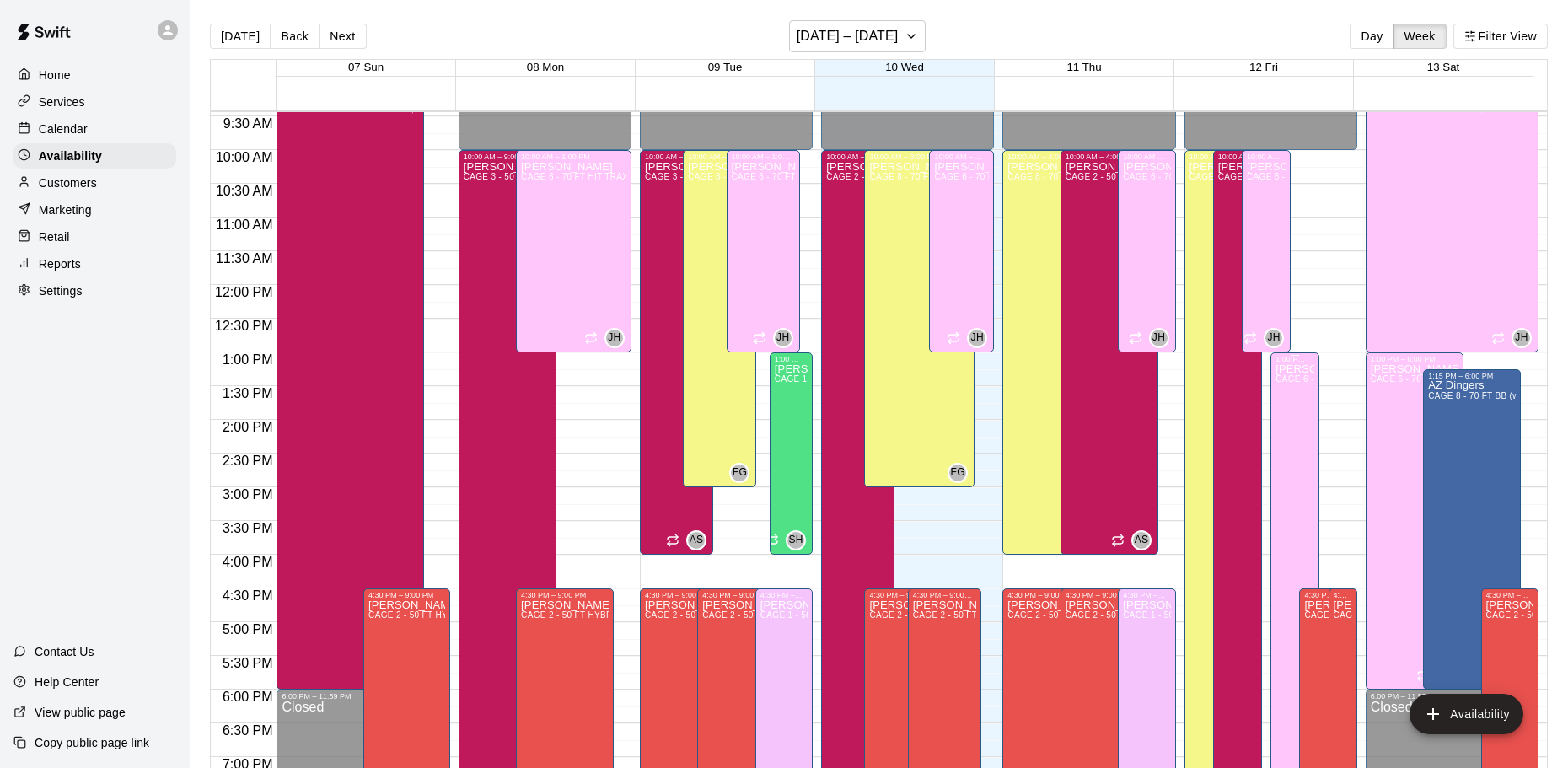
scroll to position [607, 0]
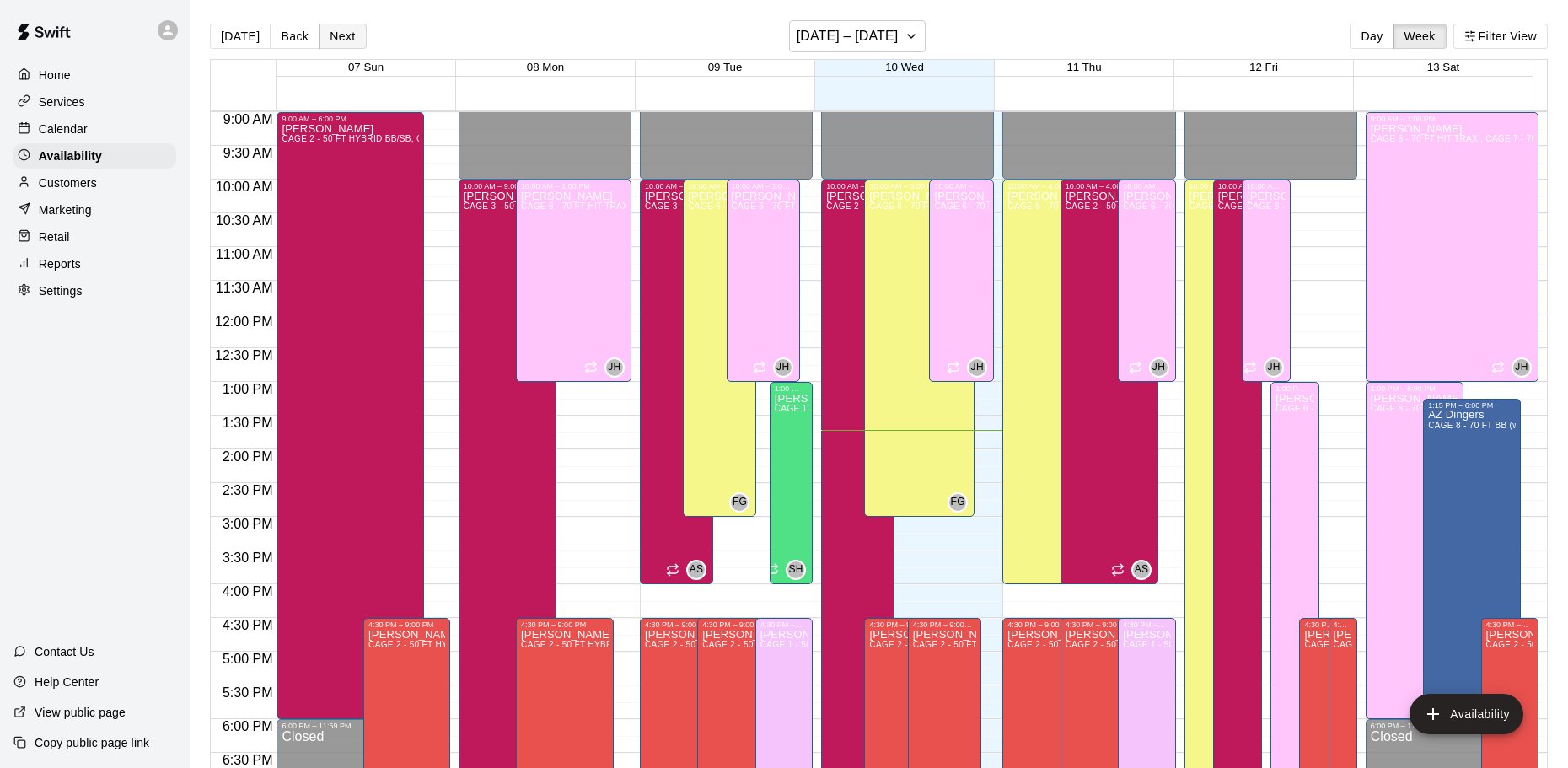
click at [331, 24] on button "Next" at bounding box center [342, 36] width 47 height 25
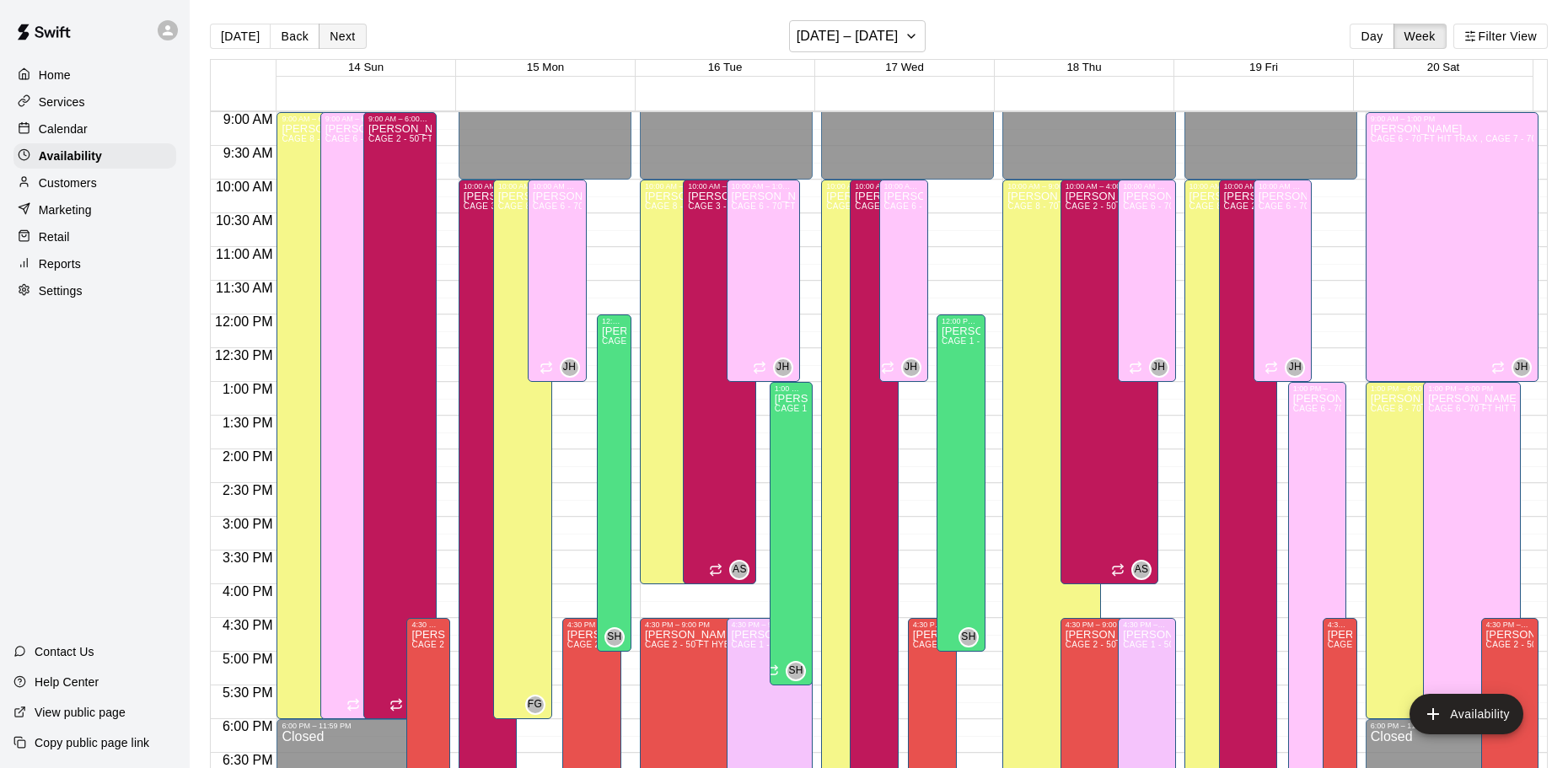
click at [334, 38] on button "Next" at bounding box center [342, 36] width 47 height 25
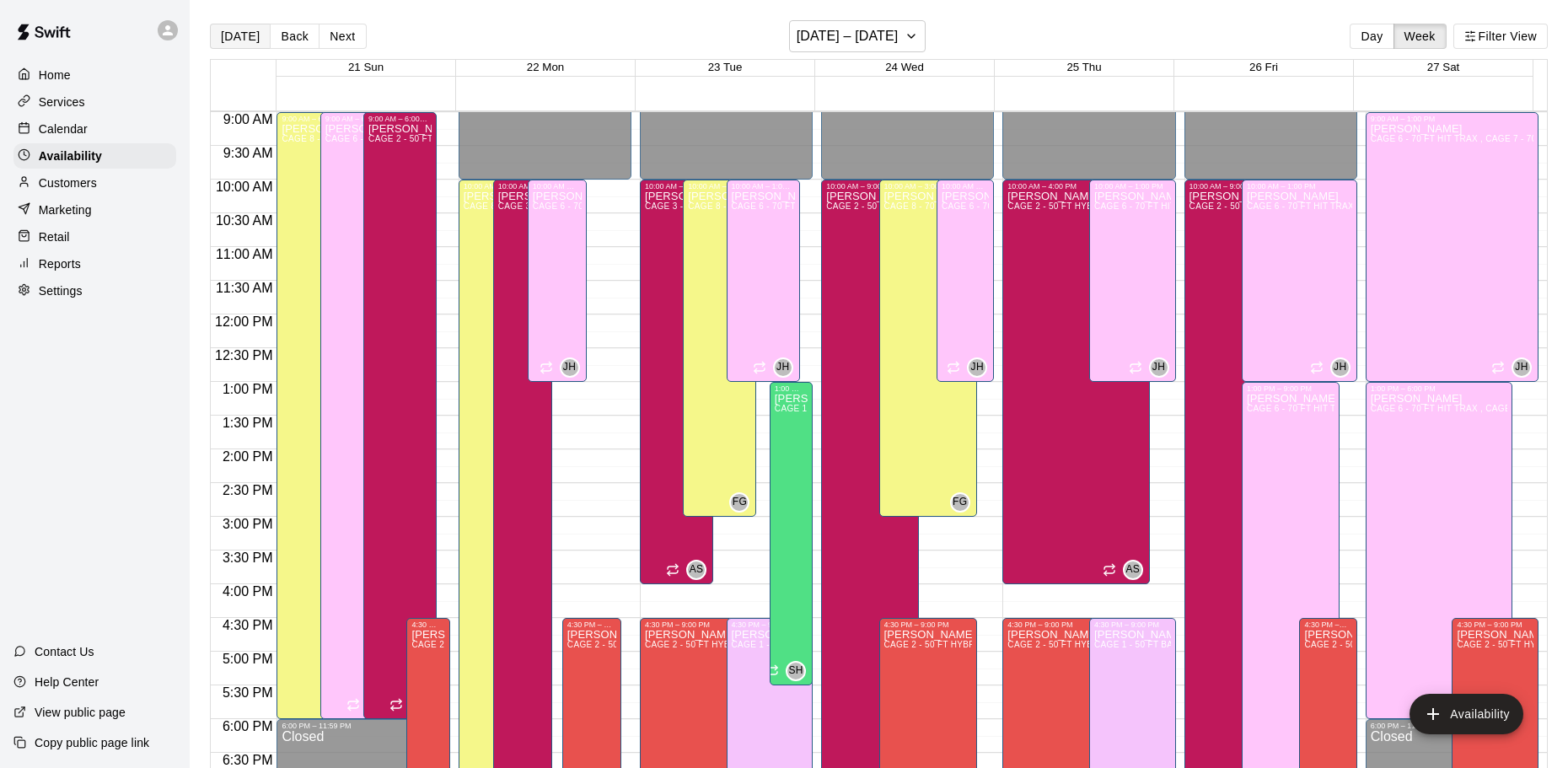
click at [234, 42] on button "[DATE]" at bounding box center [240, 36] width 60 height 25
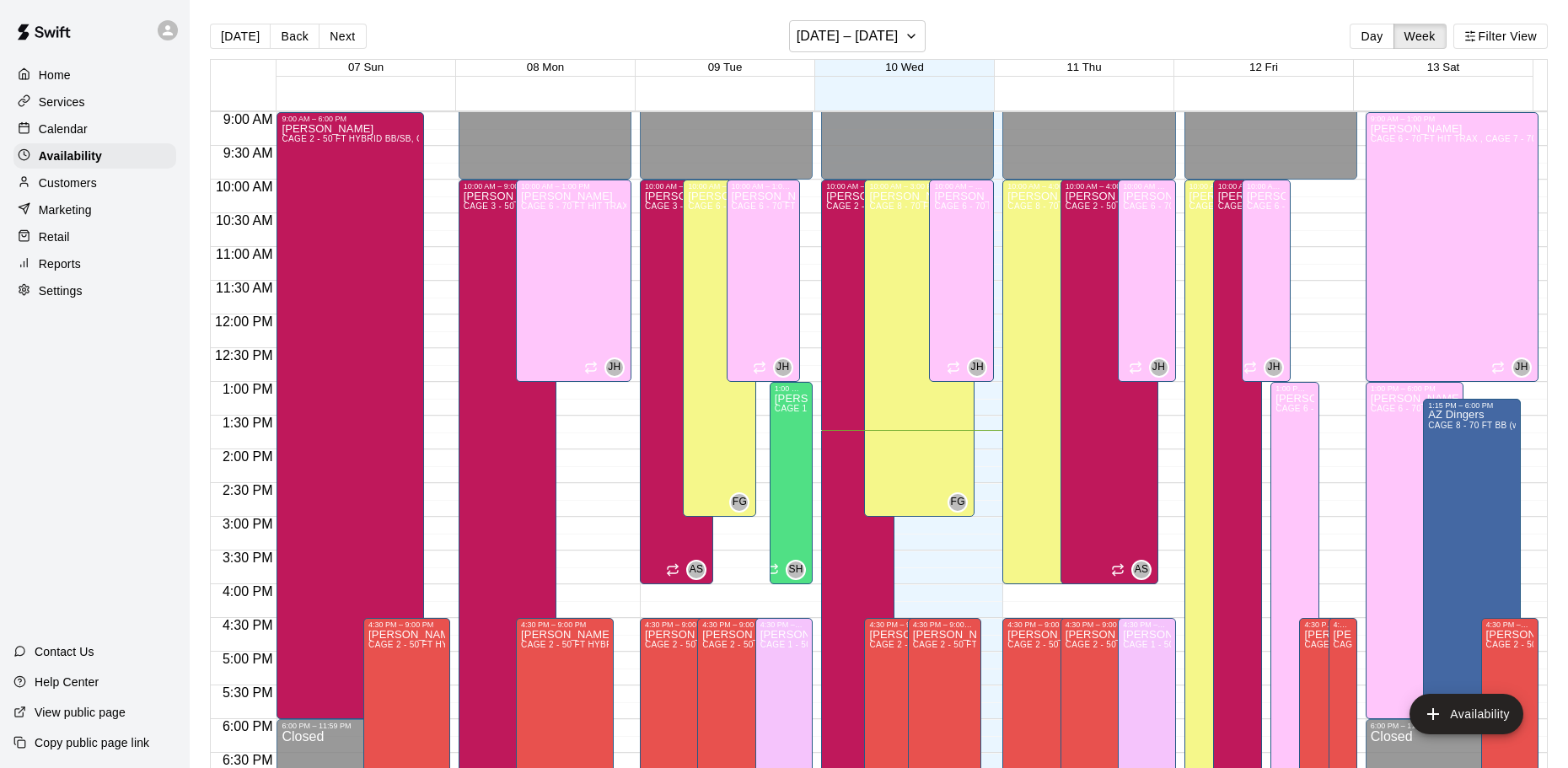
click at [96, 127] on div "Calendar" at bounding box center [95, 129] width 163 height 25
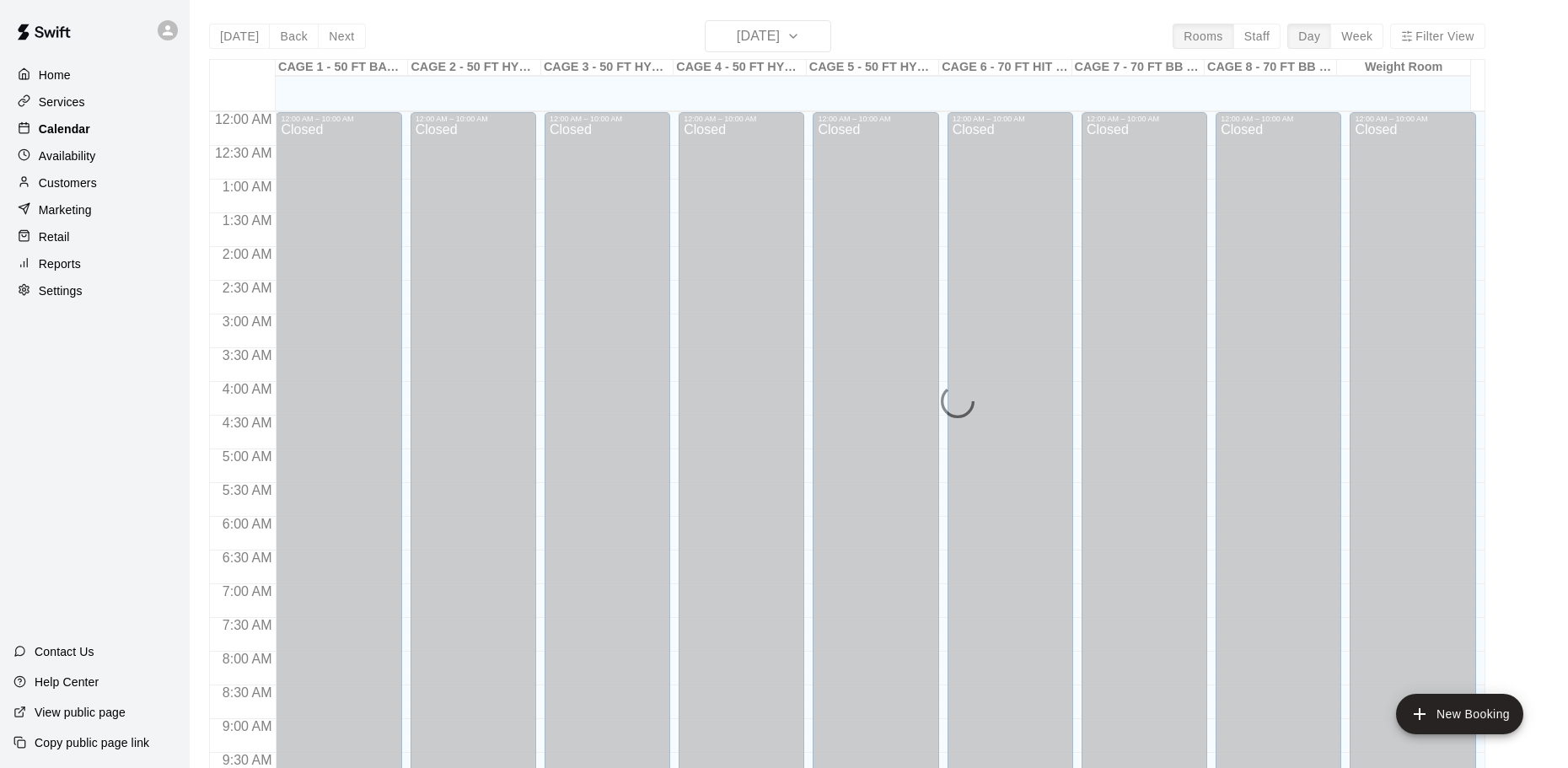
scroll to position [893, 0]
